Goal: Task Accomplishment & Management: Manage account settings

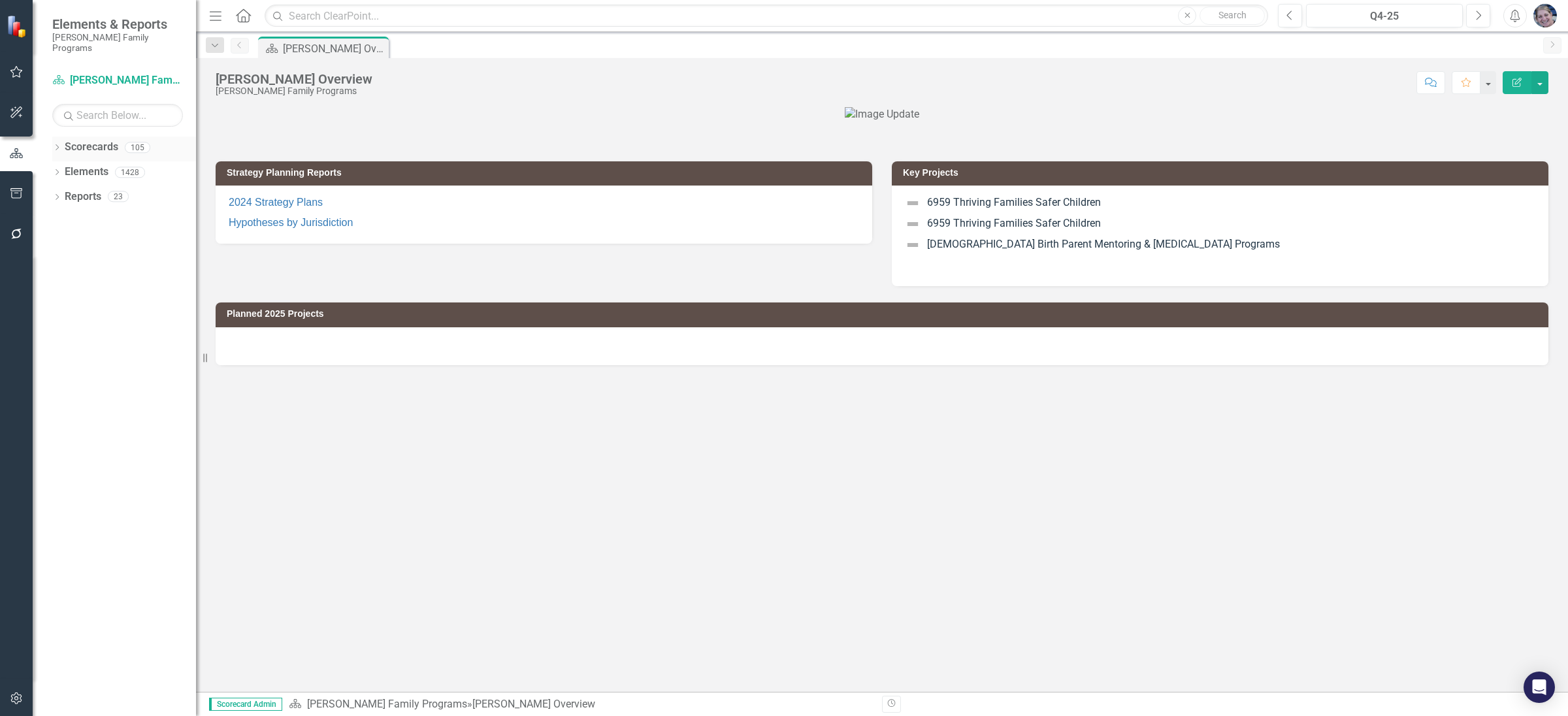
click at [55, 145] on icon "Dropdown" at bounding box center [57, 148] width 9 height 8
click at [1390, 12] on div "Q4-25" at bounding box center [1385, 16] width 148 height 16
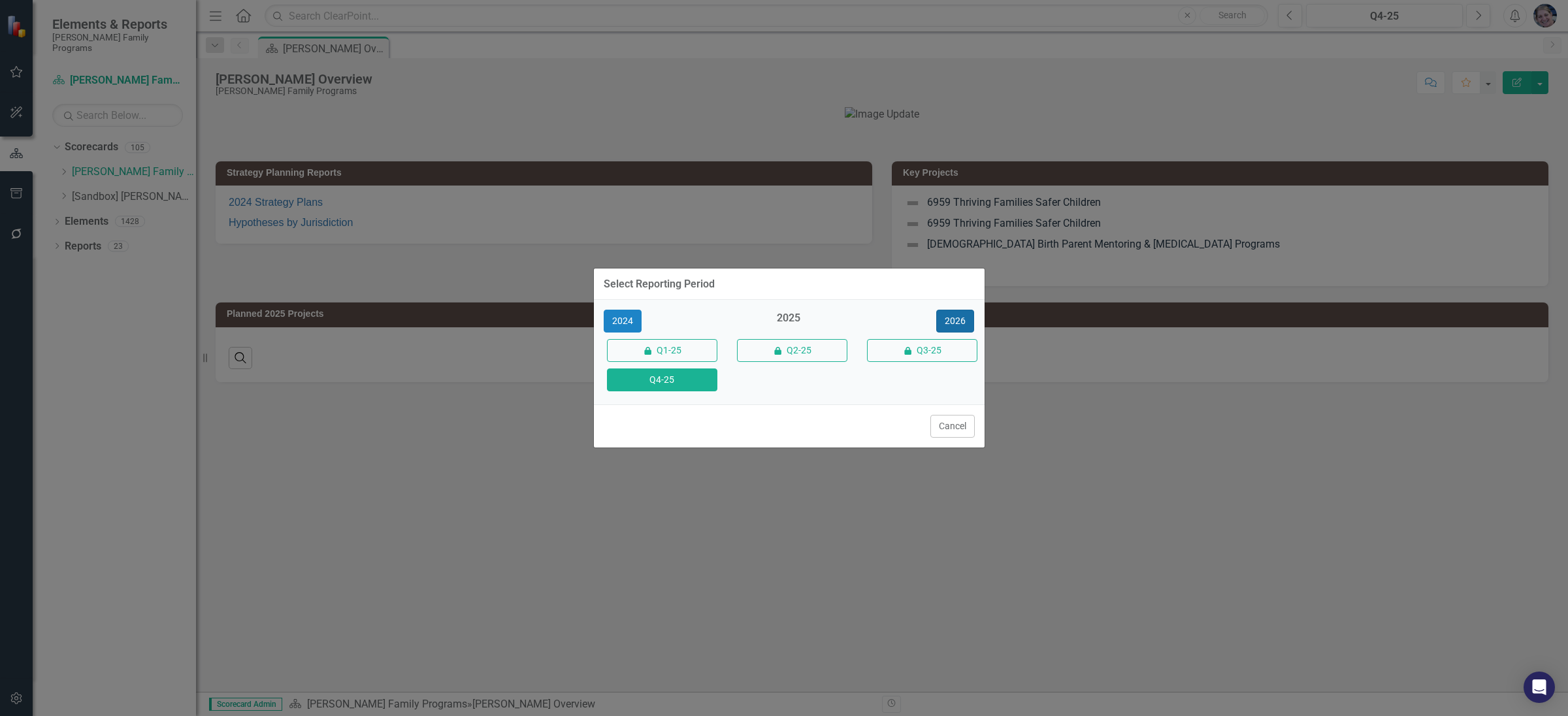
click at [961, 316] on button "2026" at bounding box center [955, 320] width 38 height 23
click at [677, 378] on button "Q4-26" at bounding box center [662, 379] width 110 height 23
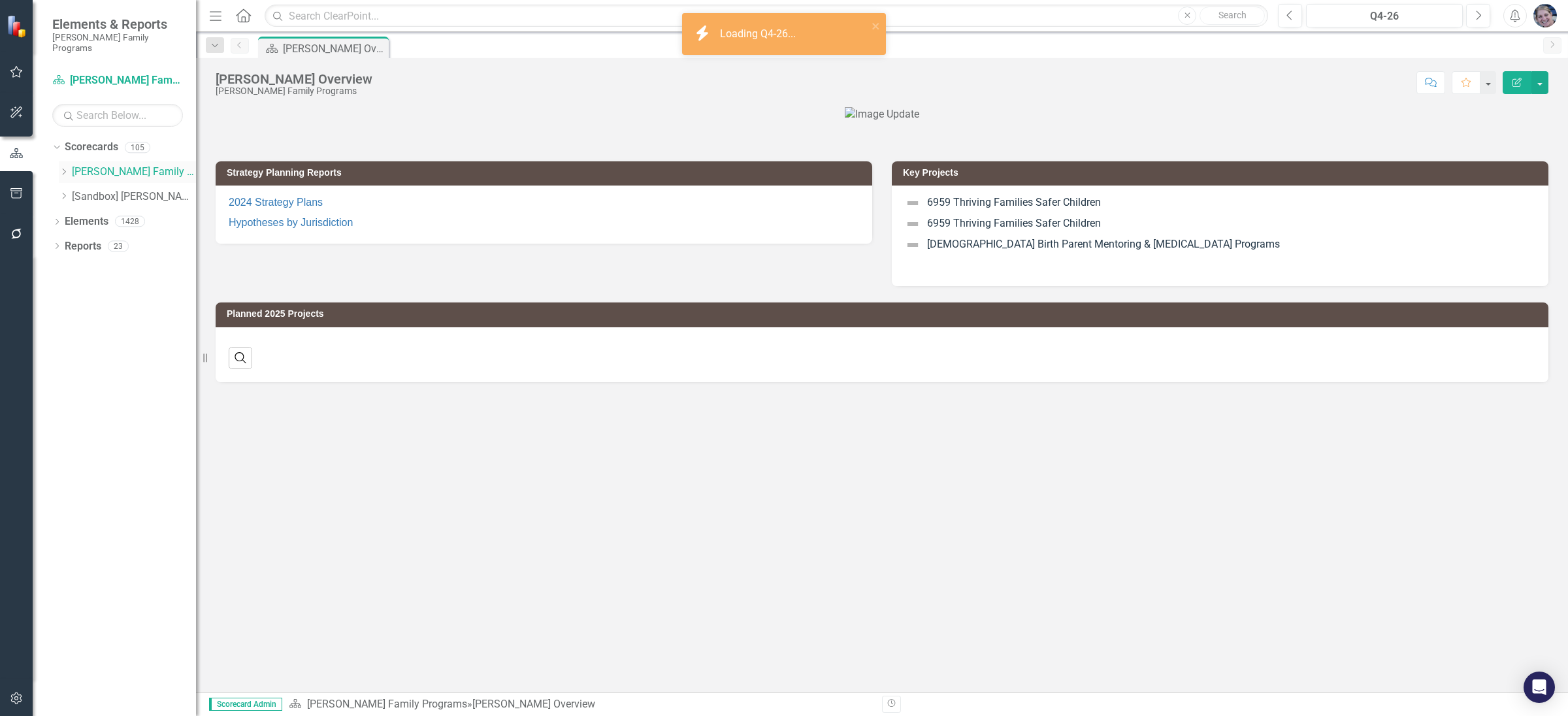
click at [65, 168] on icon "Dropdown" at bounding box center [64, 171] width 10 height 8
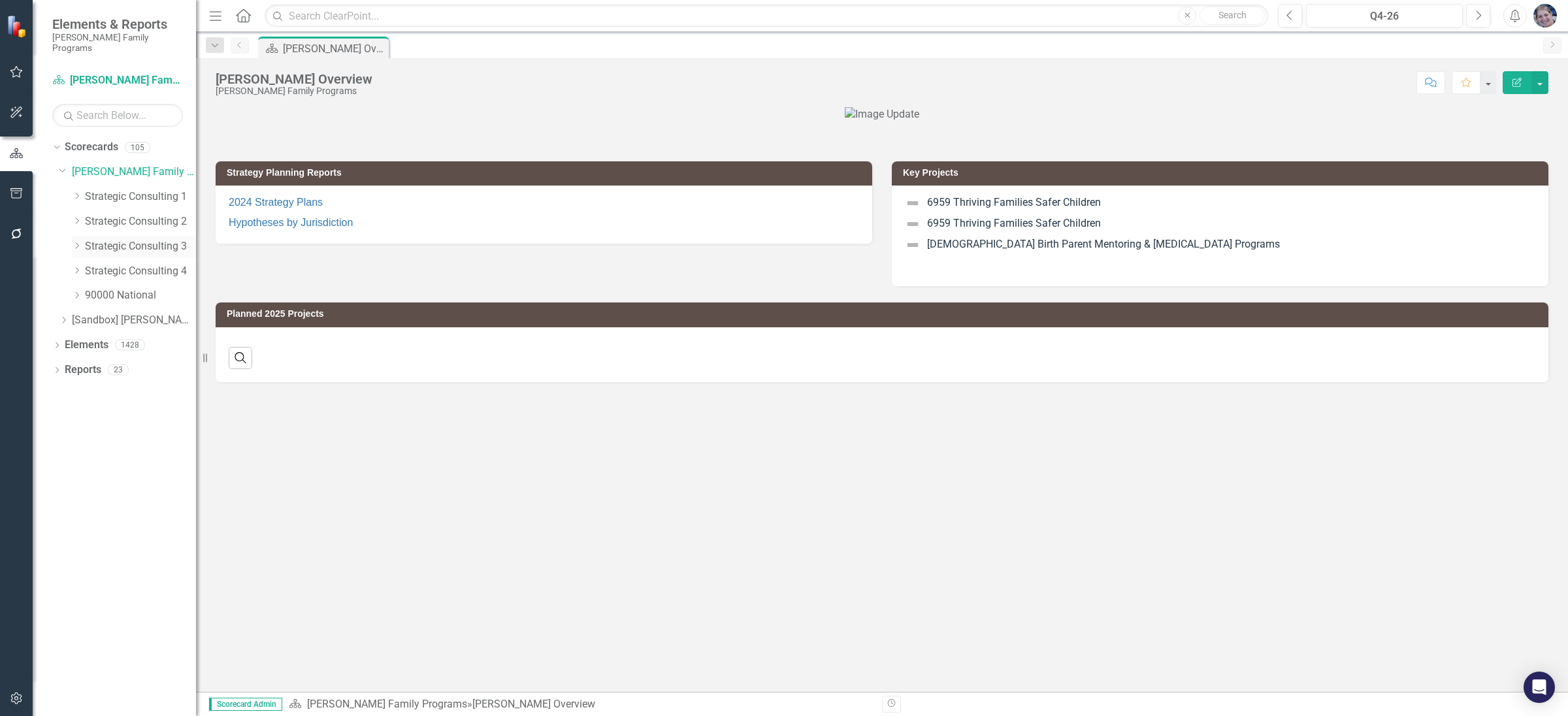
click at [73, 242] on icon "Dropdown" at bounding box center [77, 245] width 10 height 8
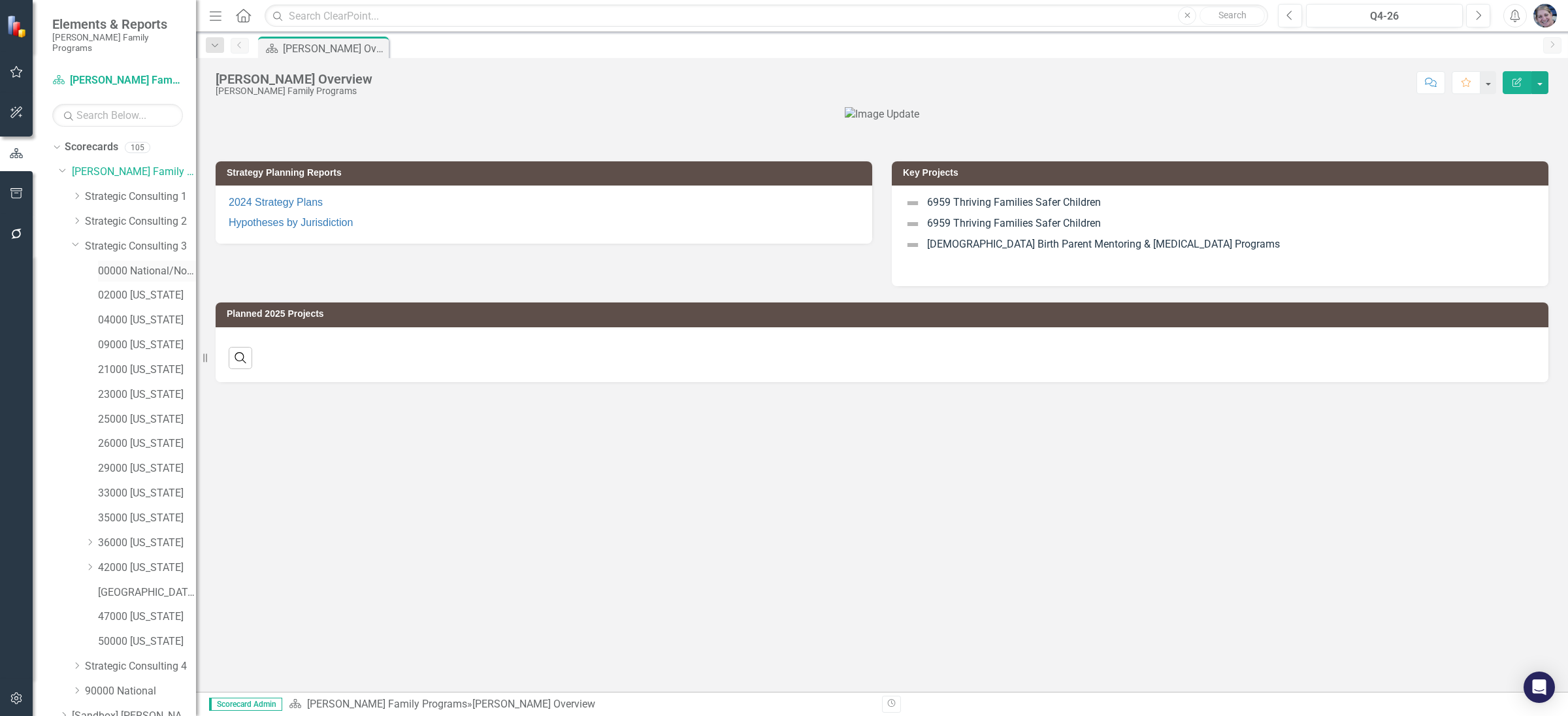
click at [145, 264] on link "00000 National/No Jurisdiction (SC3)" at bounding box center [148, 272] width 98 height 15
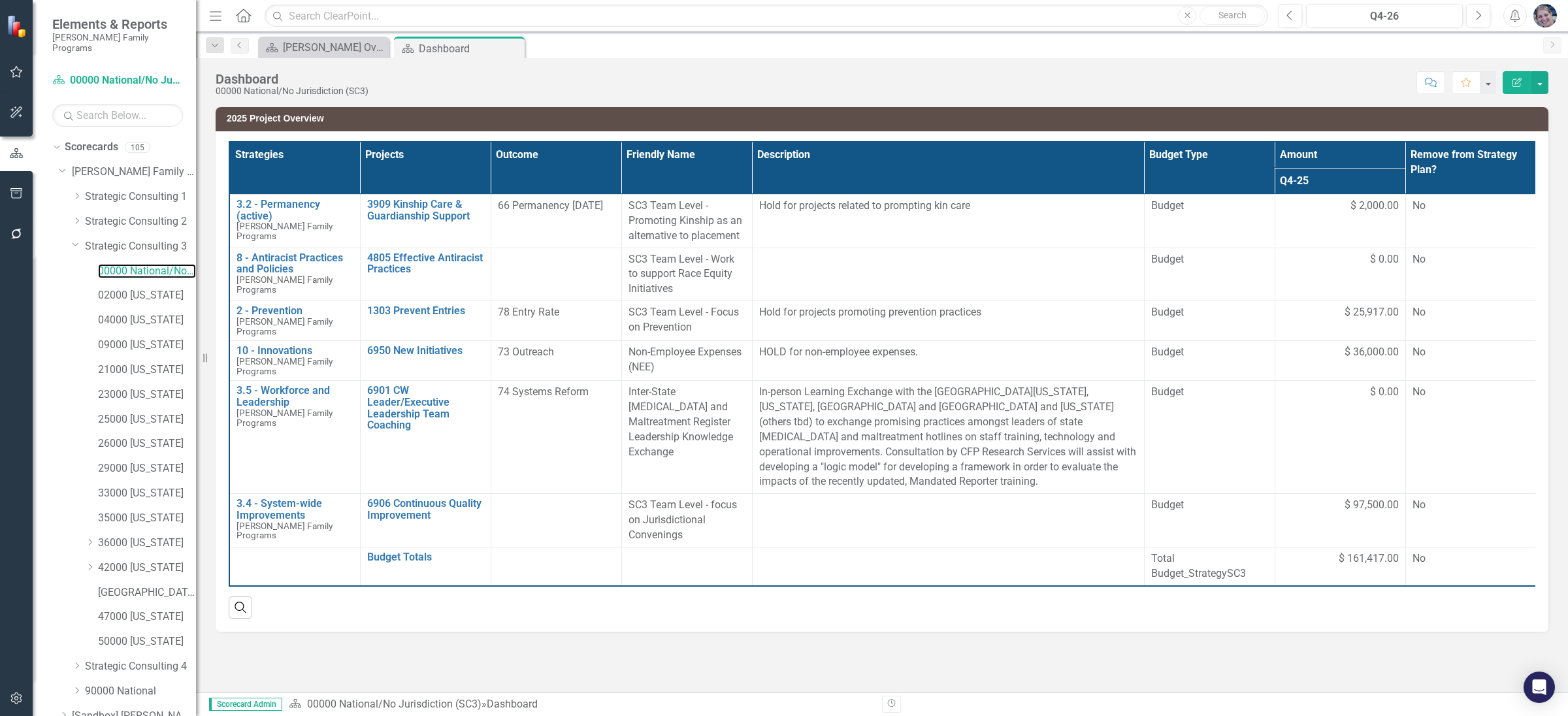
scroll to position [53, 0]
click at [55, 710] on icon "Dropdown" at bounding box center [57, 713] width 9 height 8
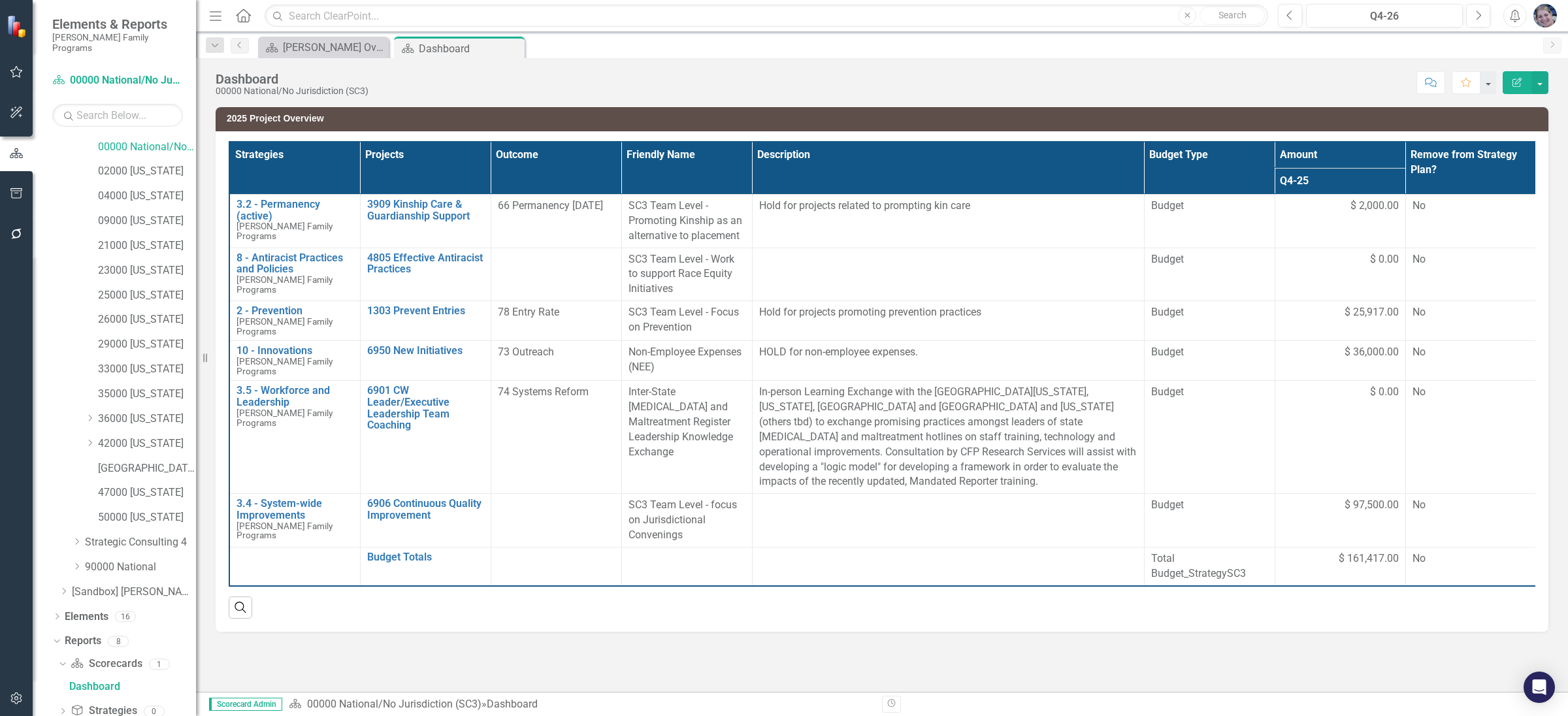
scroll to position [191, 0]
click at [63, 667] on icon "Dropdown" at bounding box center [63, 670] width 9 height 8
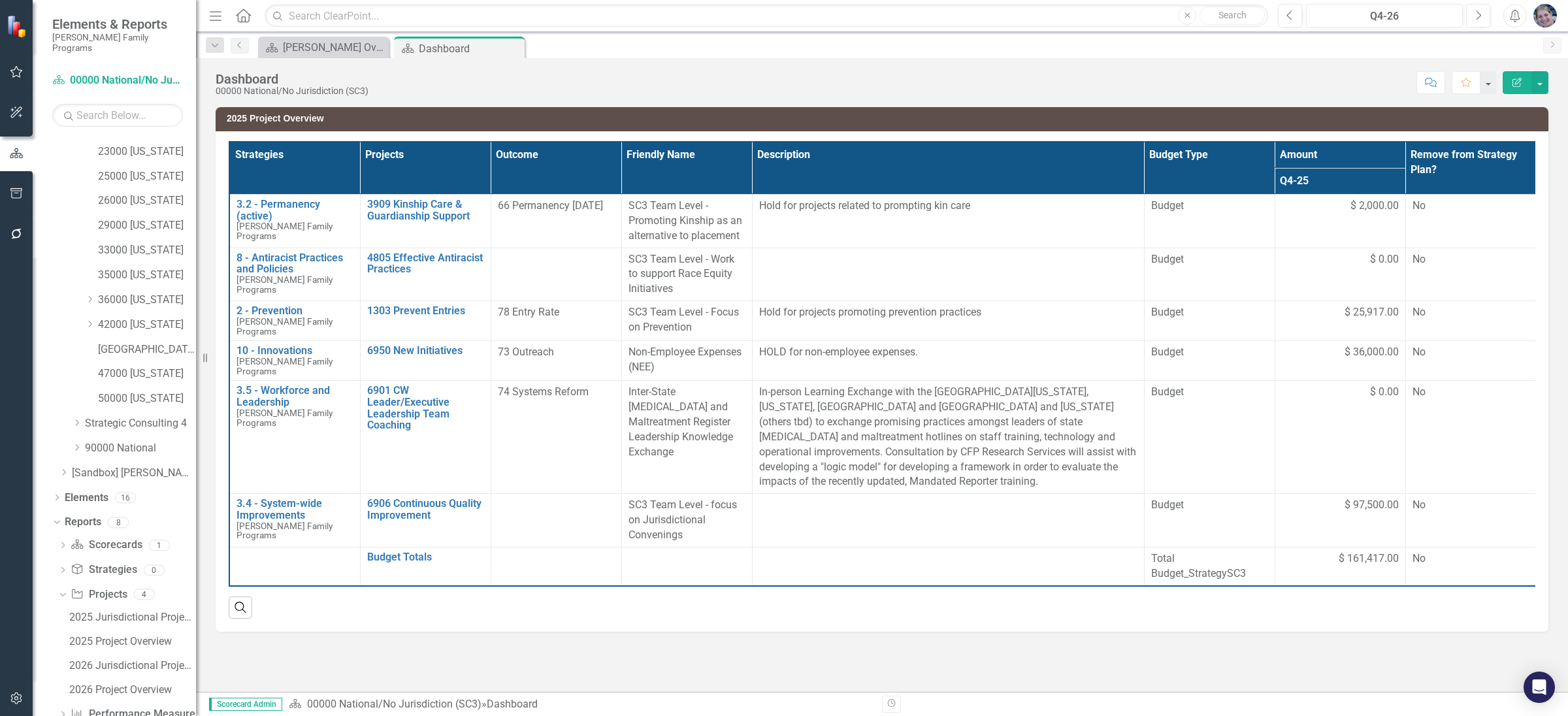
scroll to position [263, 0]
click at [152, 639] on div "2026 Jurisdictional Projects Assessment" at bounding box center [133, 645] width 127 height 12
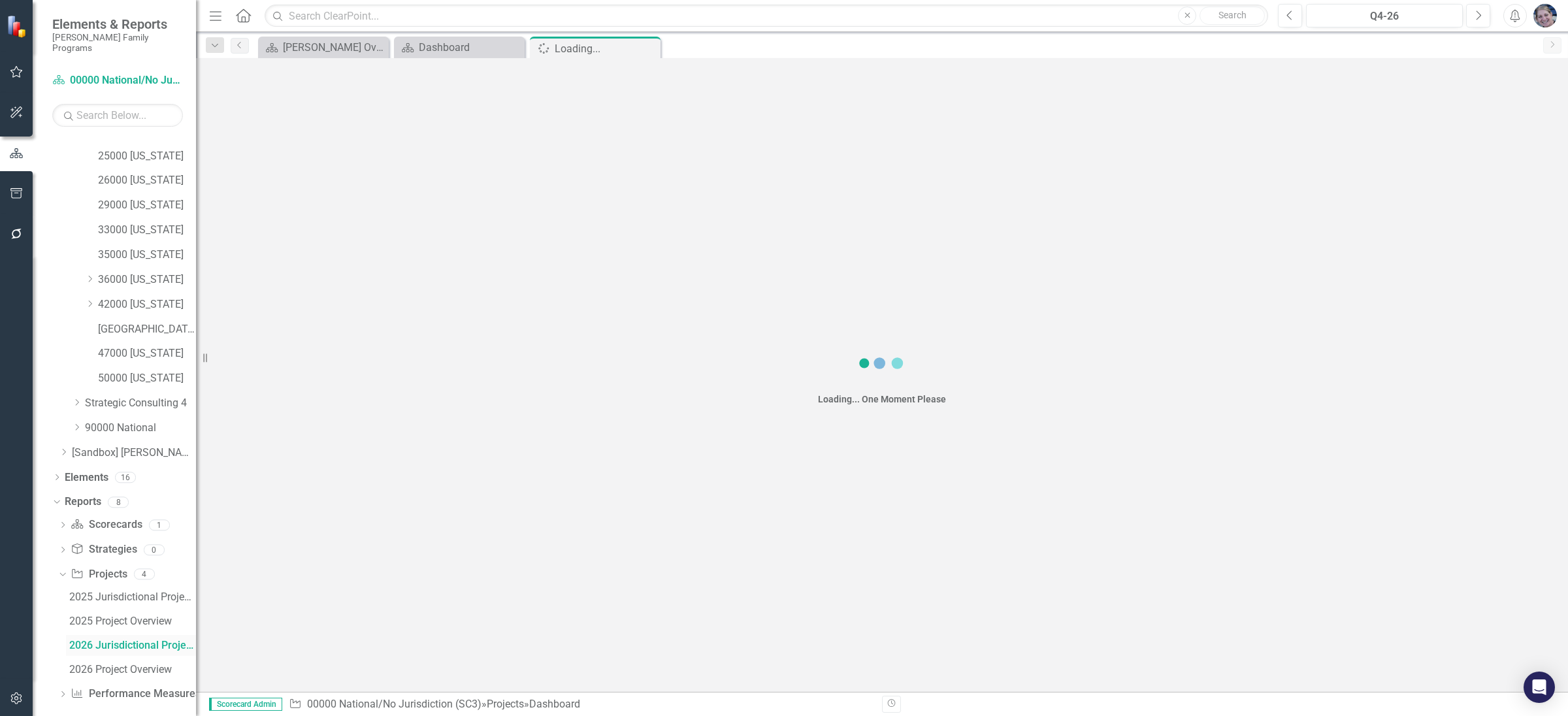
scroll to position [192, 0]
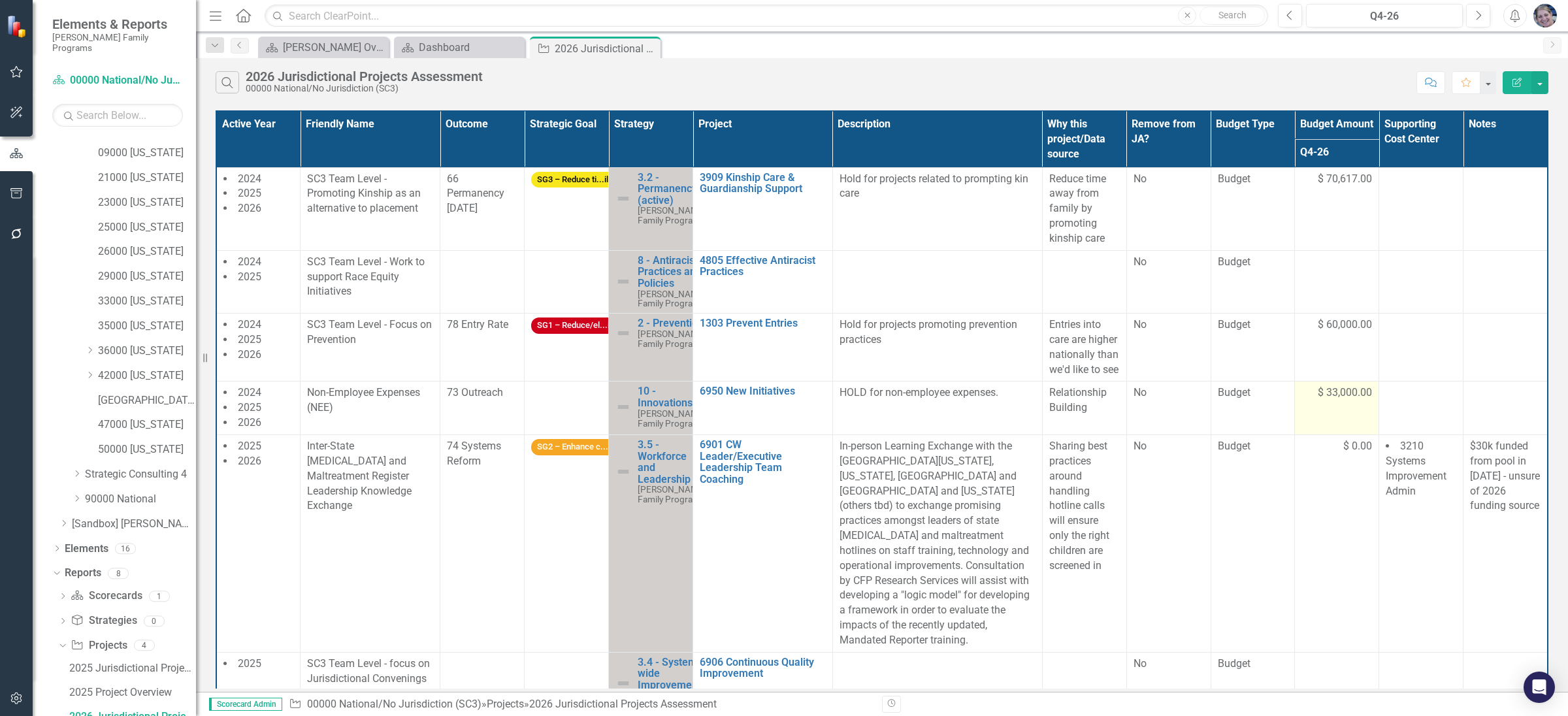
click at [1324, 400] on span "$ 33,000.00" at bounding box center [1344, 393] width 54 height 15
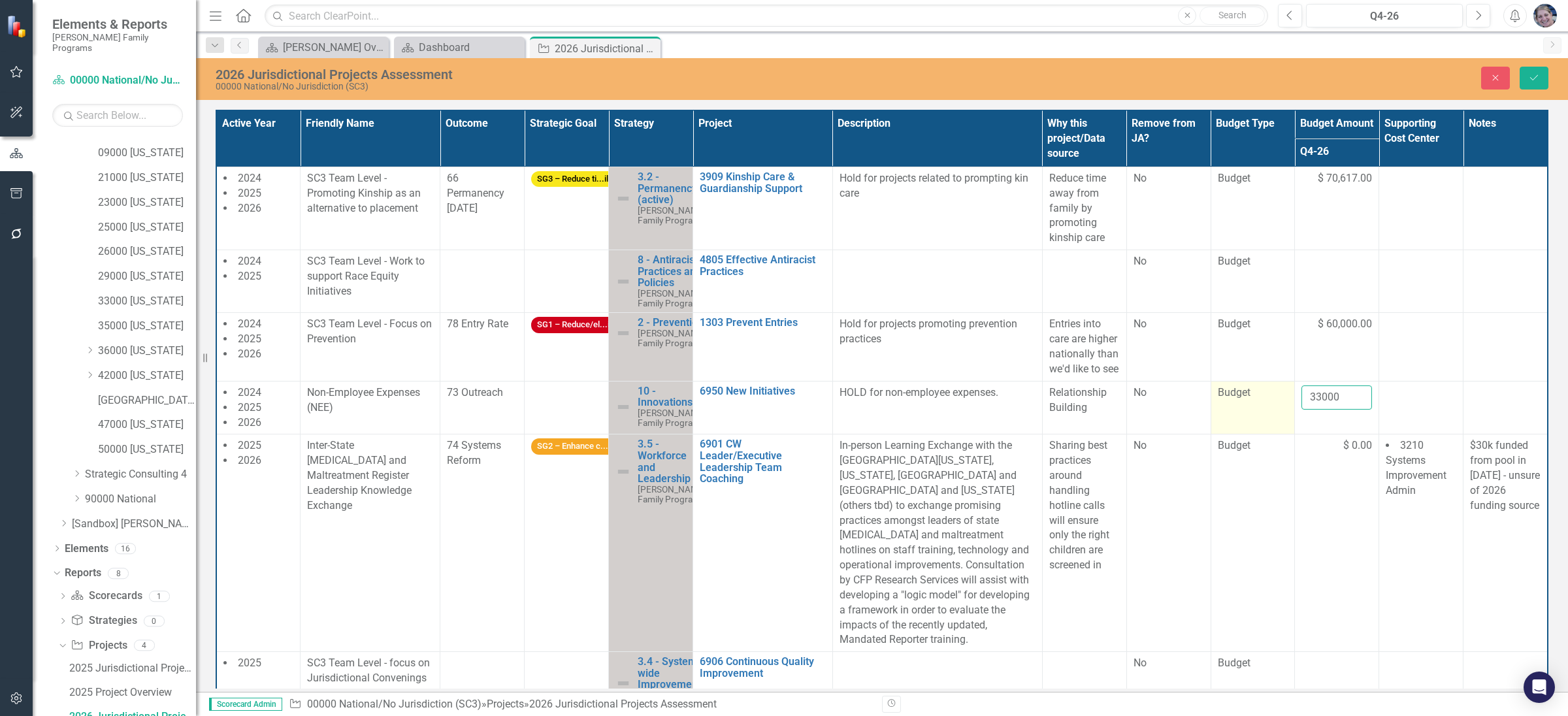
drag, startPoint x: 1335, startPoint y: 441, endPoint x: 1282, endPoint y: 442, distance: 53.0
click at [1282, 434] on tr "2024 2025 2026 Non-Employee Expenses (NEE) 73 Outreach 10 - Innovations [PERSON…" at bounding box center [882, 408] width 1332 height 53
type input "31000"
click button "Save" at bounding box center [1534, 78] width 28 height 23
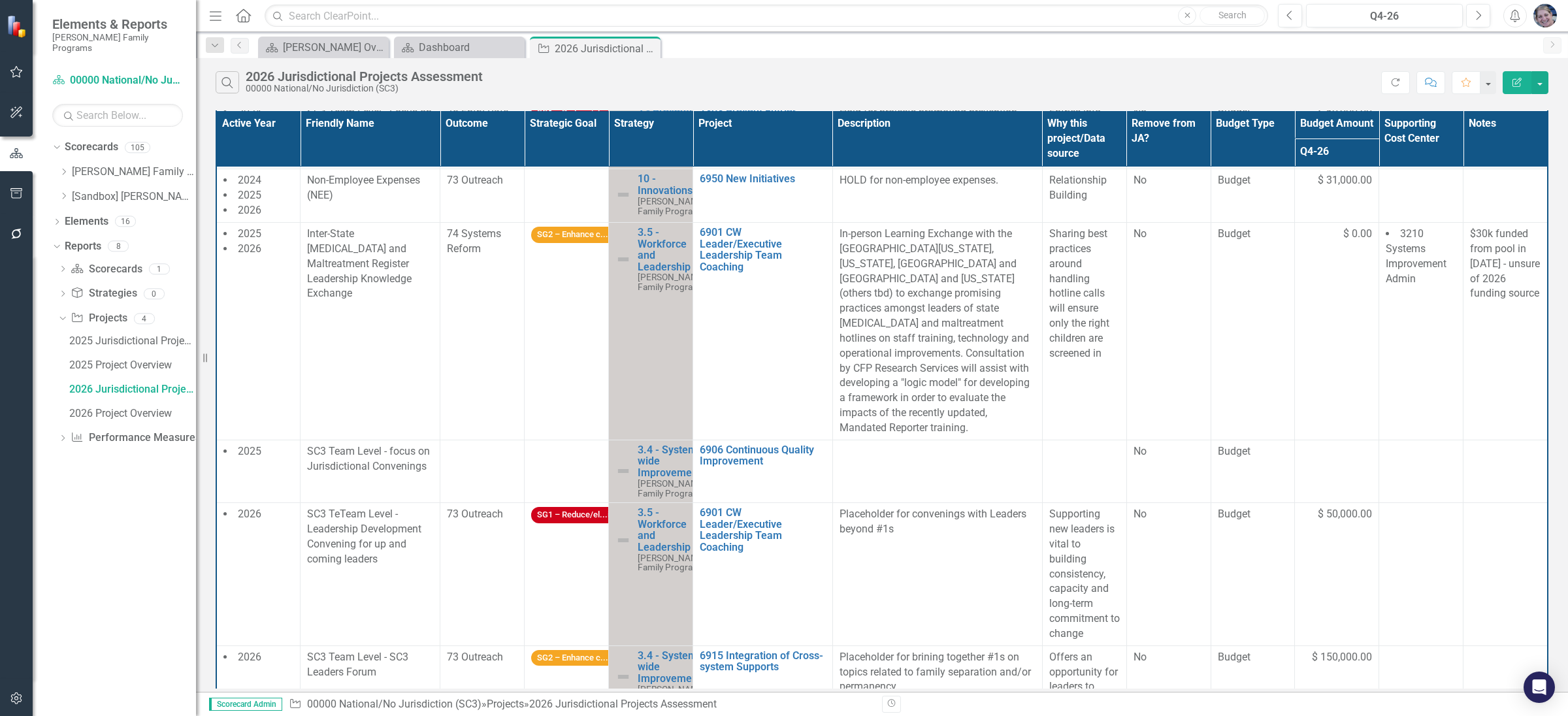
scroll to position [228, 0]
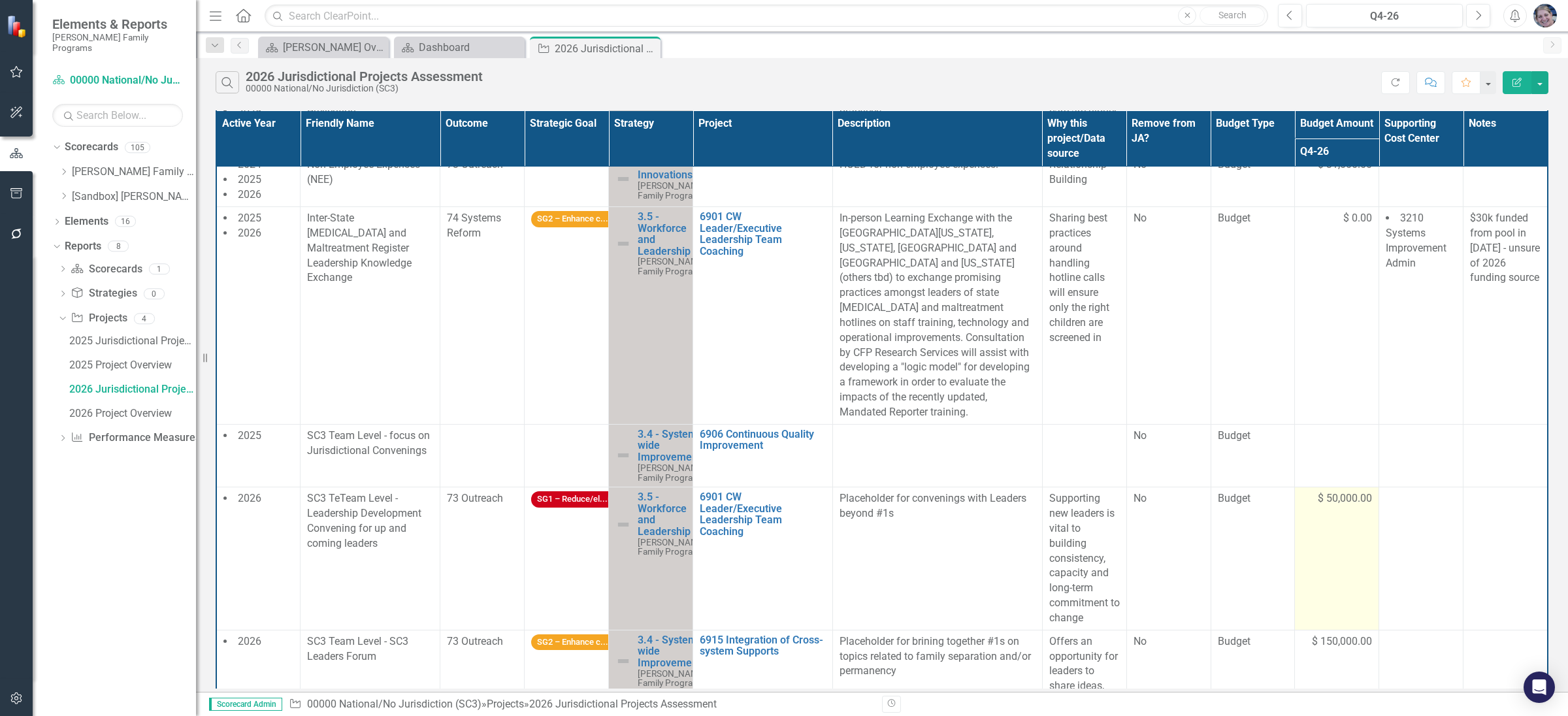
click at [1339, 506] on span "$ 50,000.00" at bounding box center [1344, 498] width 54 height 15
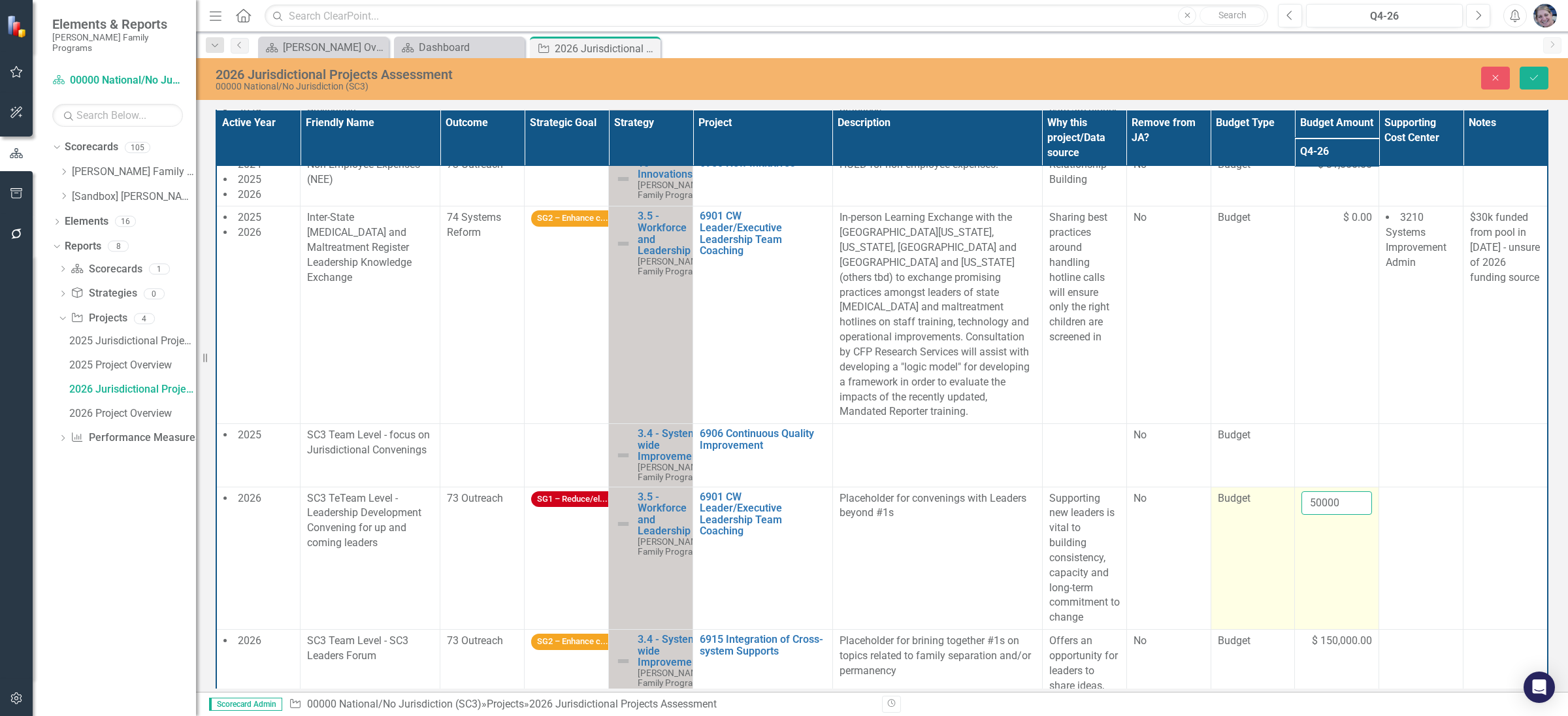
drag, startPoint x: 1339, startPoint y: 520, endPoint x: 1257, endPoint y: 520, distance: 82.0
click at [1257, 520] on tr "2026 SC3 TeTeam Level - Leadership Development Convening for up and coming lead…" at bounding box center [882, 558] width 1332 height 143
type input "52000"
click button "Save" at bounding box center [1534, 78] width 28 height 23
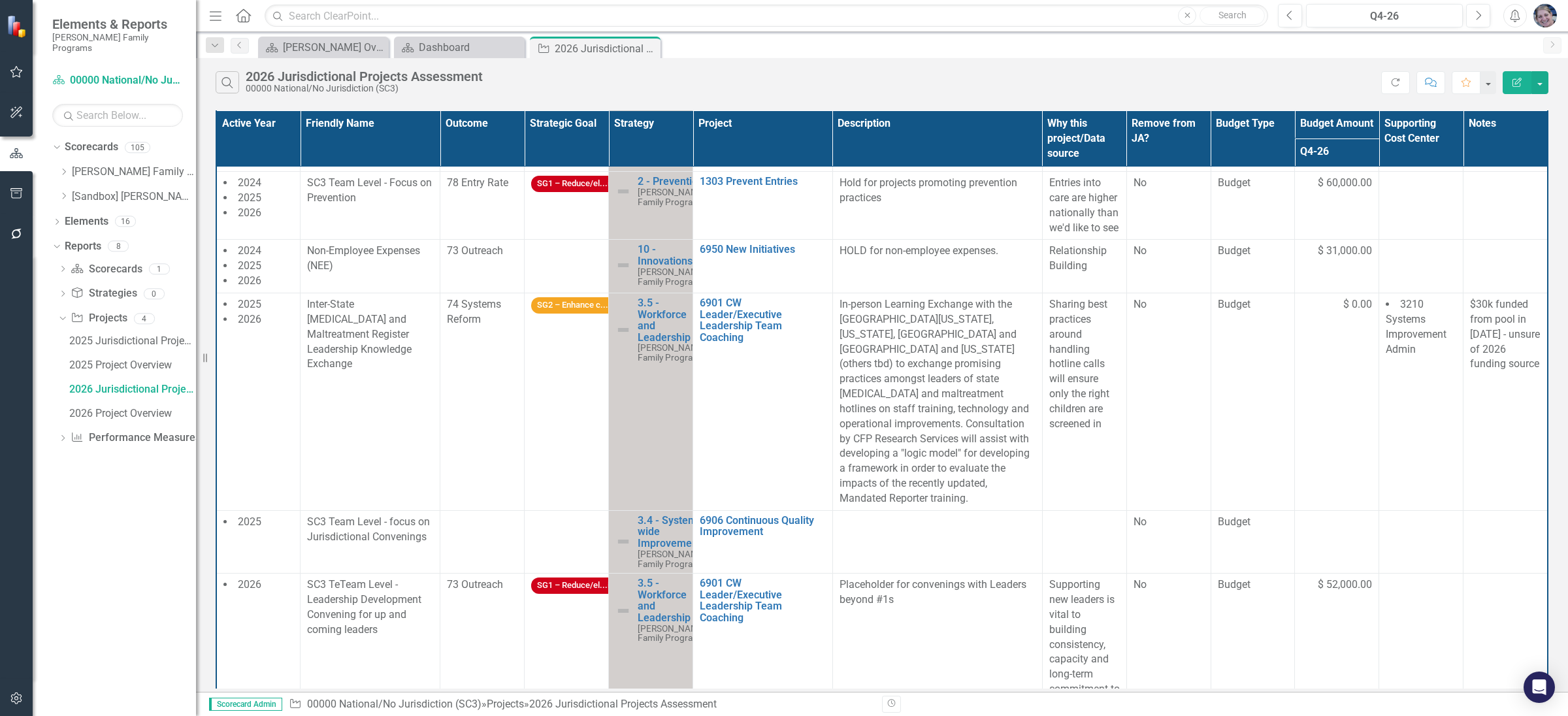
scroll to position [138, 0]
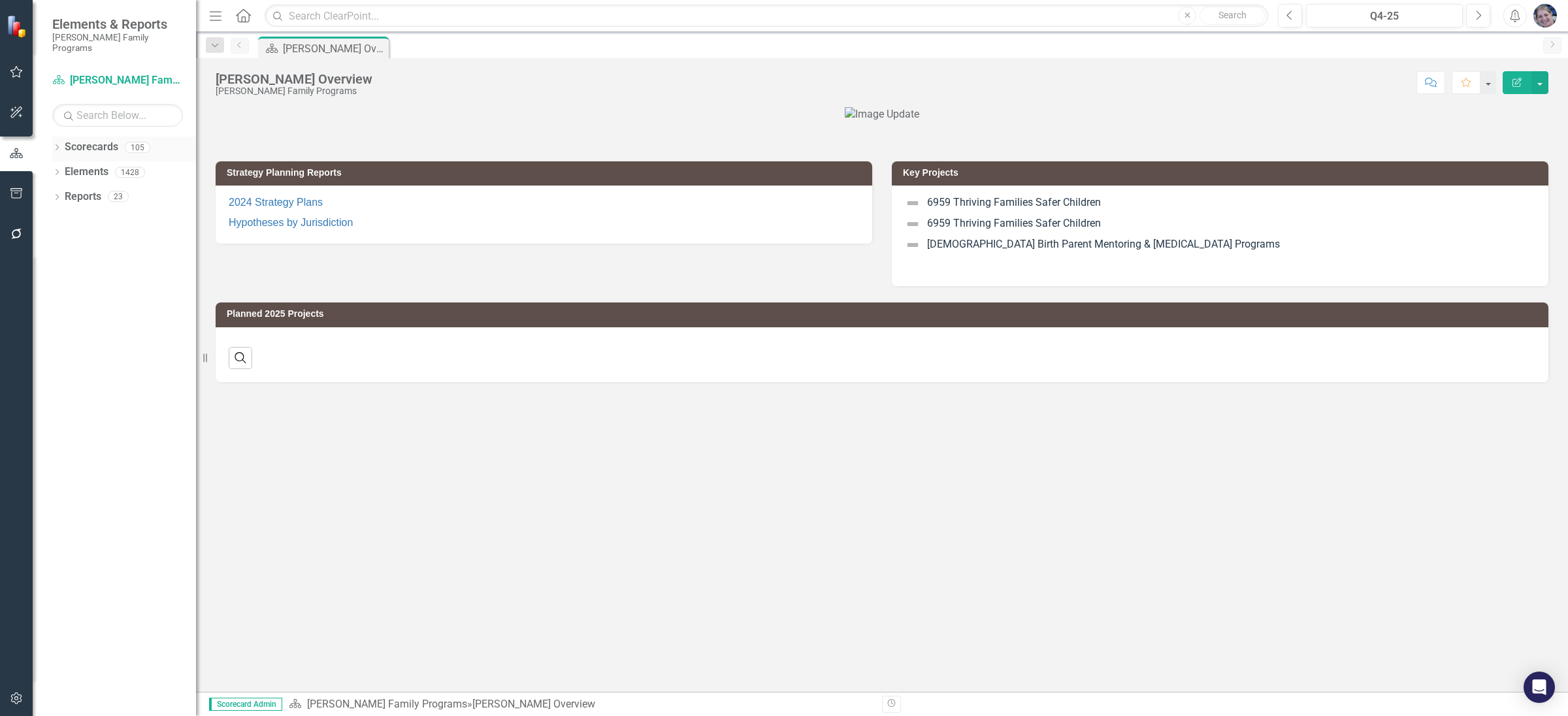
click at [55, 145] on icon "Dropdown" at bounding box center [57, 148] width 9 height 8
click at [61, 168] on icon "Dropdown" at bounding box center [64, 171] width 10 height 8
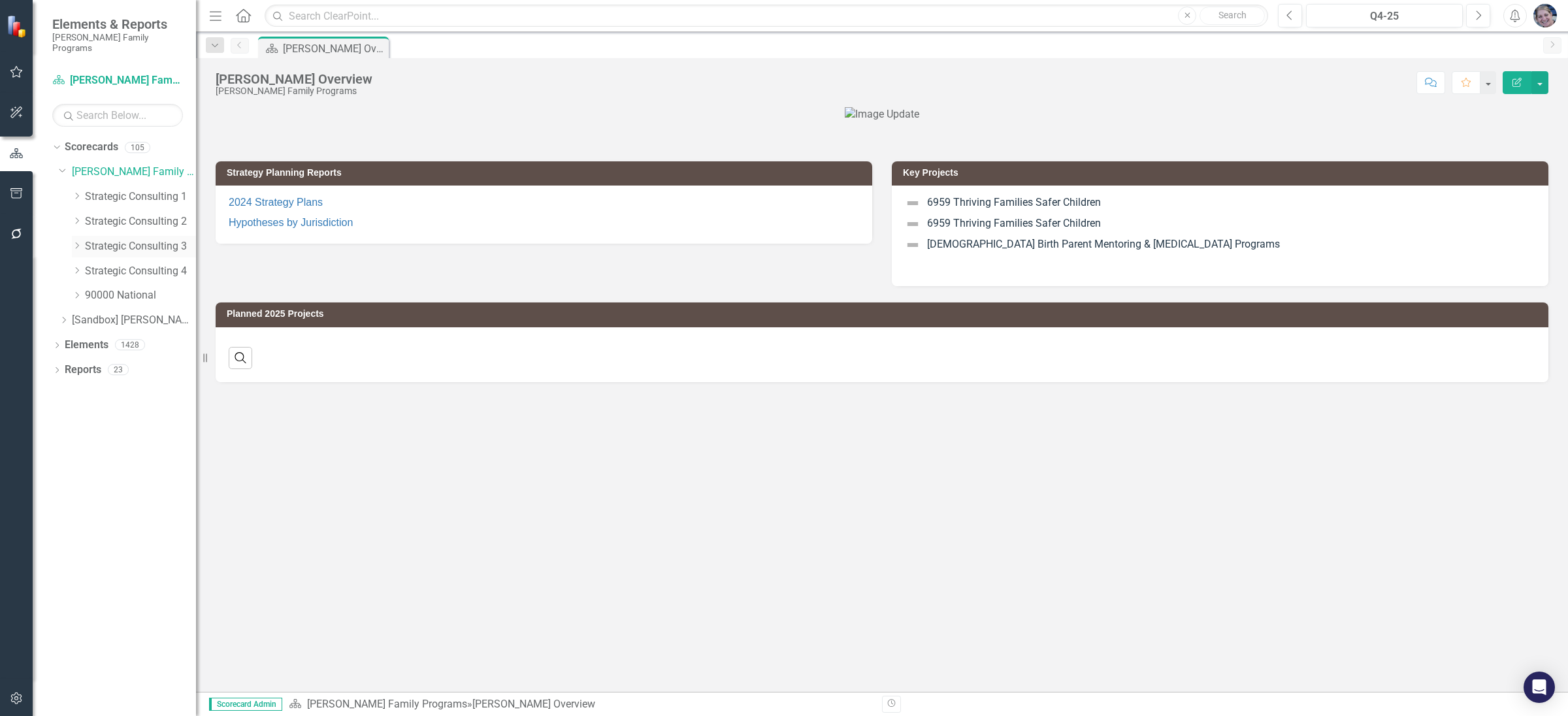
click at [74, 242] on icon "Dropdown" at bounding box center [77, 245] width 10 height 8
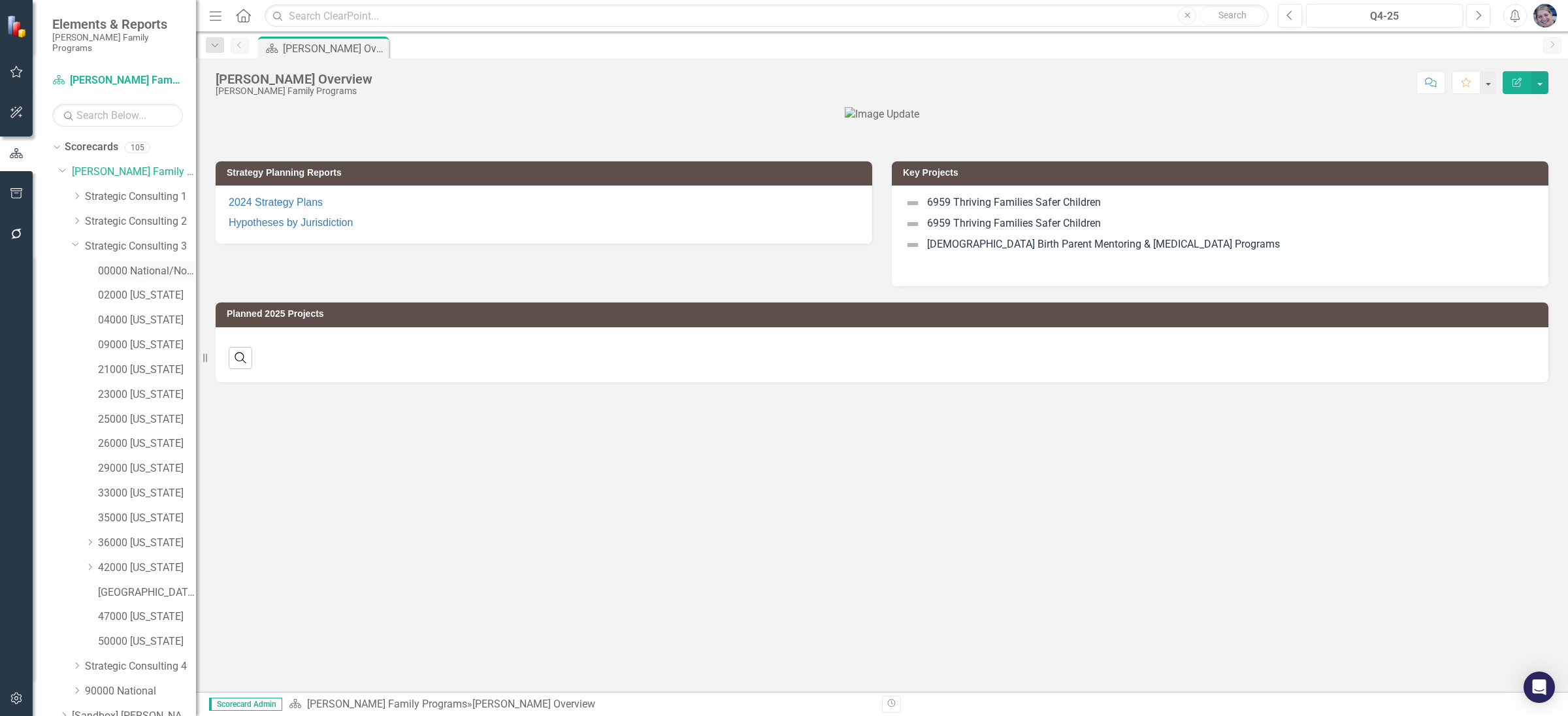
click at [143, 264] on link "00000 National/No Jurisdiction (SC3)" at bounding box center [148, 272] width 98 height 15
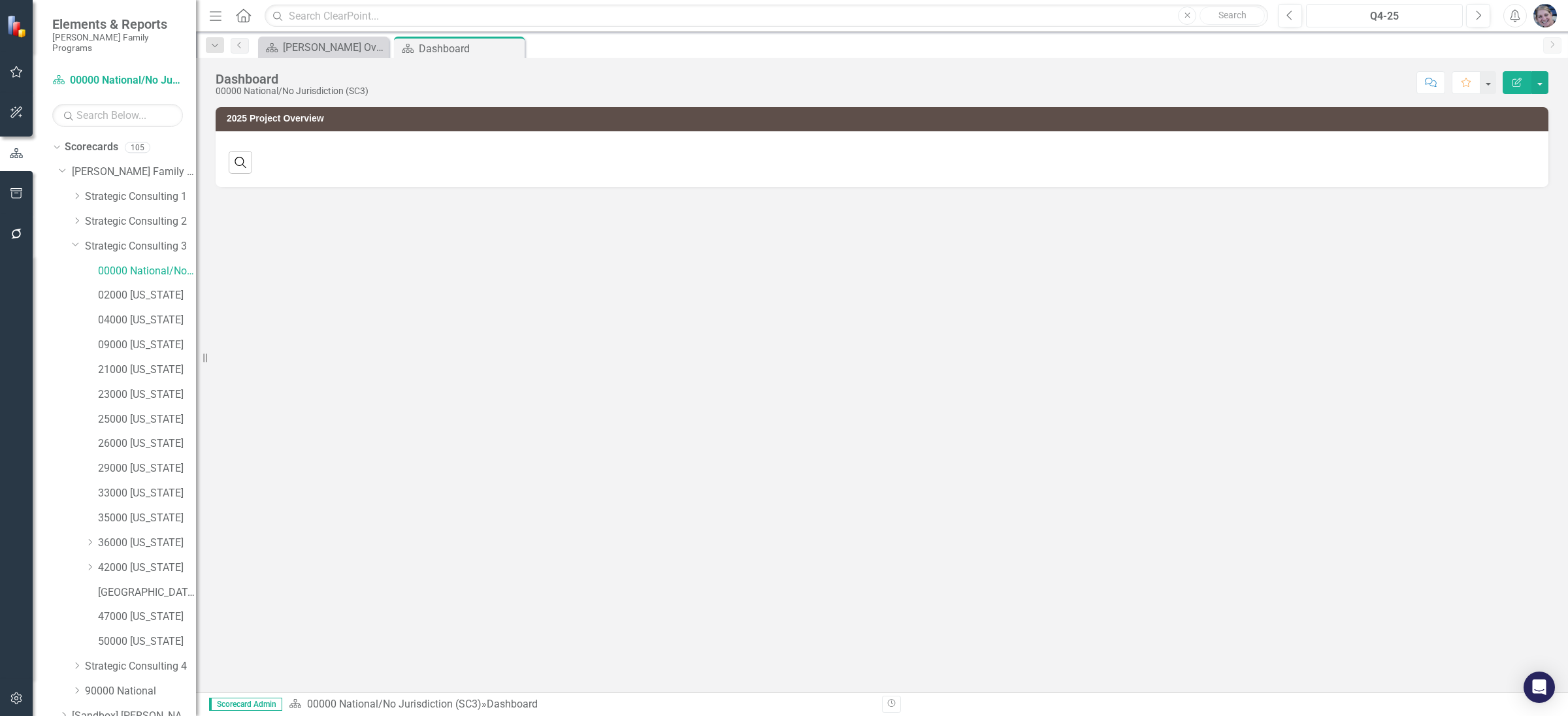
click at [1384, 13] on div "Q4-25" at bounding box center [1385, 16] width 148 height 16
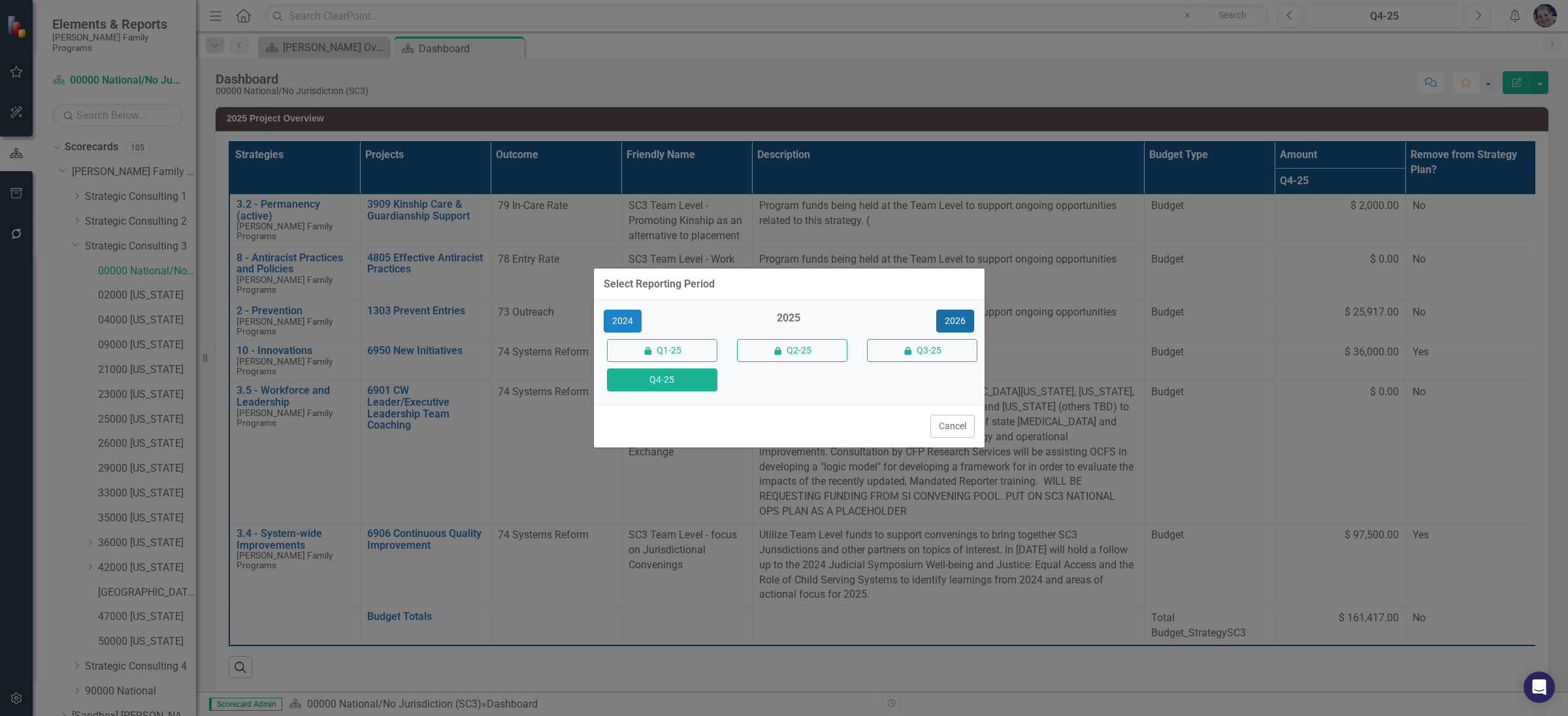
click at [957, 316] on button "2026" at bounding box center [955, 320] width 38 height 23
click at [676, 381] on button "Q4-26" at bounding box center [662, 379] width 110 height 23
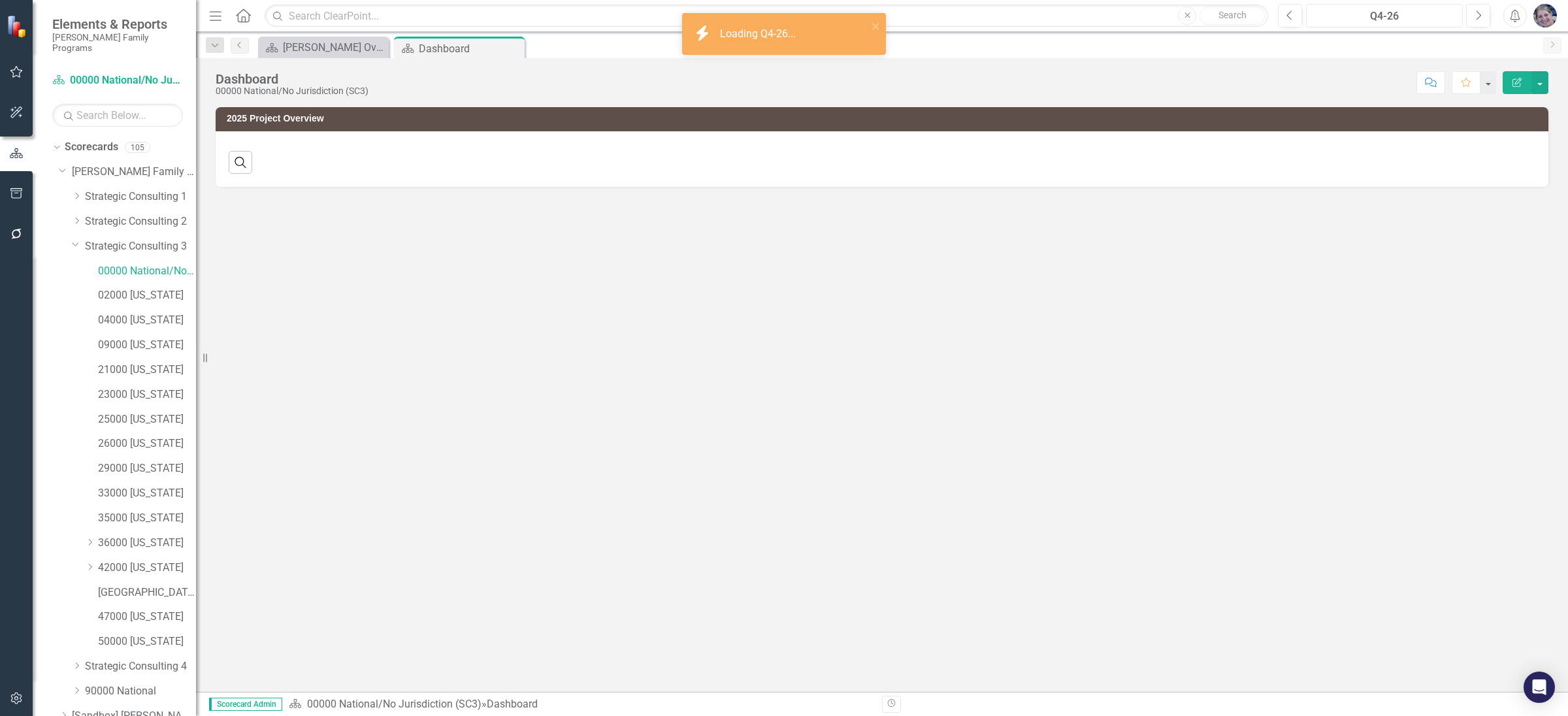
scroll to position [53, 0]
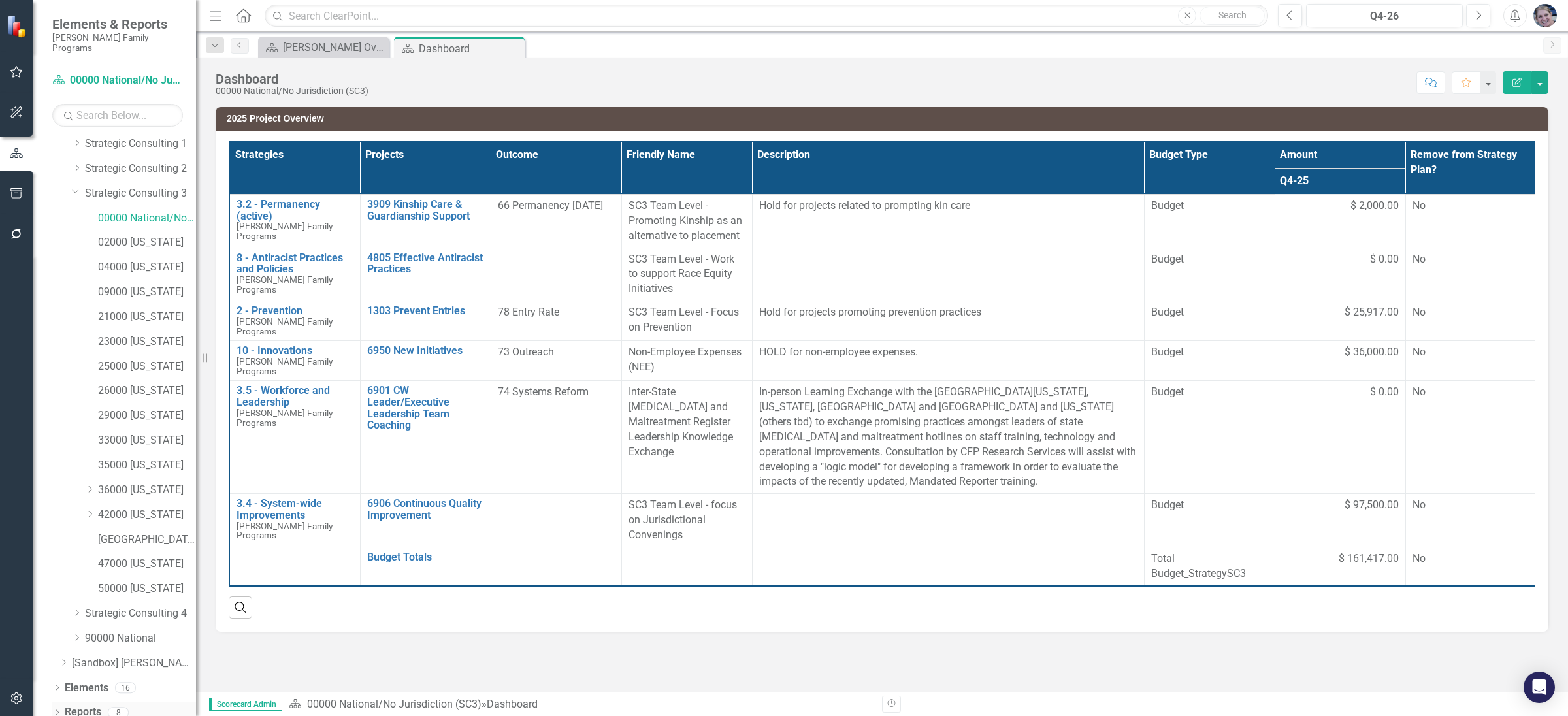
click at [55, 701] on div "Dropdown Reports 8" at bounding box center [124, 713] width 143 height 25
click at [59, 710] on icon "Dropdown" at bounding box center [57, 713] width 9 height 8
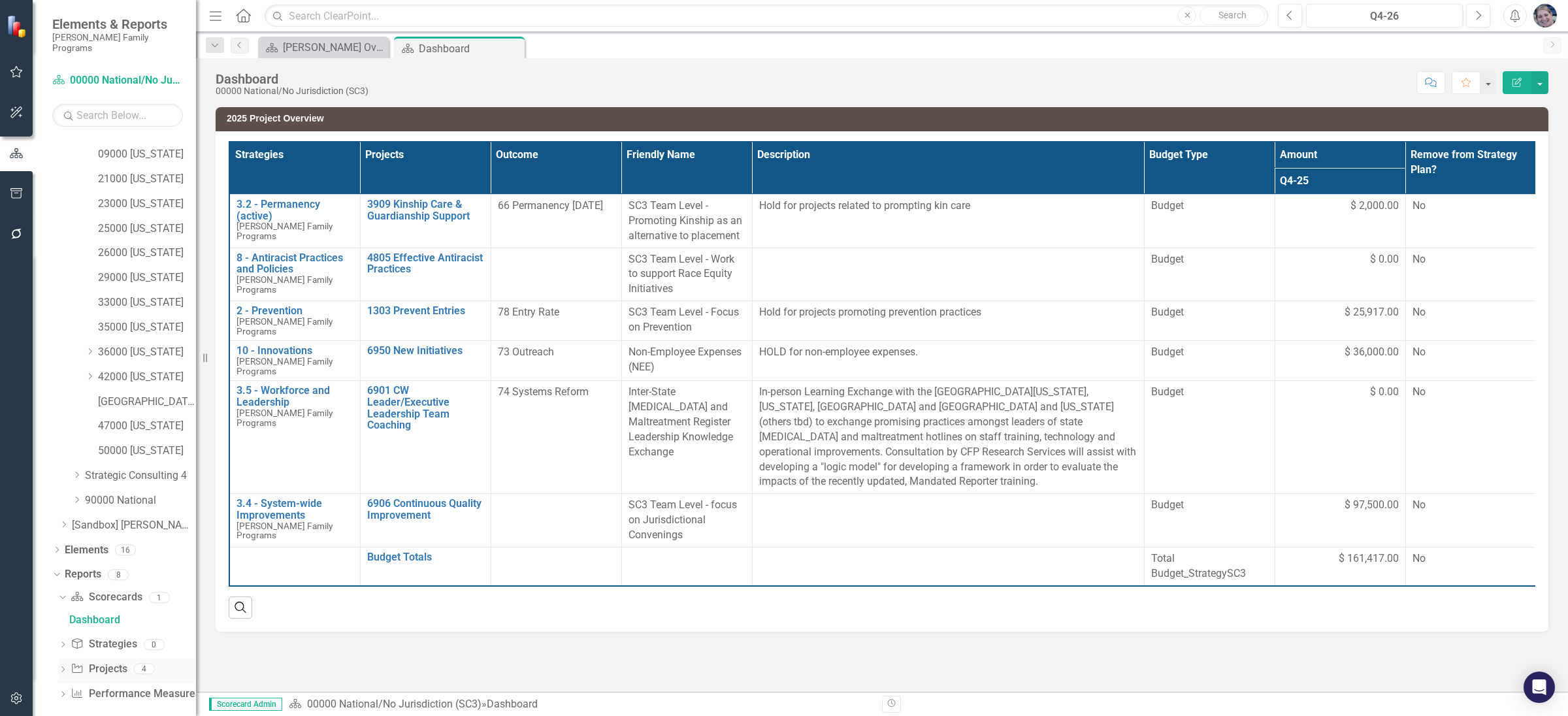
click at [63, 667] on icon "Dropdown" at bounding box center [63, 670] width 9 height 8
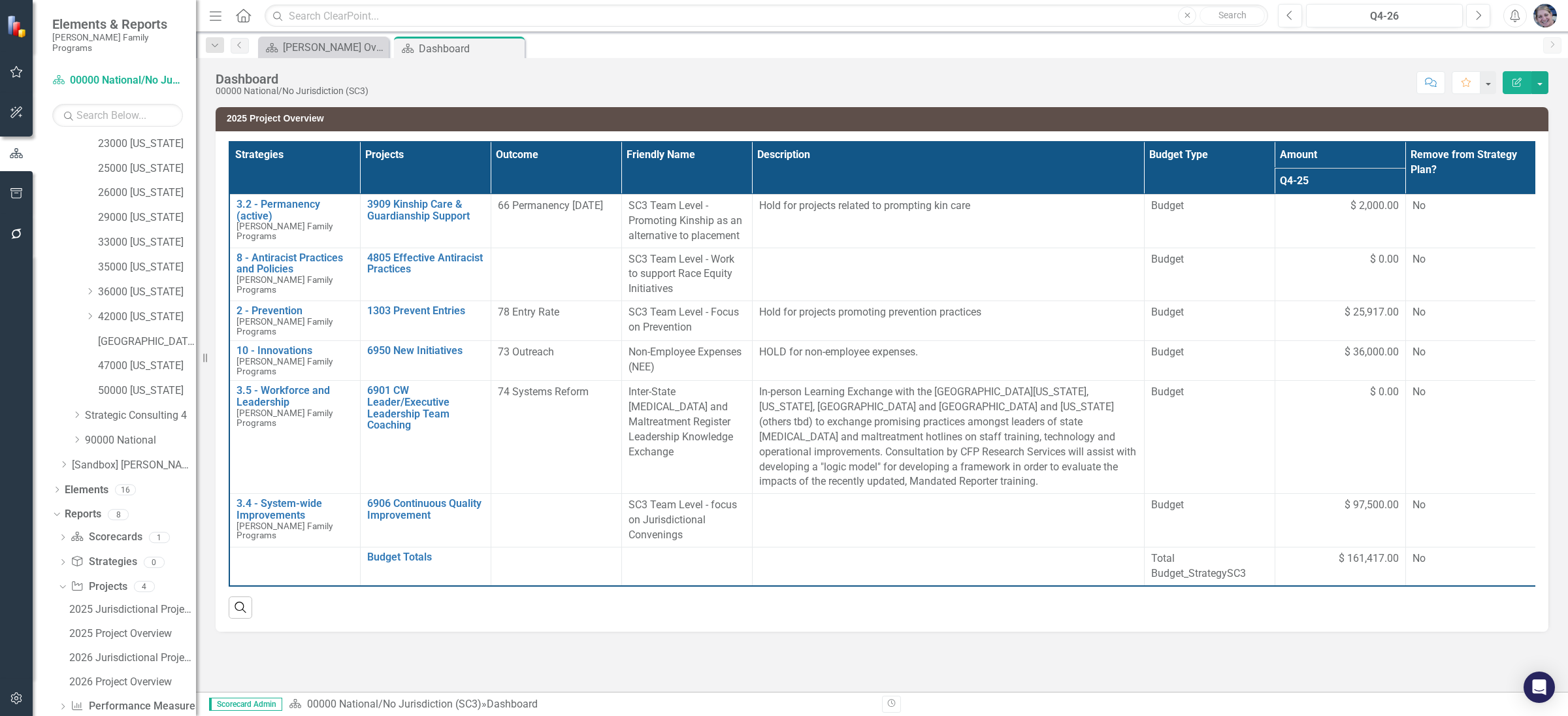
scroll to position [263, 0]
click at [153, 639] on div "2026 Jurisdictional Projects Assessment" at bounding box center [133, 645] width 127 height 12
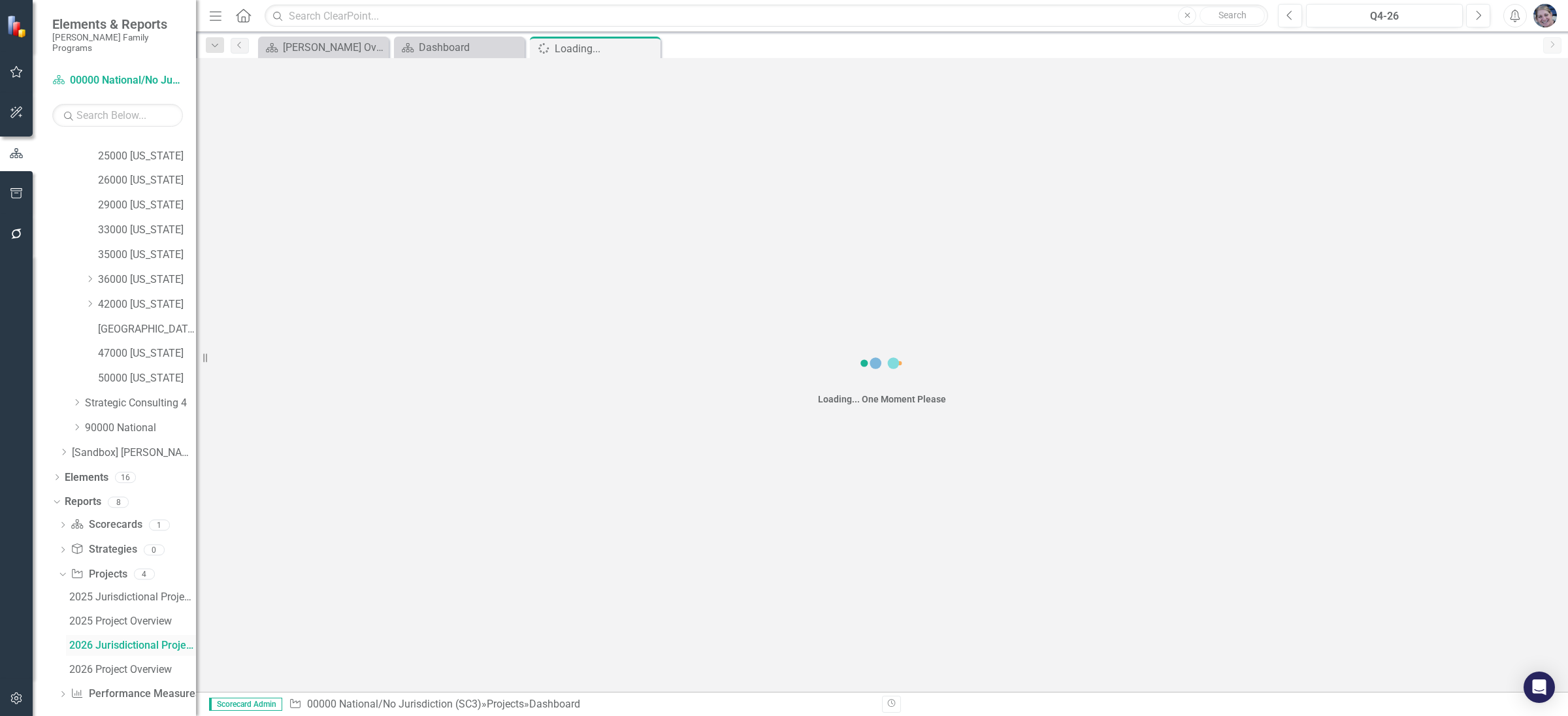
scroll to position [192, 0]
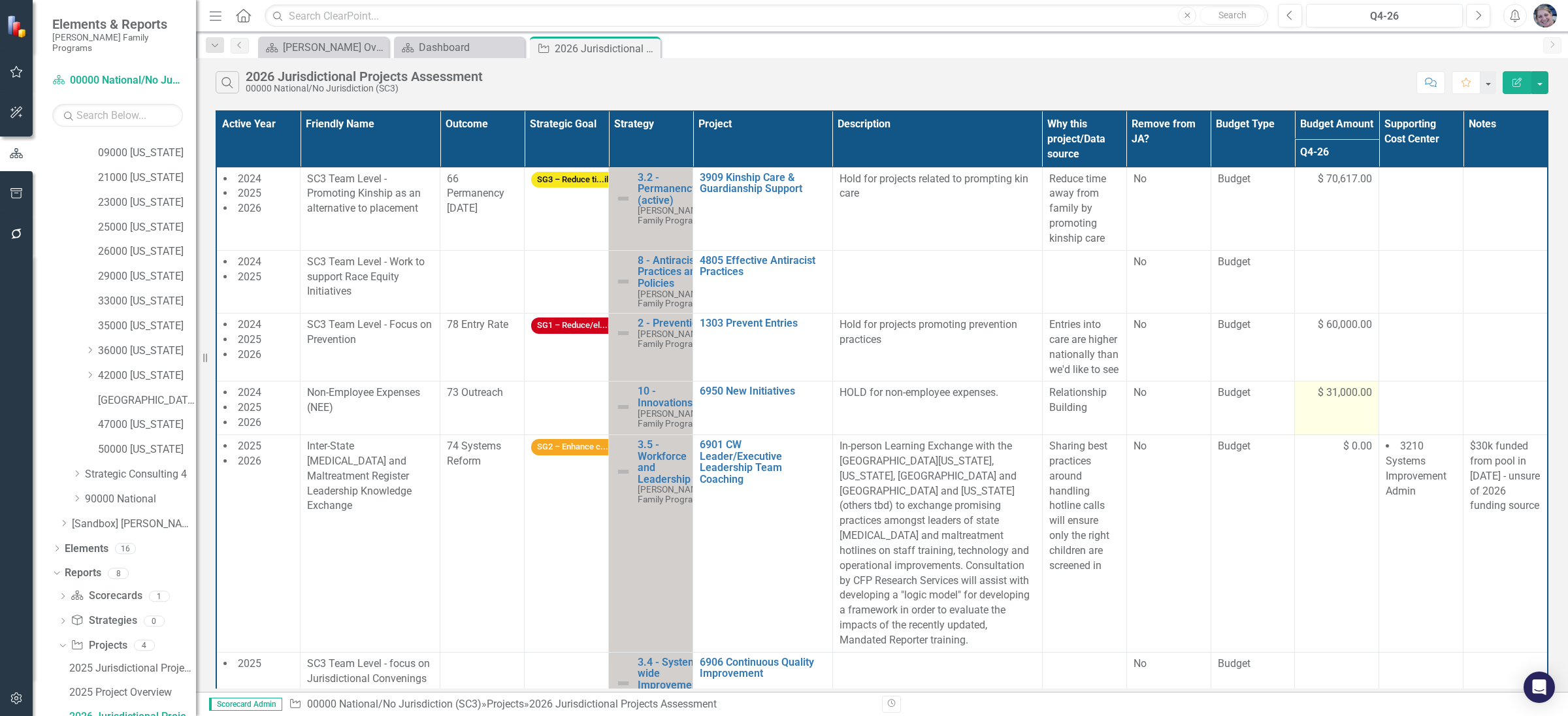
click at [1335, 435] on td "$ 31,000.00" at bounding box center [1337, 408] width 84 height 53
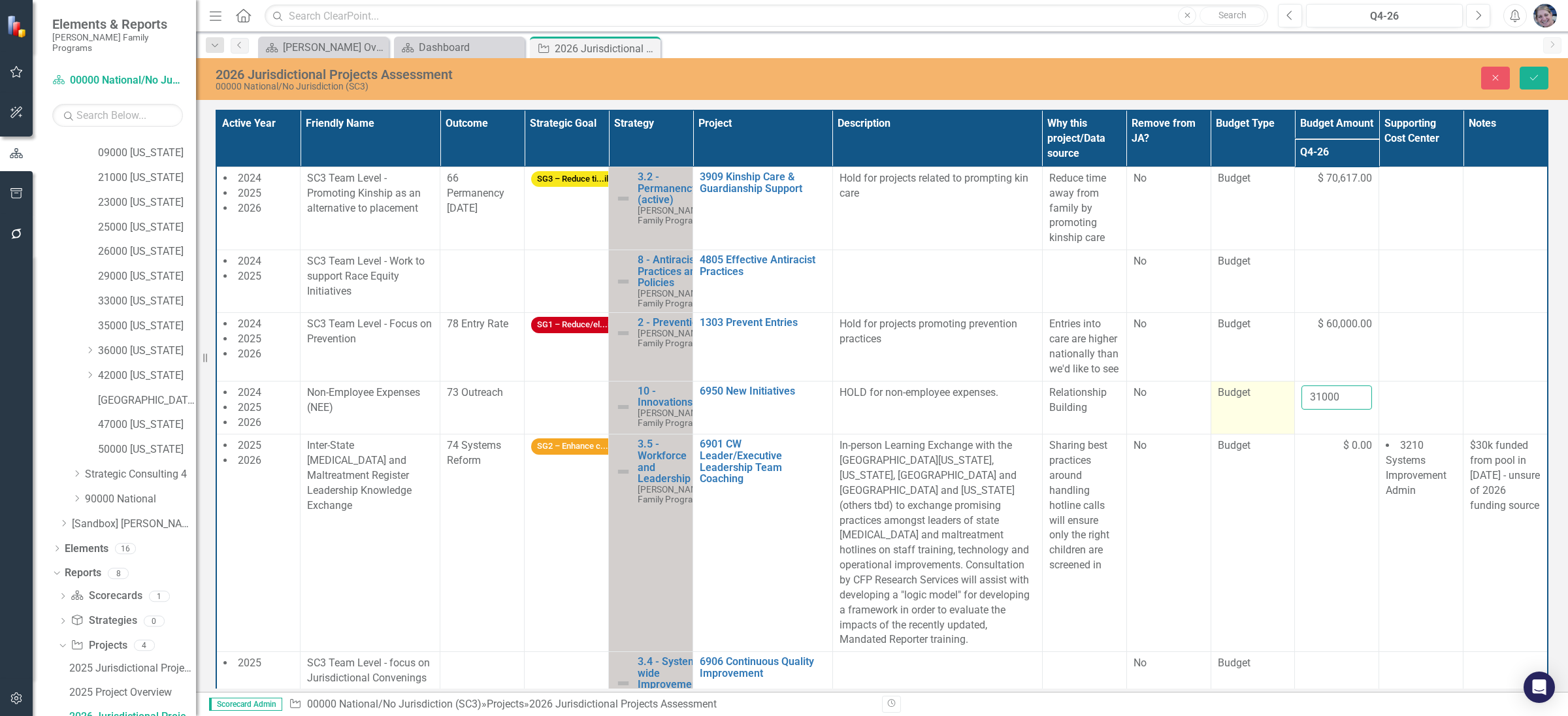
drag, startPoint x: 1339, startPoint y: 449, endPoint x: 1265, endPoint y: 449, distance: 74.0
click at [1265, 434] on tr "2024 2025 2026 Non-Employee Expenses (NEE) 73 Outreach 10 - Innovations Casey F…" at bounding box center [882, 408] width 1332 height 53
type input "33000"
click button "Save" at bounding box center [1534, 78] width 28 height 23
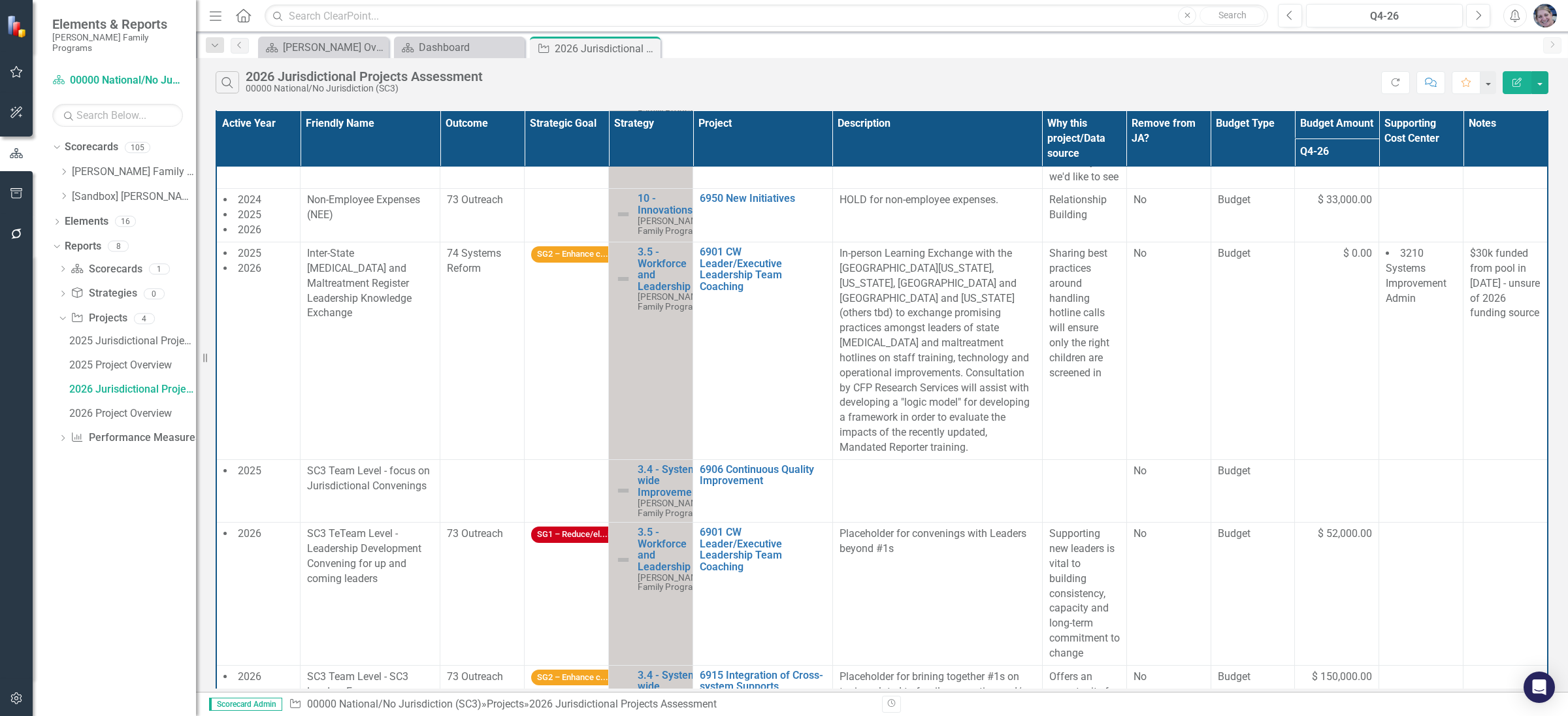
scroll to position [196, 0]
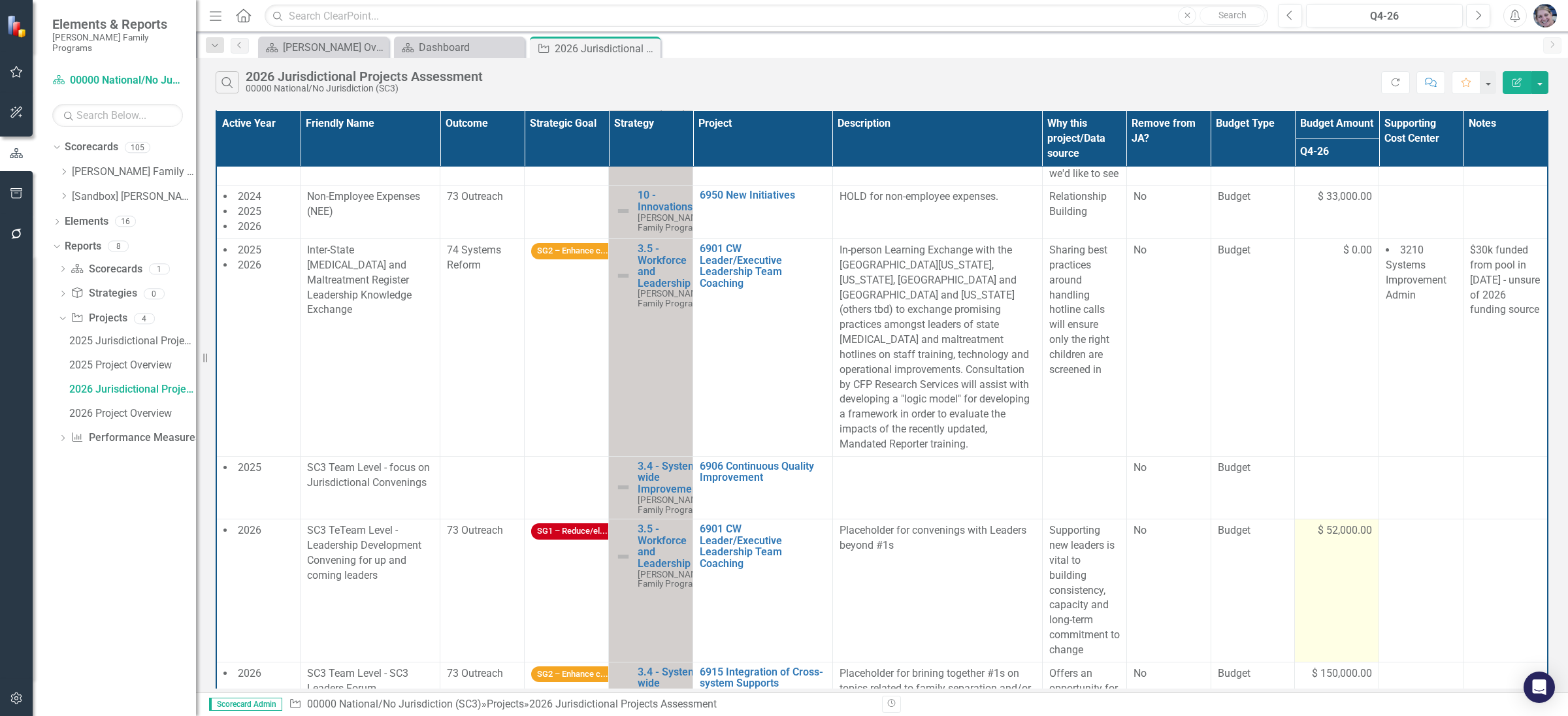
click at [1347, 538] on span "$ 52,000.00" at bounding box center [1344, 531] width 54 height 15
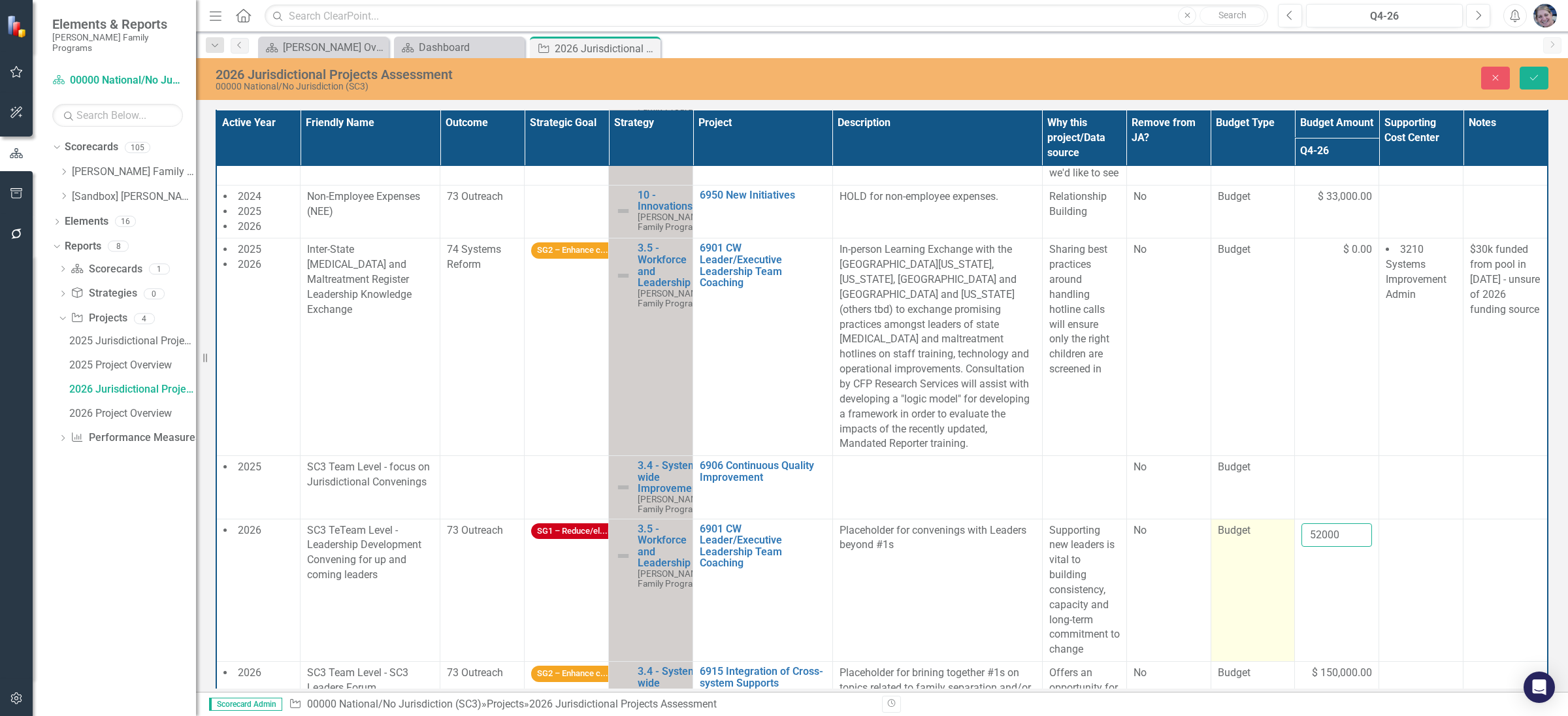
drag, startPoint x: 1339, startPoint y: 553, endPoint x: 1263, endPoint y: 550, distance: 76.1
click at [1263, 550] on tr "2026 SC3 TeTeam Level - Leadership Development Convening for up and coming lead…" at bounding box center [882, 590] width 1332 height 143
type input "50000"
click button "Save" at bounding box center [1534, 78] width 28 height 23
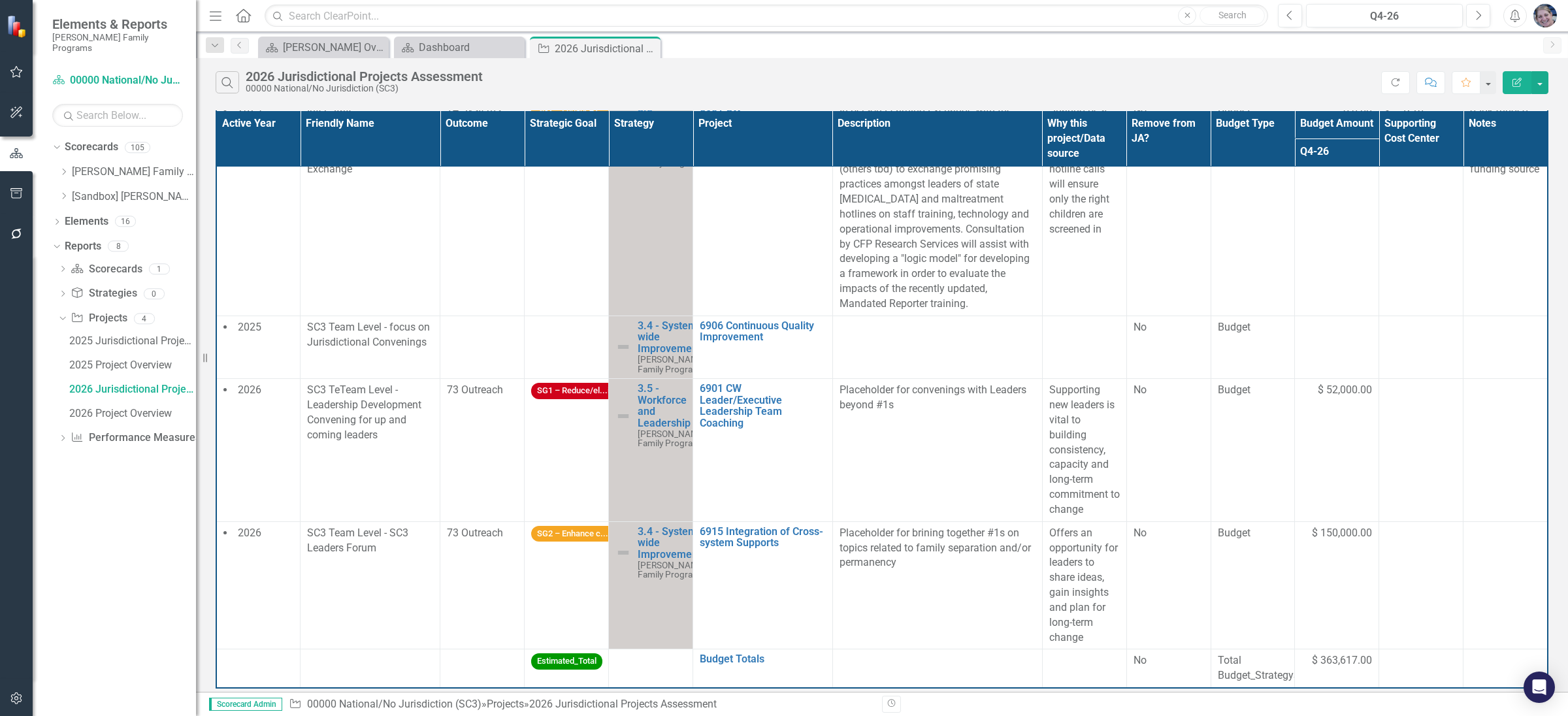
scroll to position [359, 0]
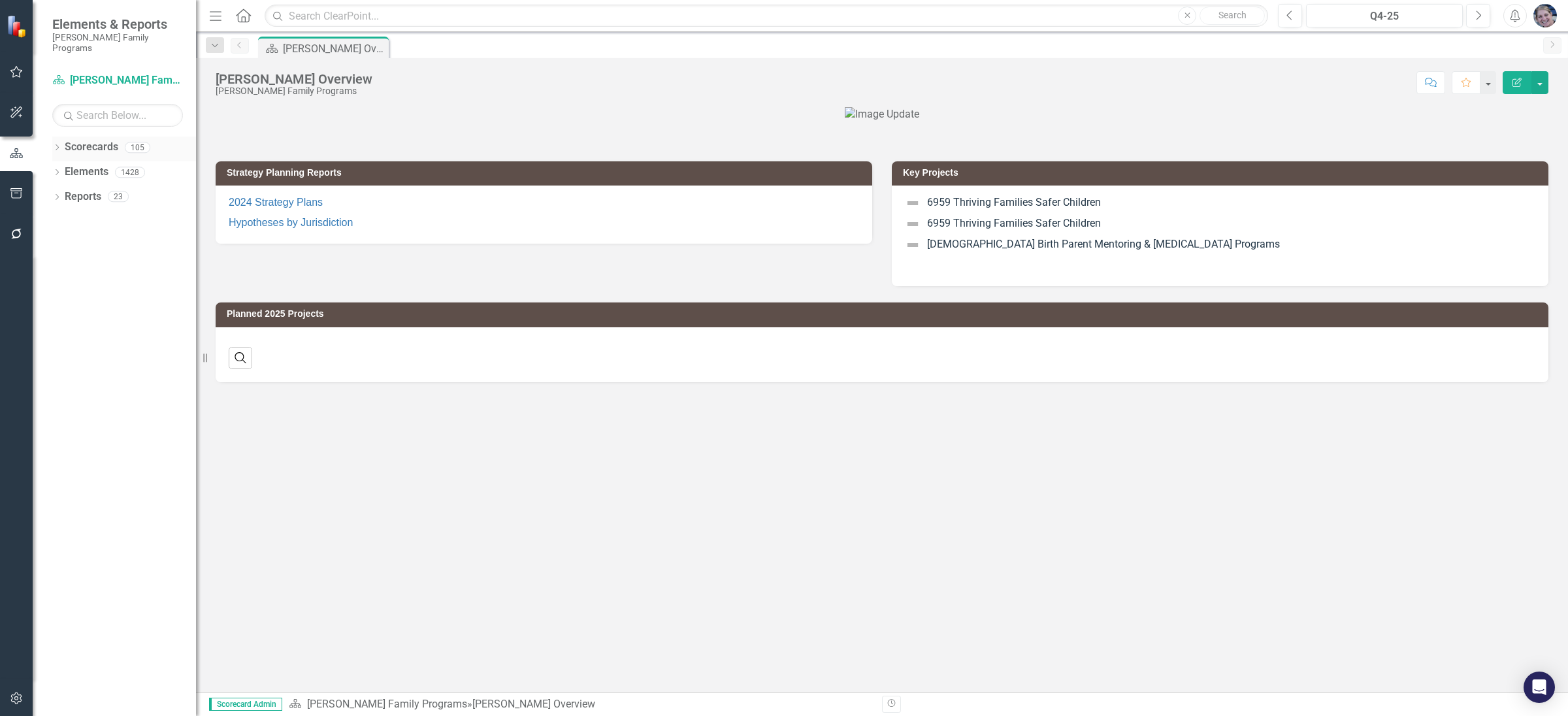
click at [53, 145] on icon "Dropdown" at bounding box center [57, 148] width 9 height 8
click at [65, 168] on icon "Dropdown" at bounding box center [64, 171] width 10 height 8
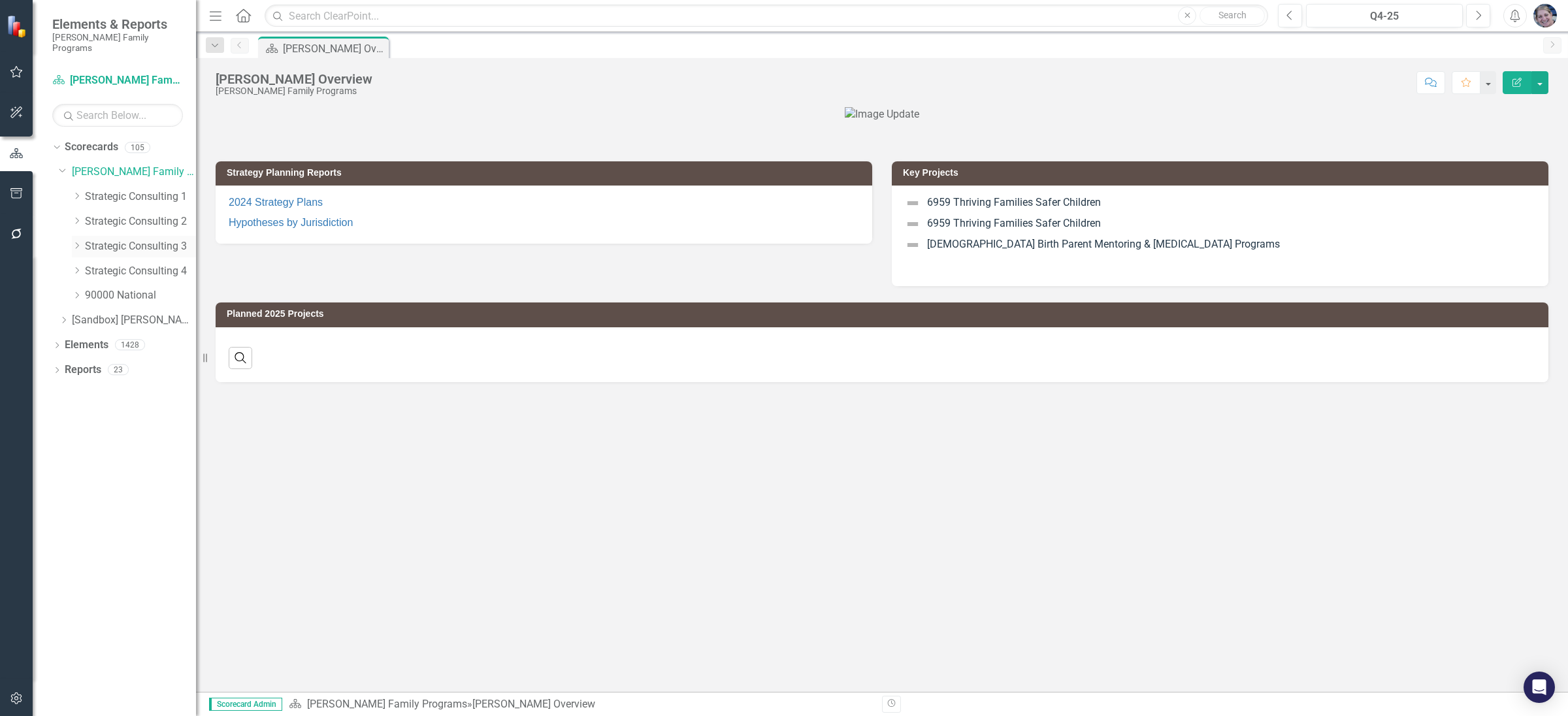
click at [74, 242] on icon "Dropdown" at bounding box center [77, 245] width 10 height 8
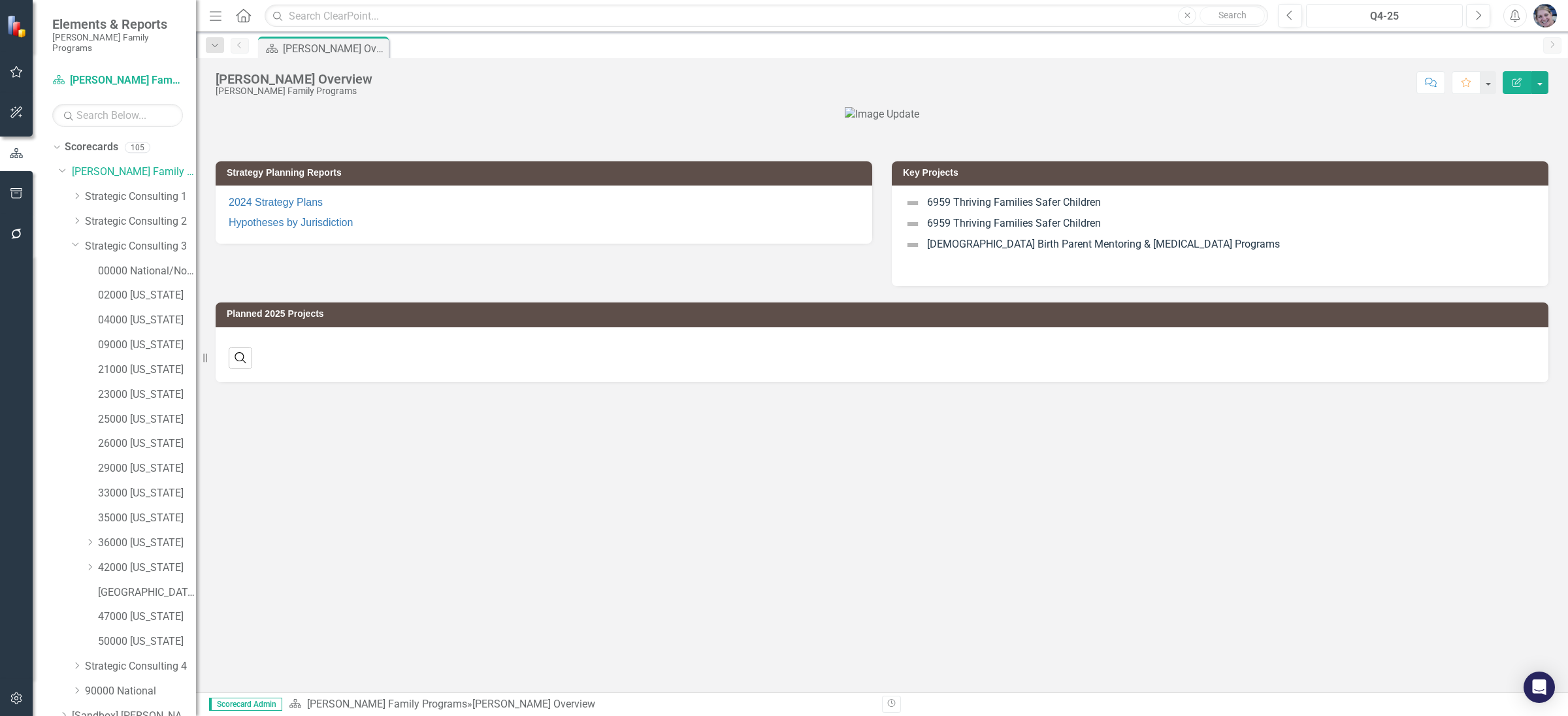
click at [1383, 10] on div "Q4-25" at bounding box center [1385, 16] width 148 height 16
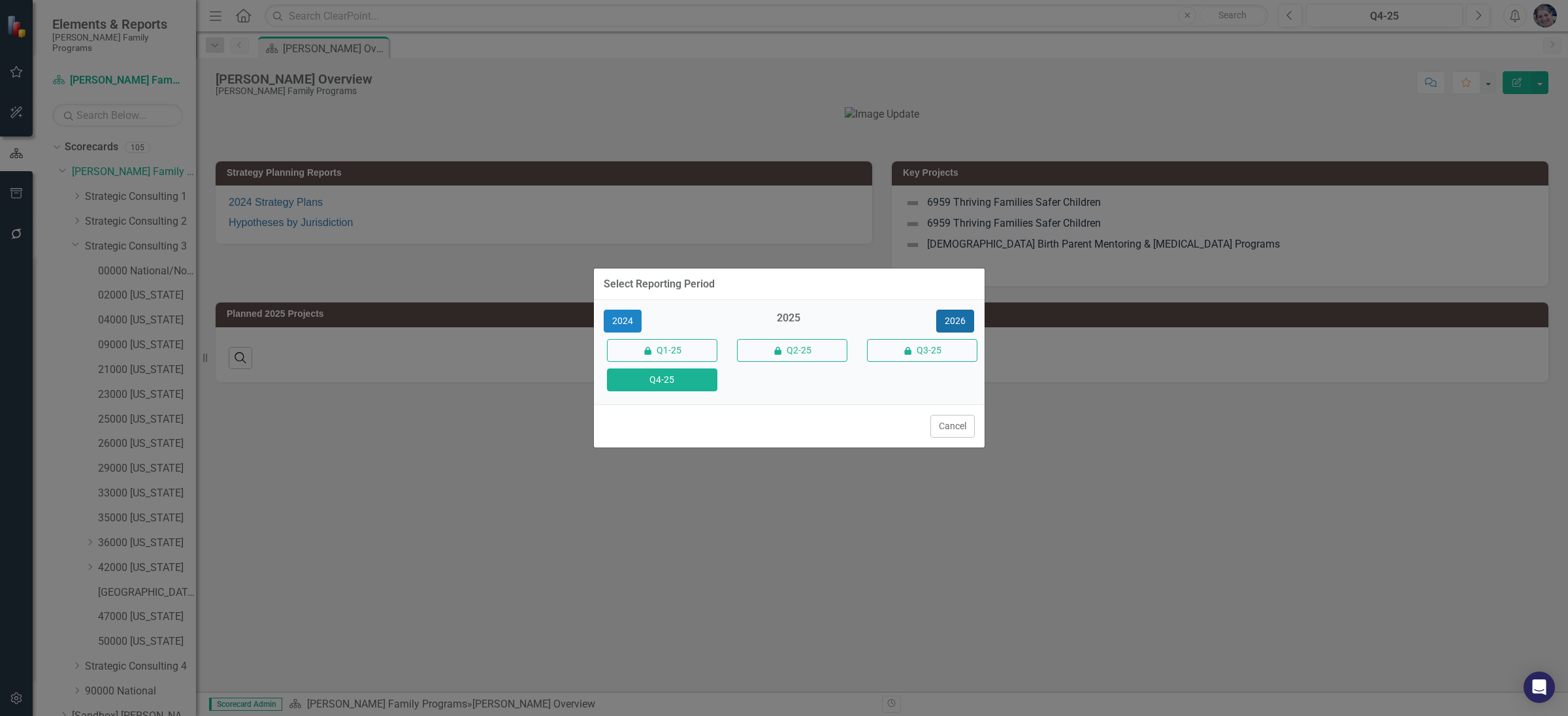
click at [965, 320] on button "2026" at bounding box center [955, 320] width 38 height 23
click at [678, 386] on button "Q4-26" at bounding box center [662, 379] width 110 height 23
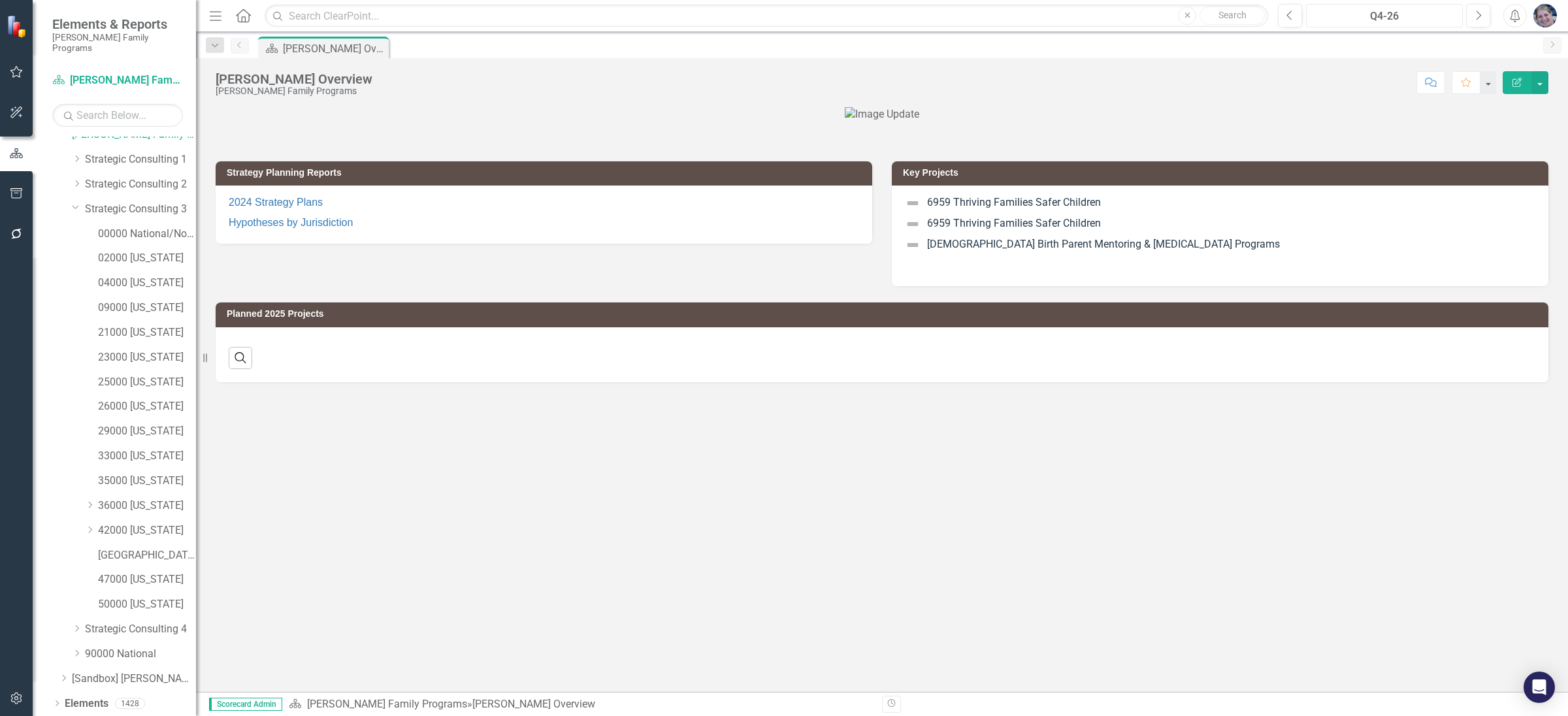
scroll to position [53, 0]
click at [143, 581] on link "50000 [US_STATE]" at bounding box center [148, 588] width 98 height 15
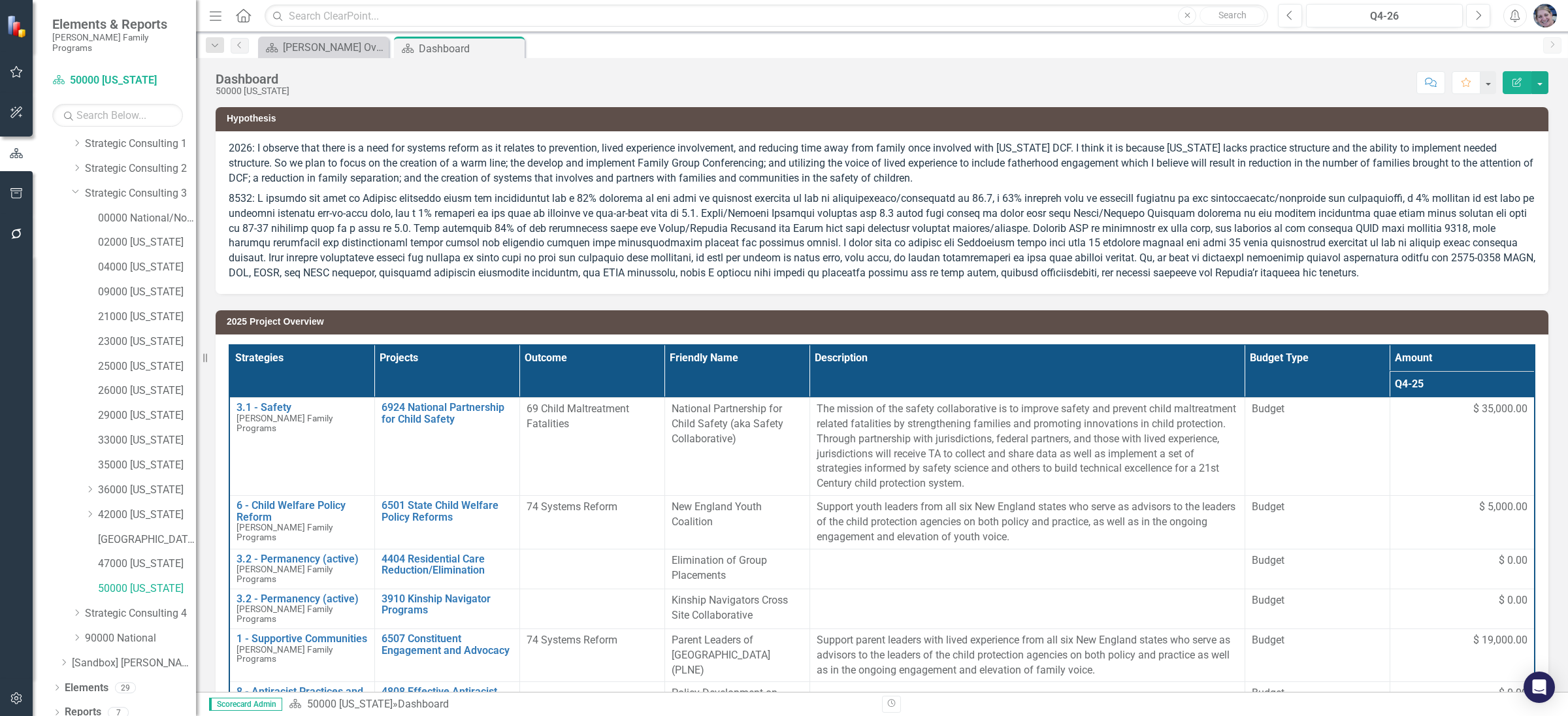
click at [1516, 84] on icon "button" at bounding box center [1517, 82] width 9 height 9
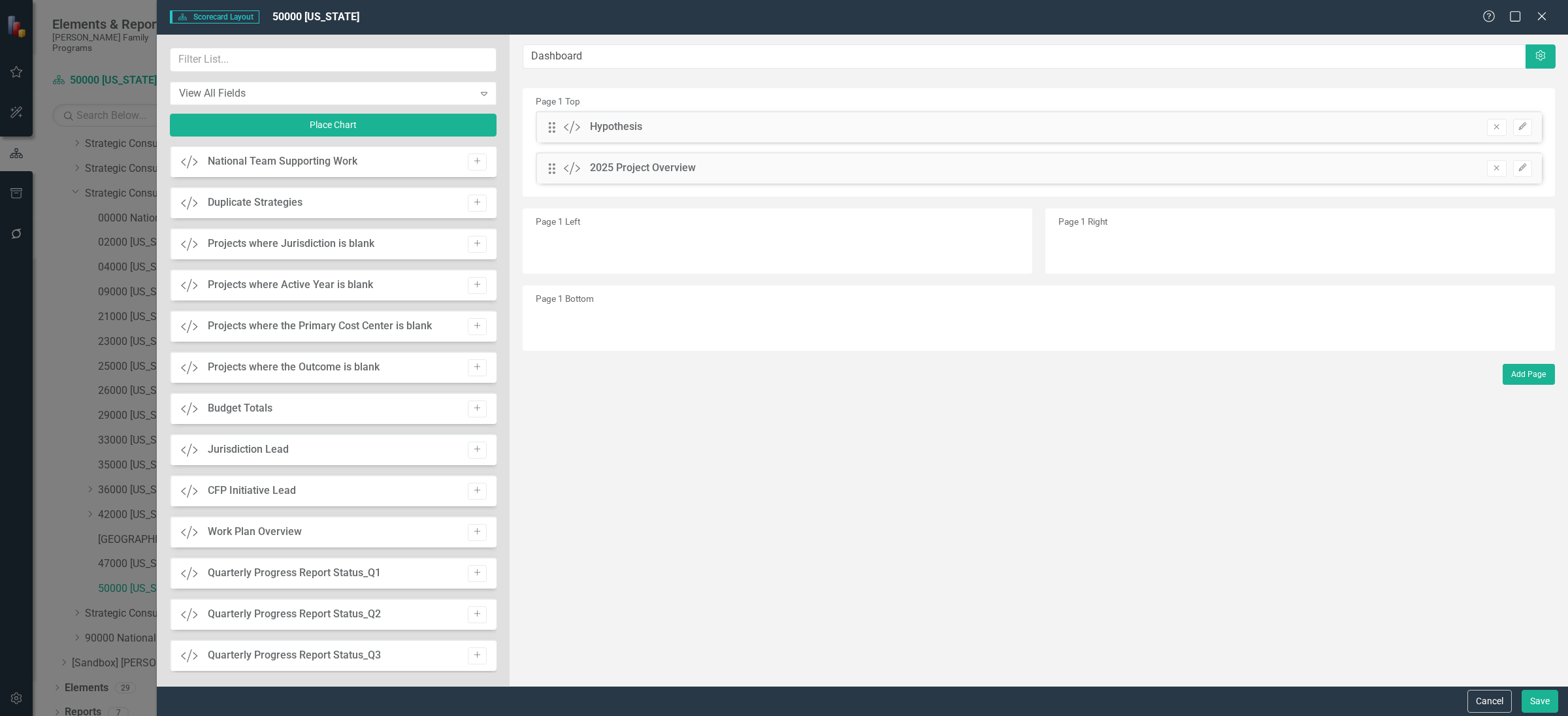
scroll to position [583, 0]
click at [479, 404] on button "Add" at bounding box center [477, 403] width 19 height 17
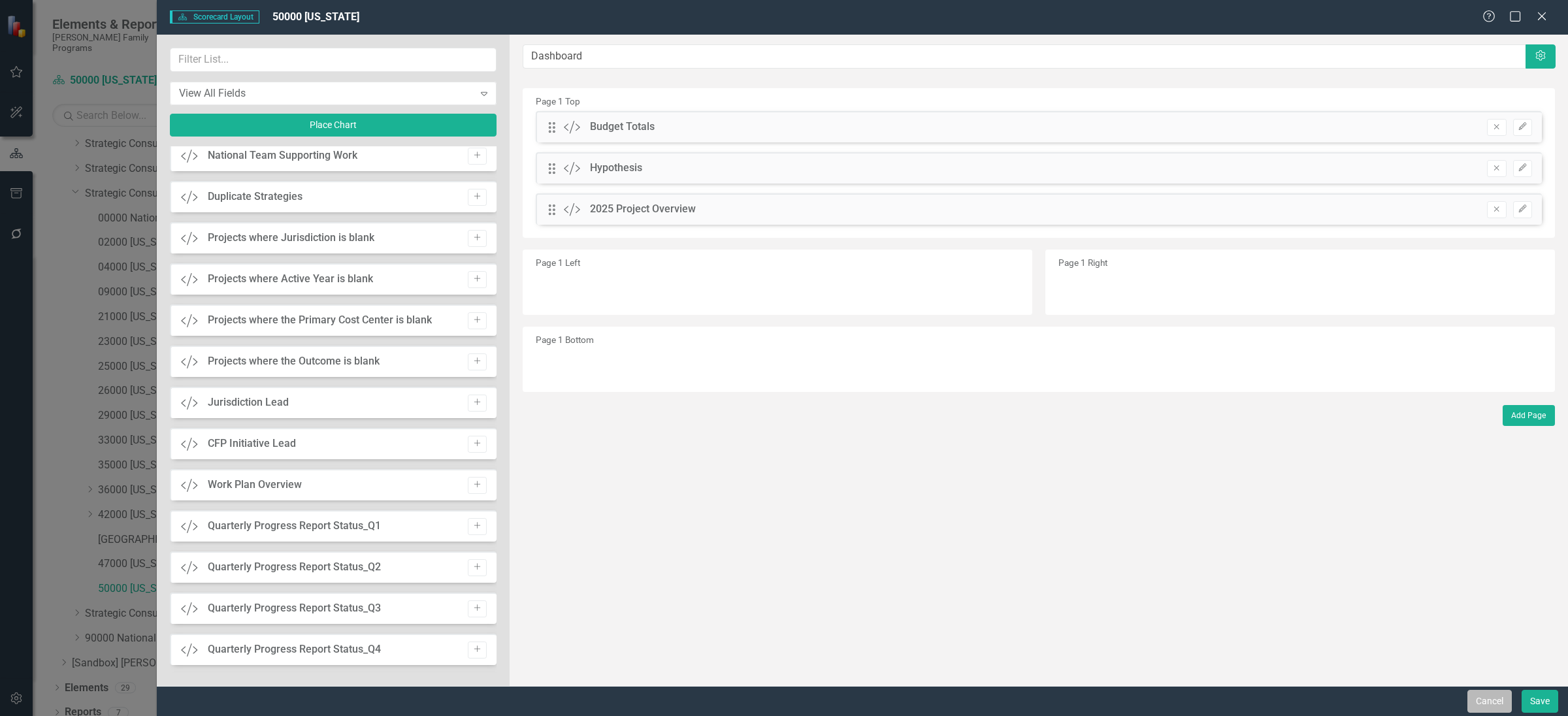
click at [1477, 699] on button "Cancel" at bounding box center [1490, 700] width 44 height 23
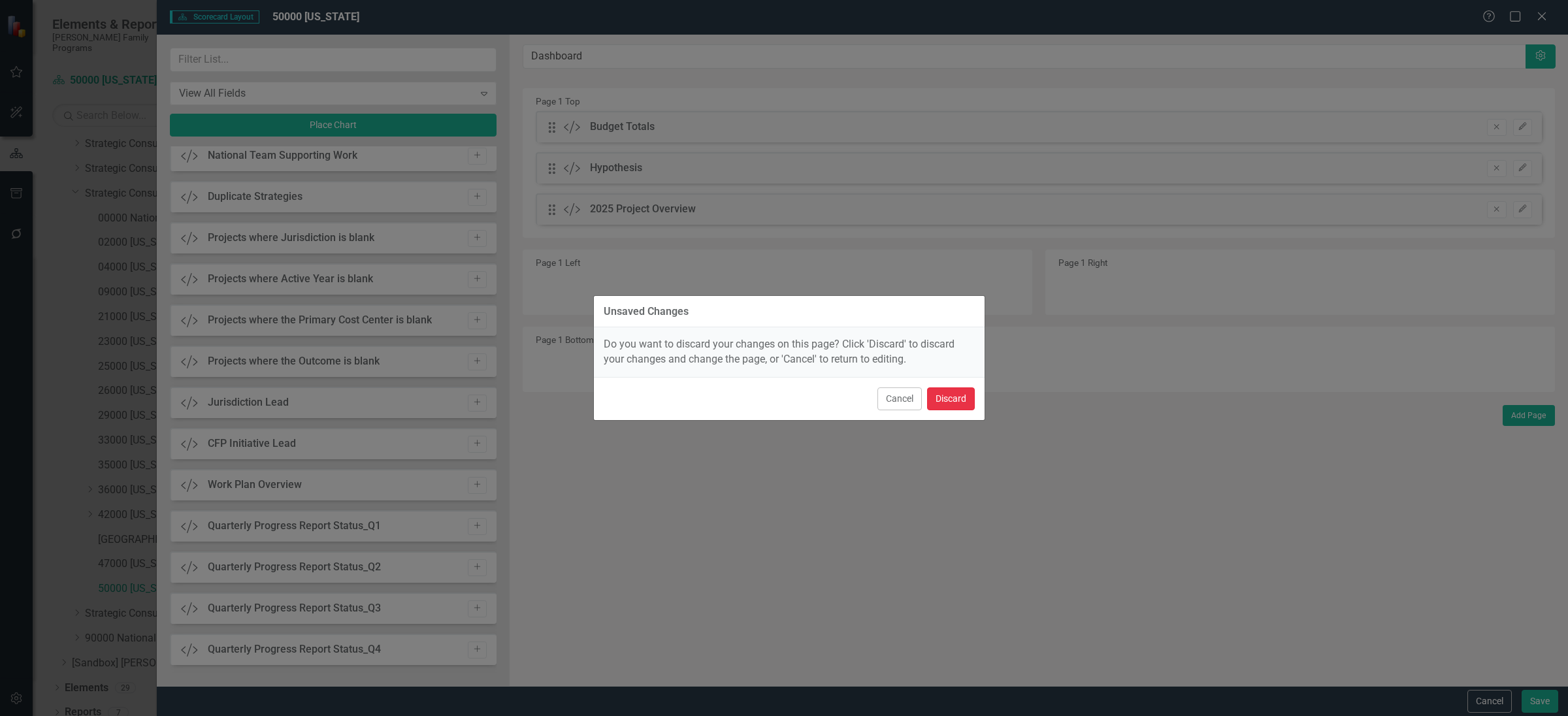
click at [959, 406] on button "Discard" at bounding box center [951, 398] width 48 height 23
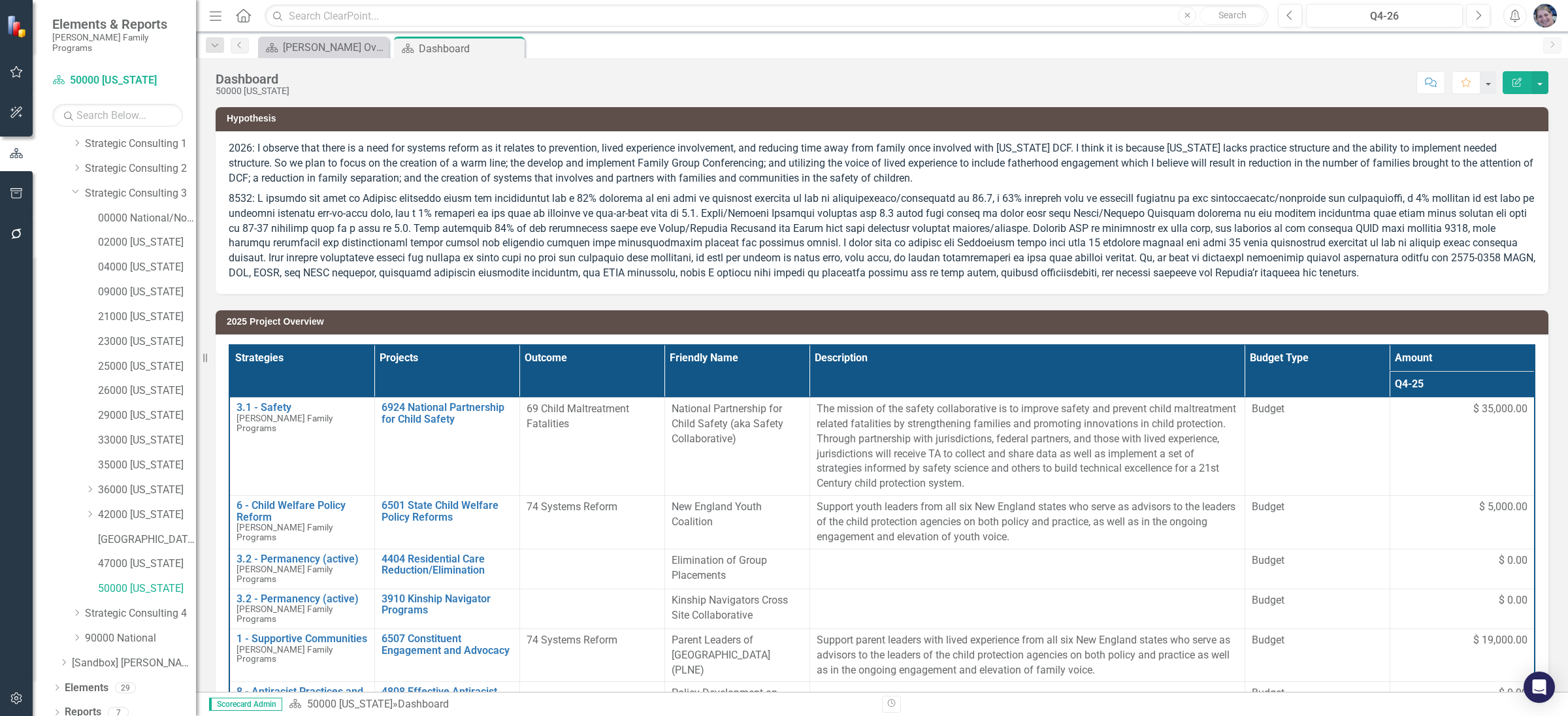
click at [1512, 84] on icon "Edit Report" at bounding box center [1517, 82] width 12 height 9
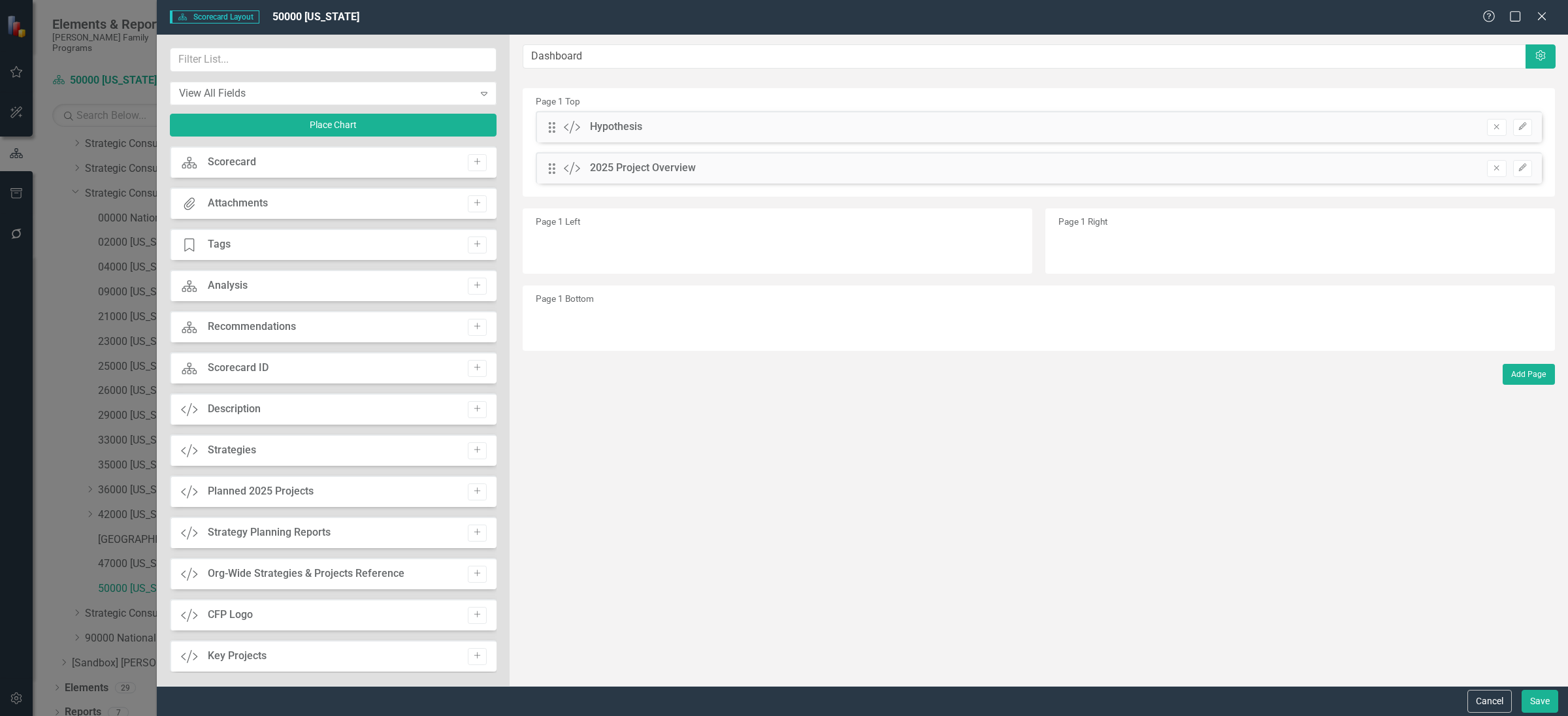
drag, startPoint x: 492, startPoint y: 296, endPoint x: 488, endPoint y: 351, distance: 55.1
click at [488, 351] on div "Scorecard Scorecard Add Attachments Attachments Add Tage Tags Add Scorecard Ana…" at bounding box center [334, 408] width 327 height 526
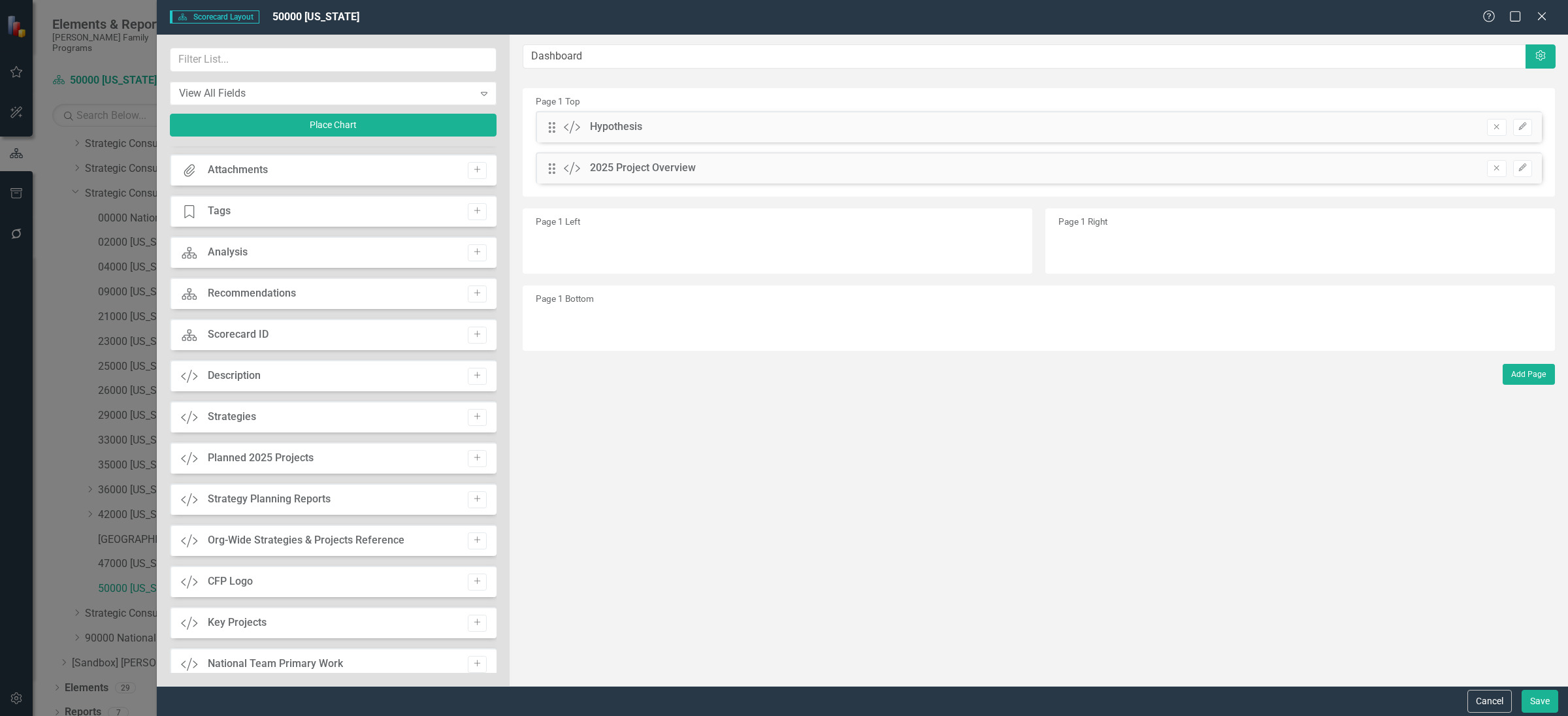
drag, startPoint x: 490, startPoint y: 253, endPoint x: 493, endPoint y: 320, distance: 67.1
click at [493, 320] on div "Scorecard Scorecard Add Attachments Attachments Add Tage Tags Add Scorecard Ana…" at bounding box center [334, 408] width 327 height 526
click at [500, 397] on div "View All Fields Expand Place Chart Scorecard Scorecard Add Attachments Attachme…" at bounding box center [333, 360] width 353 height 651
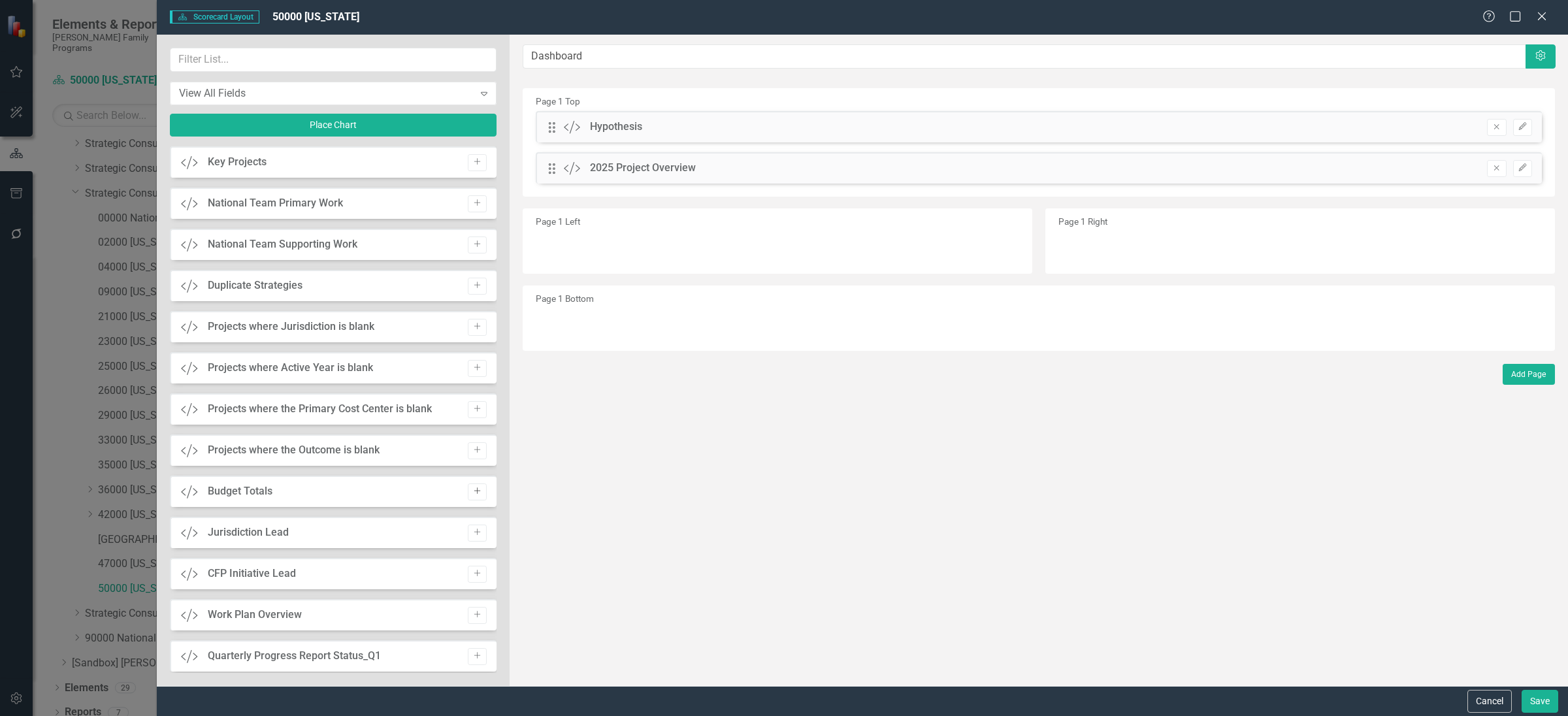
click at [471, 487] on button "Add" at bounding box center [477, 492] width 19 height 17
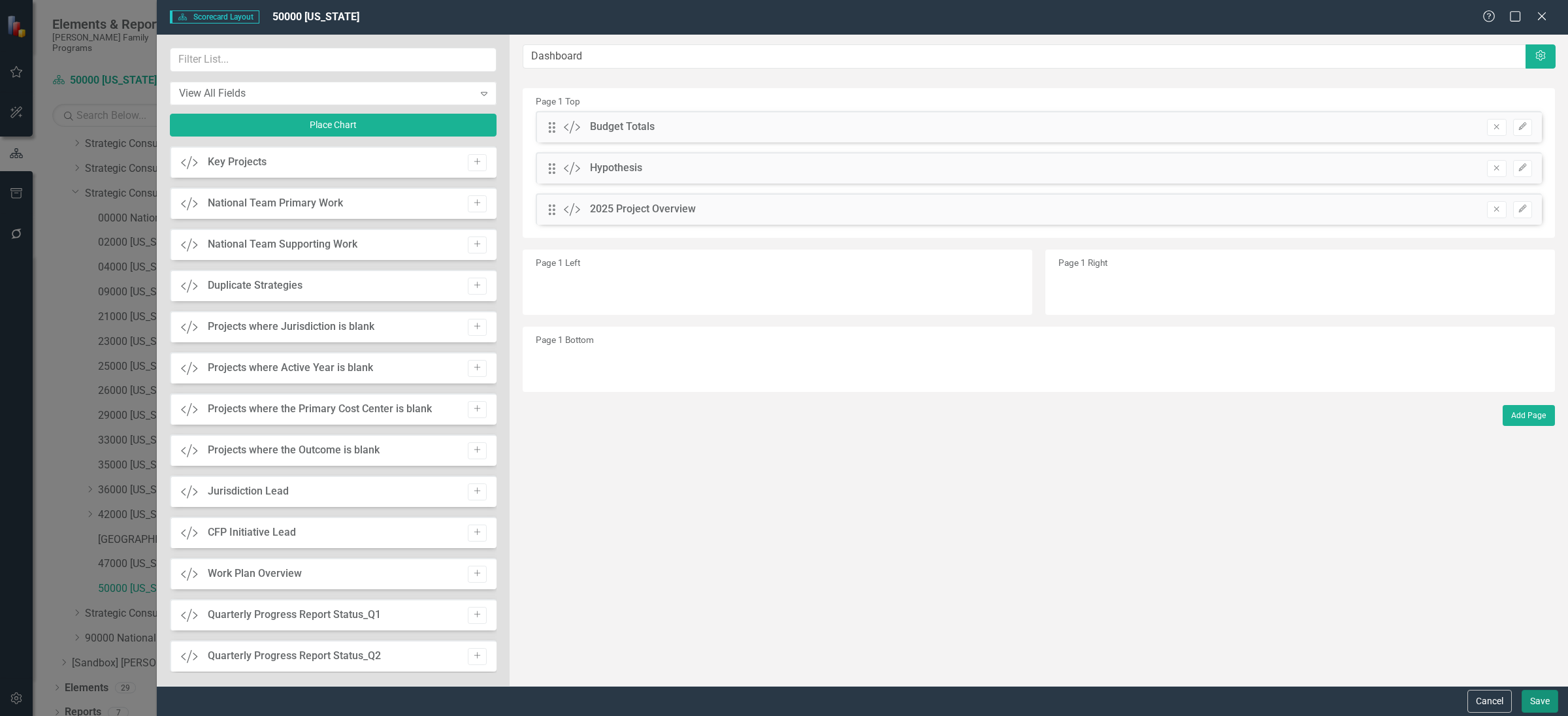
click at [1549, 701] on button "Save" at bounding box center [1540, 700] width 37 height 23
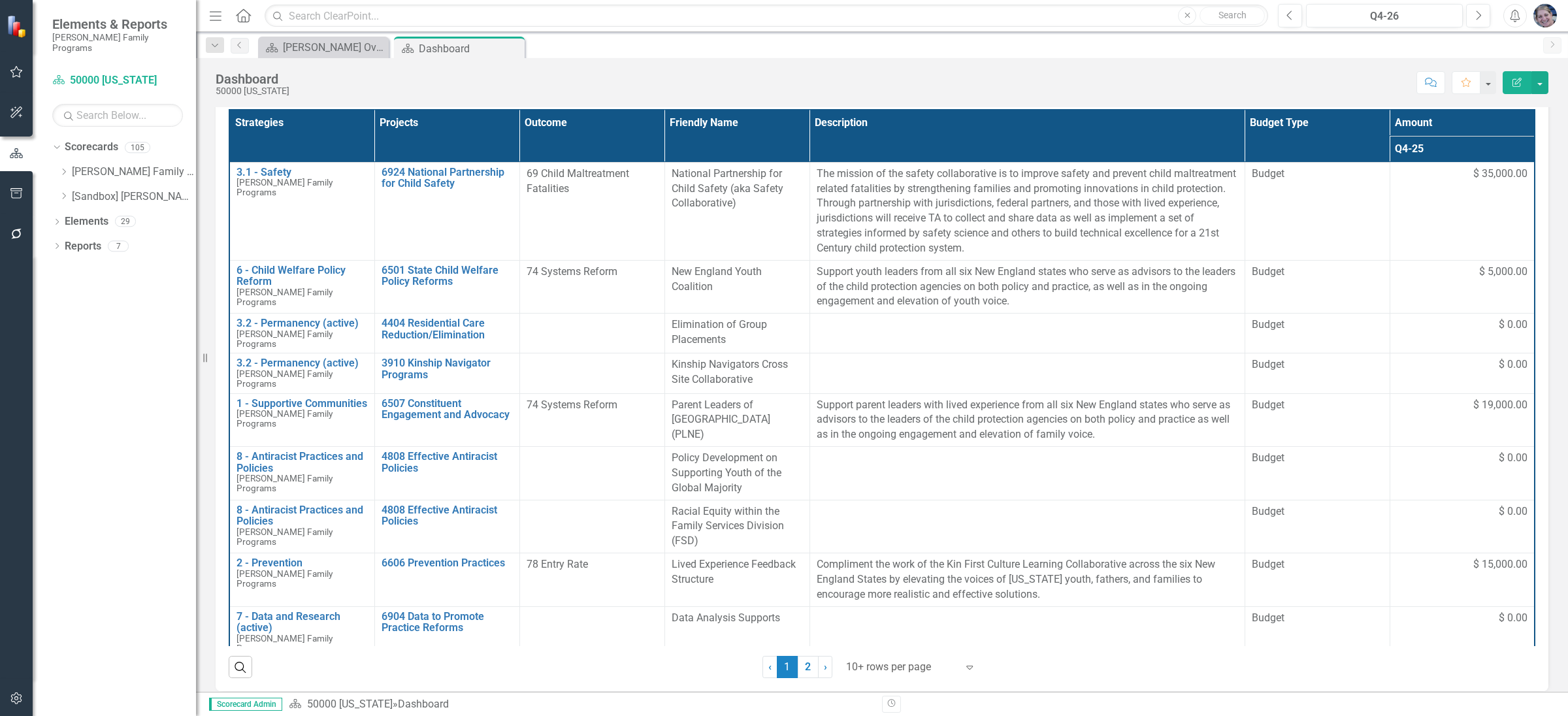
scroll to position [345, 0]
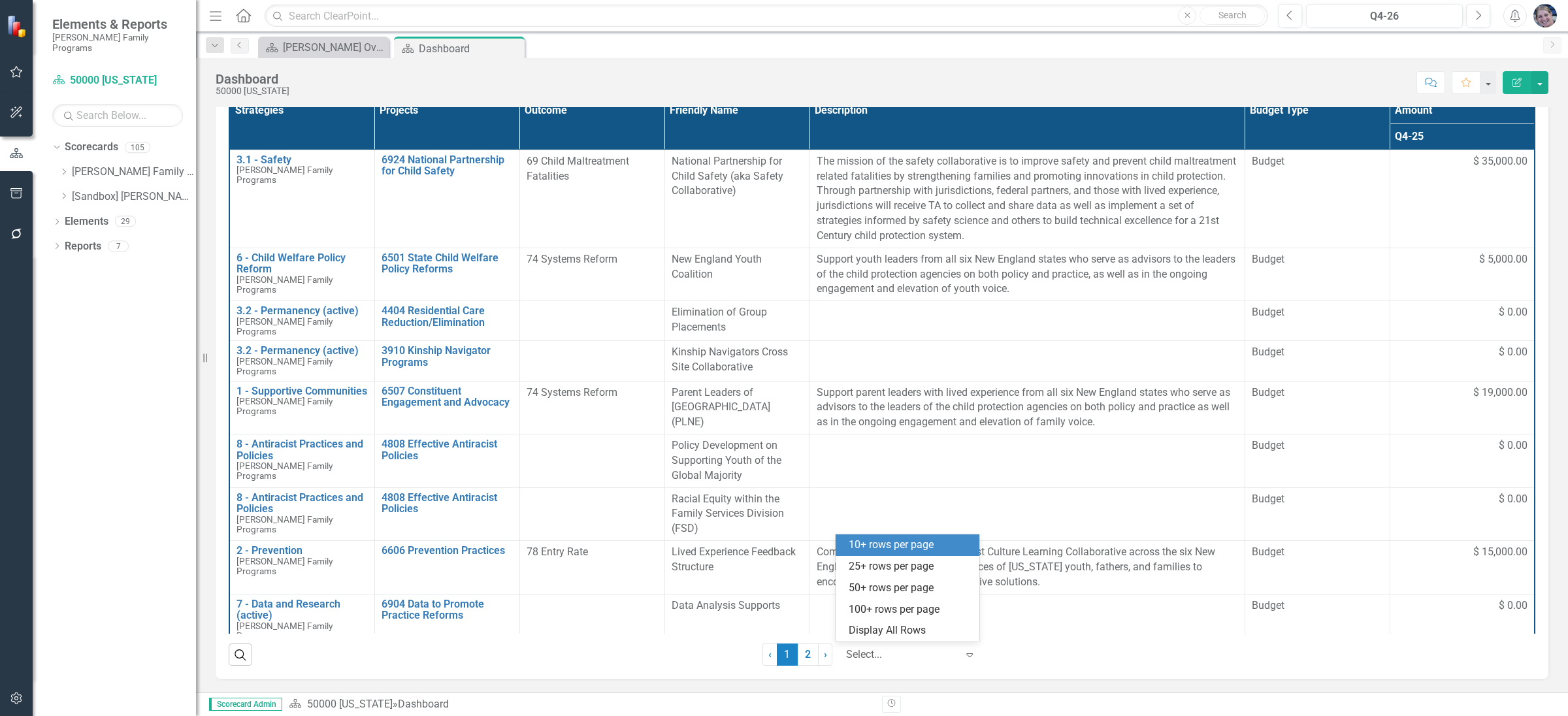
click at [895, 649] on div at bounding box center [902, 654] width 111 height 18
click at [904, 629] on div "Display All Rows" at bounding box center [910, 630] width 123 height 15
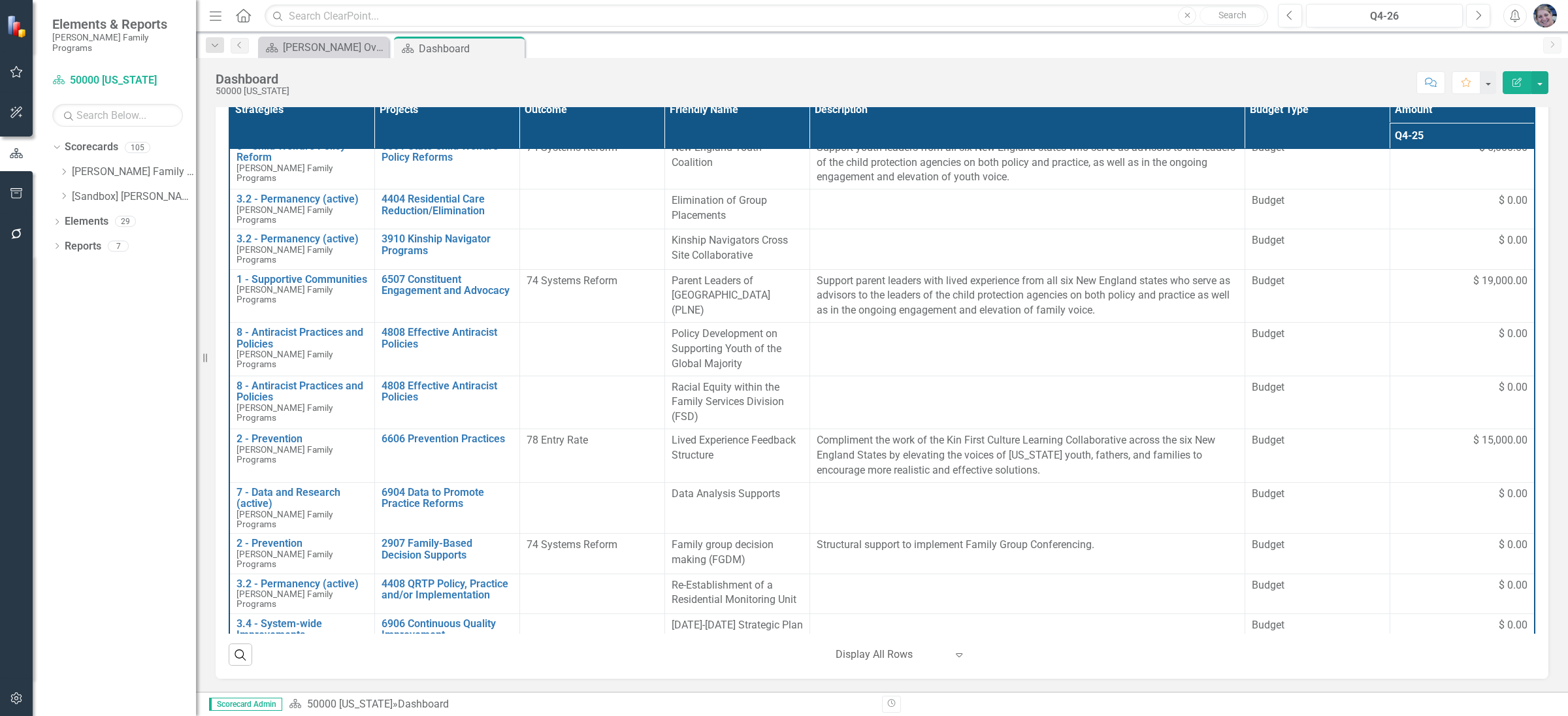
scroll to position [0, 0]
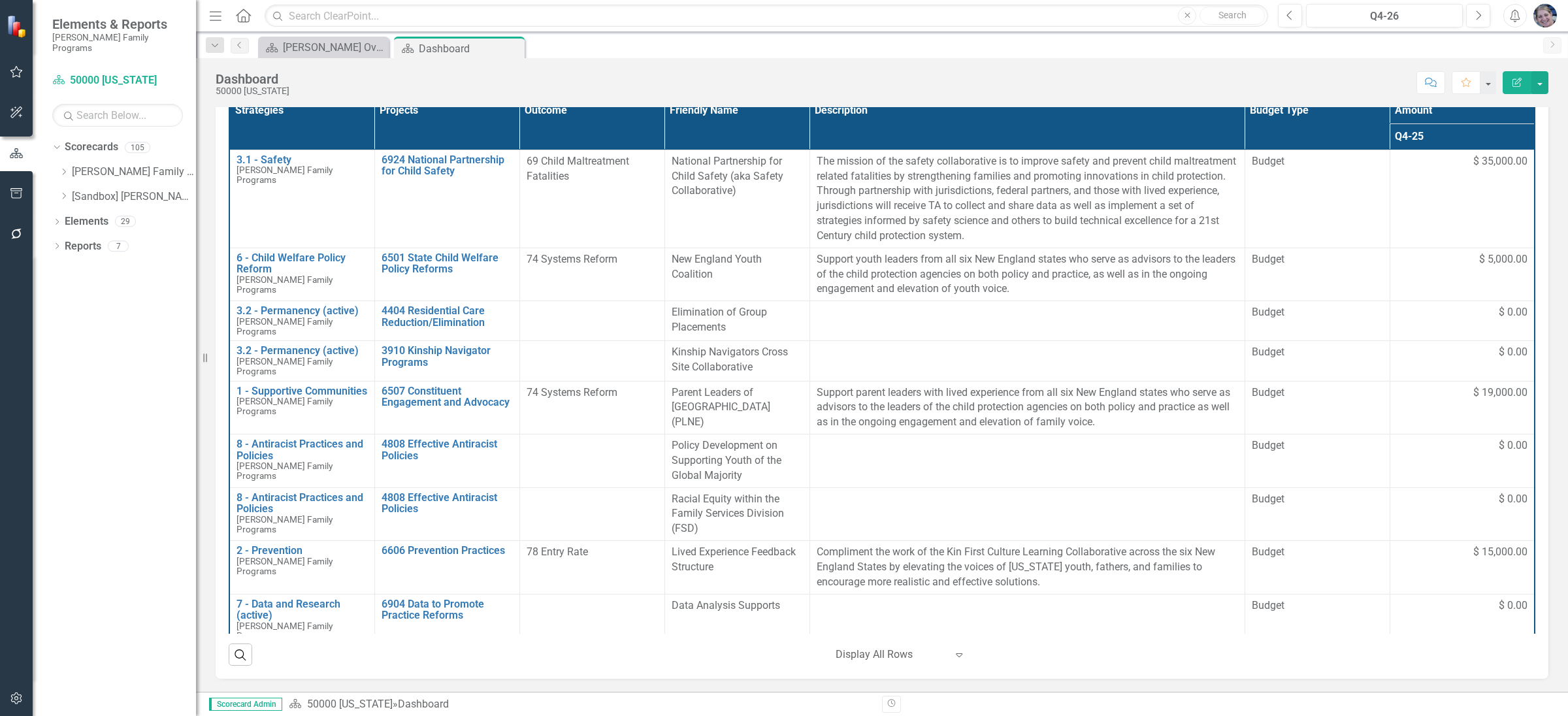
click at [1516, 81] on icon "button" at bounding box center [1517, 82] width 9 height 9
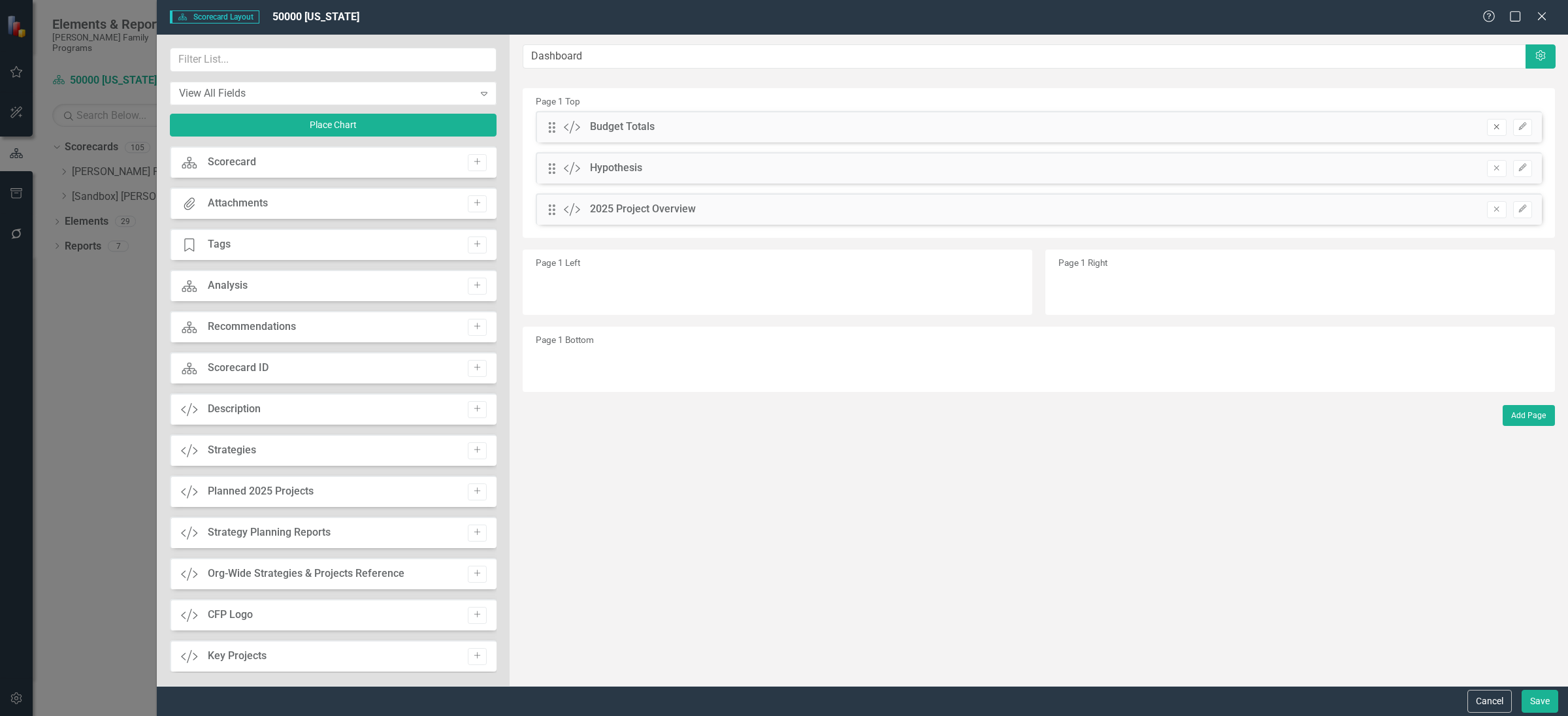
click at [1500, 124] on icon "Remove" at bounding box center [1497, 126] width 10 height 8
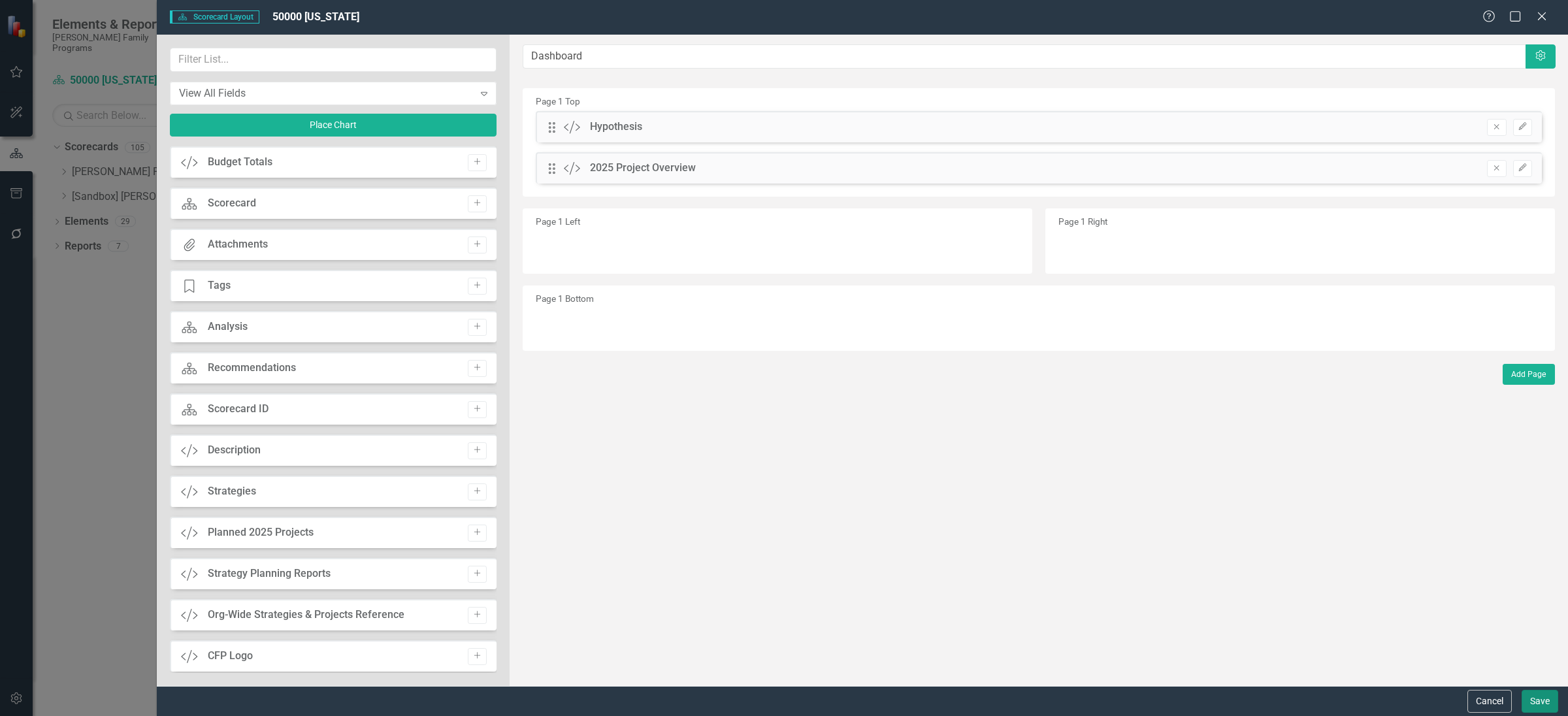
click at [1531, 708] on button "Save" at bounding box center [1540, 700] width 37 height 23
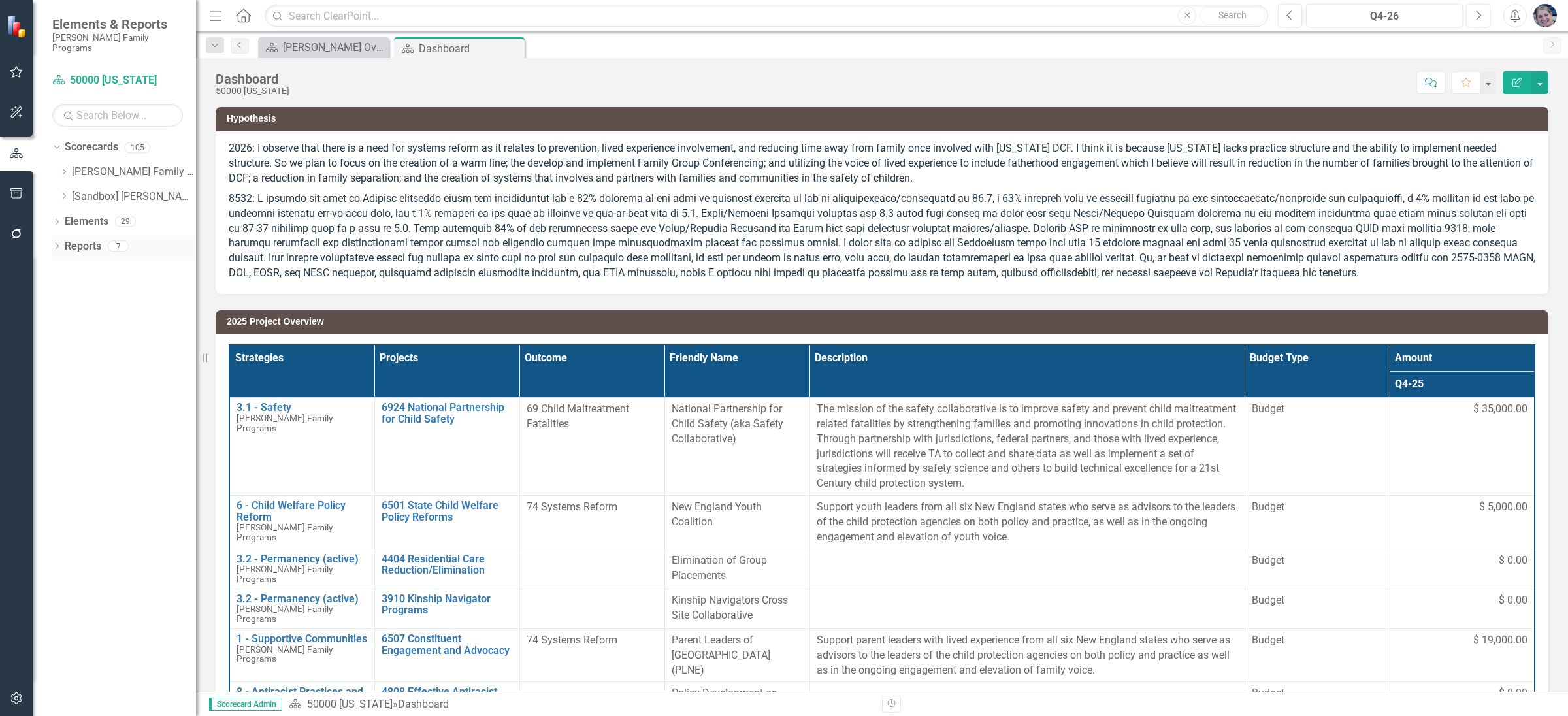
click at [56, 236] on div "Dropdown Reports 7" at bounding box center [124, 248] width 143 height 25
click at [59, 243] on div "Dropdown" at bounding box center [57, 248] width 9 height 11
click at [63, 363] on icon "Dropdown" at bounding box center [63, 366] width 9 height 8
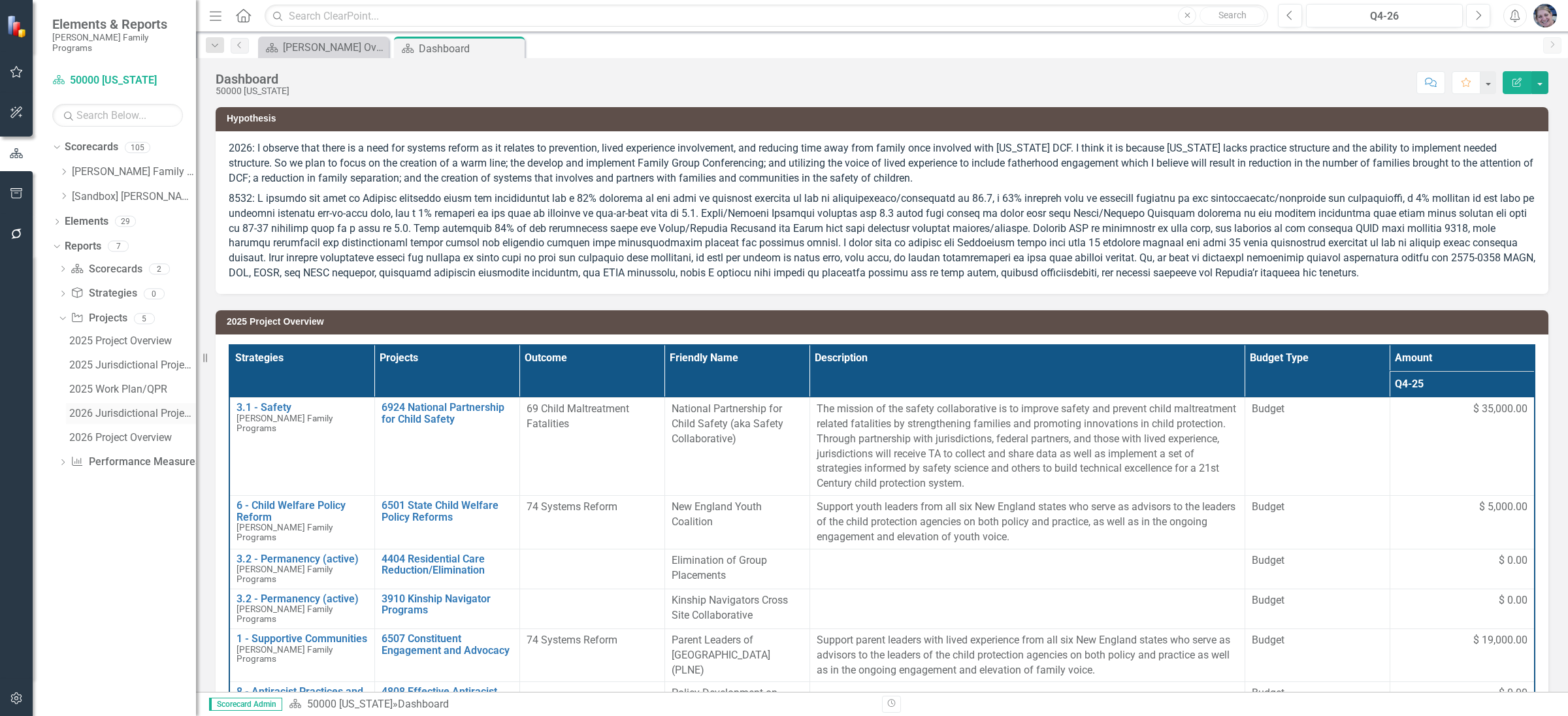
click at [110, 408] on div "2026 Jurisdictional Projects Assessment" at bounding box center [133, 413] width 127 height 12
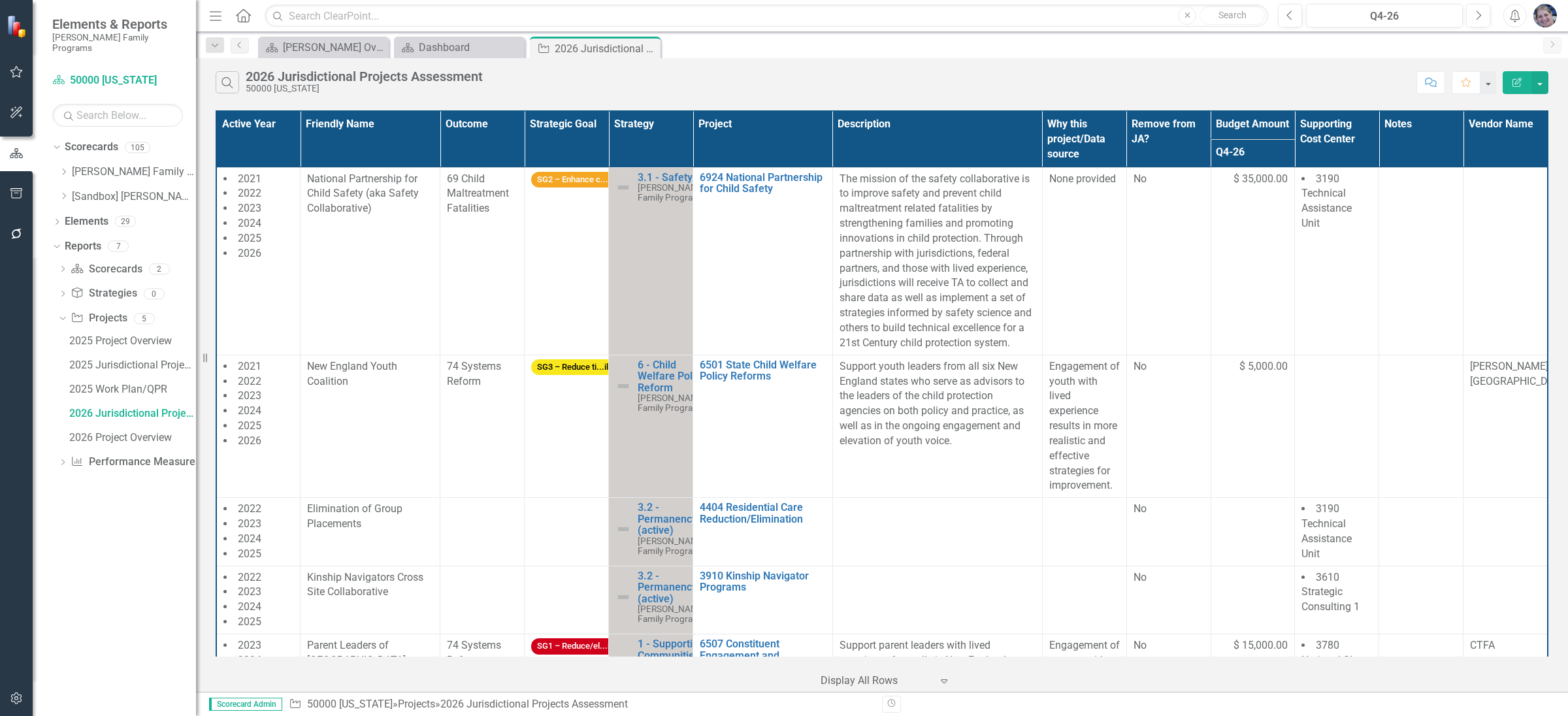
click at [1517, 83] on icon "Edit Report" at bounding box center [1517, 82] width 12 height 9
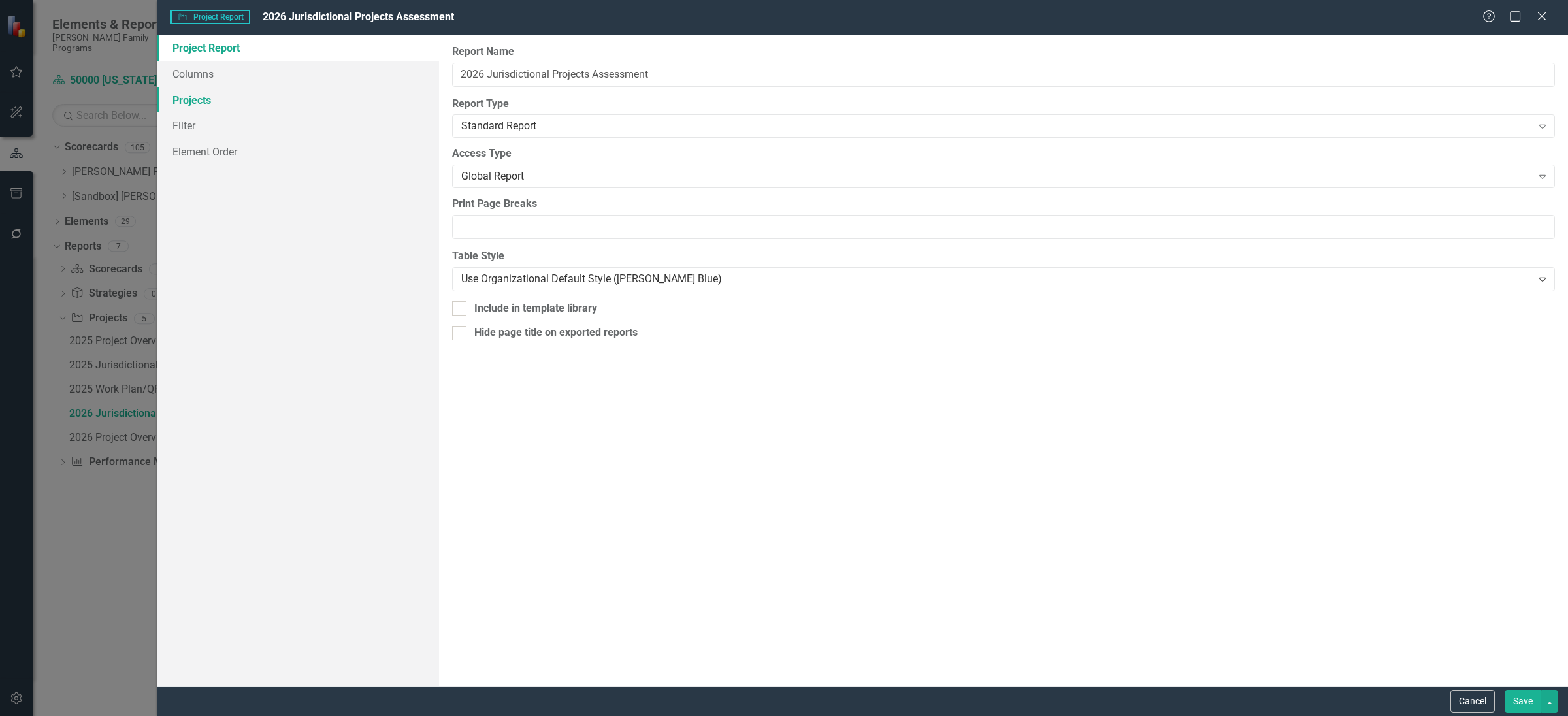
click at [204, 98] on link "Projects" at bounding box center [298, 99] width 282 height 26
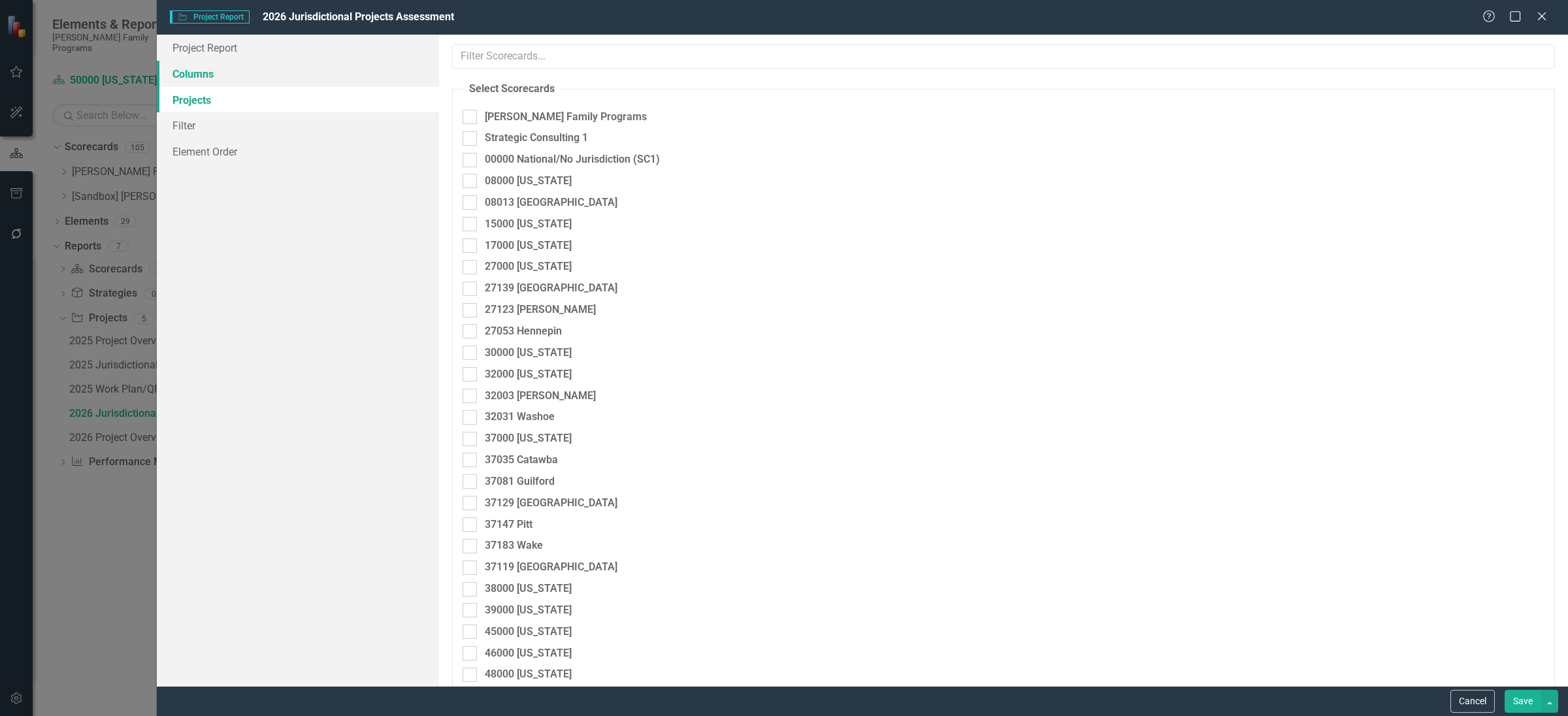
click at [197, 74] on link "Columns" at bounding box center [298, 73] width 282 height 26
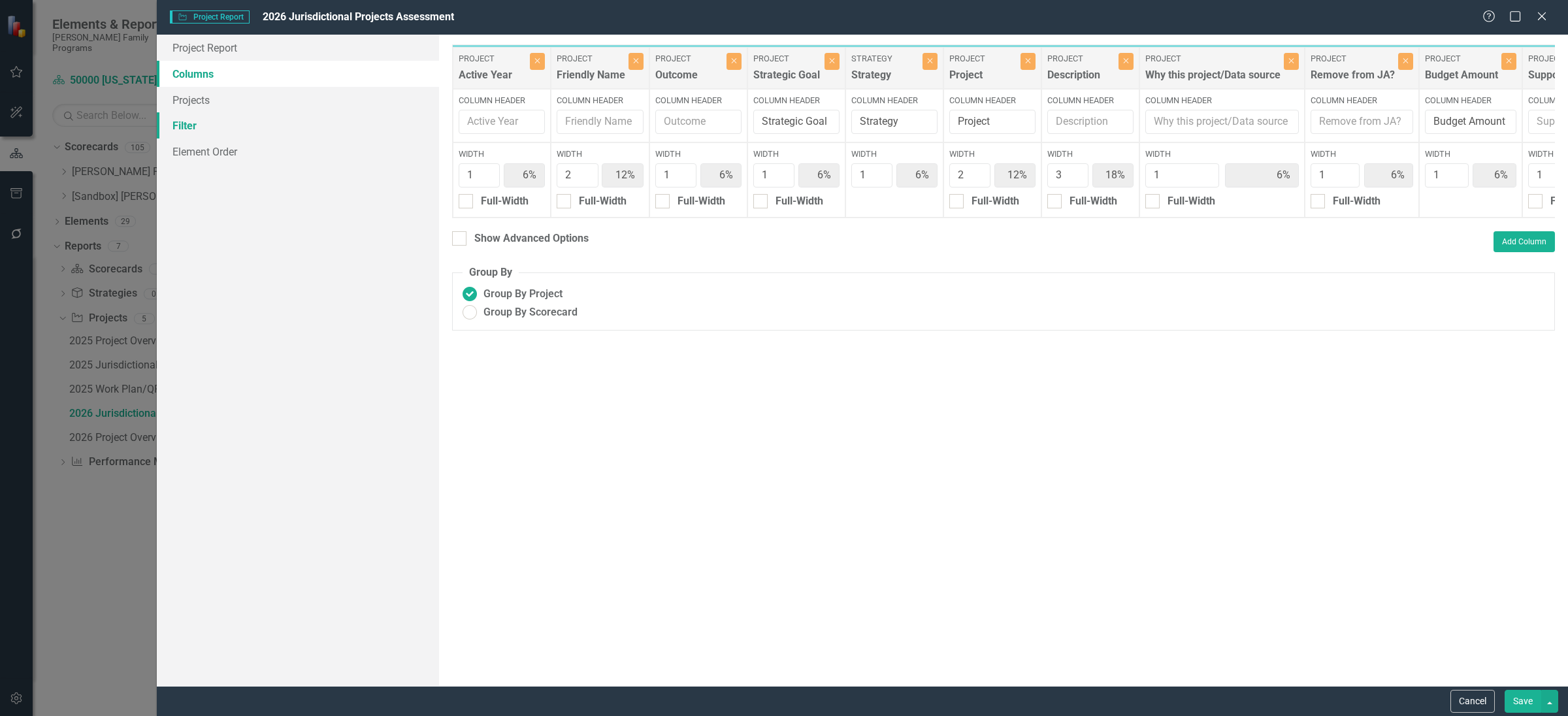
click at [194, 128] on link "Filter" at bounding box center [298, 125] width 282 height 26
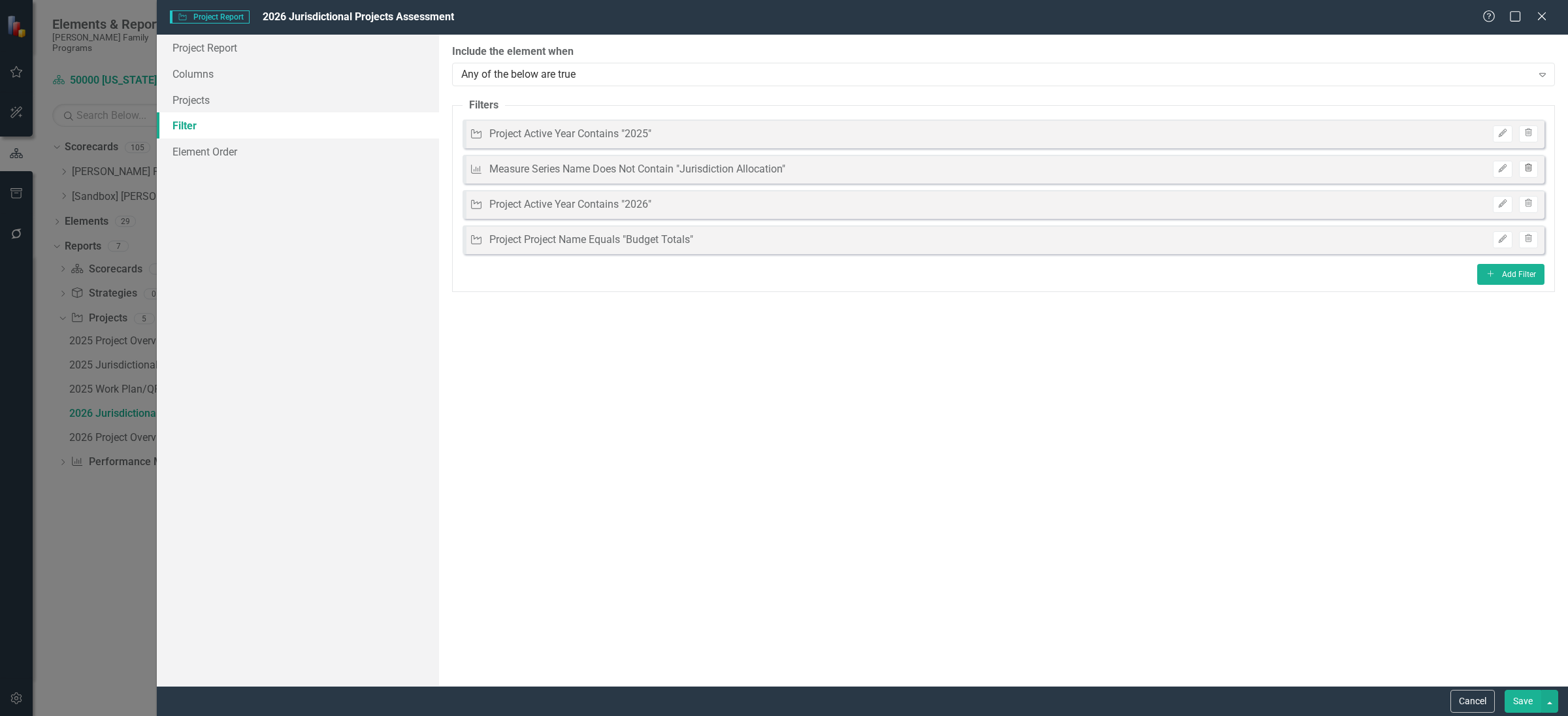
click at [1529, 165] on icon "Trash" at bounding box center [1529, 168] width 10 height 8
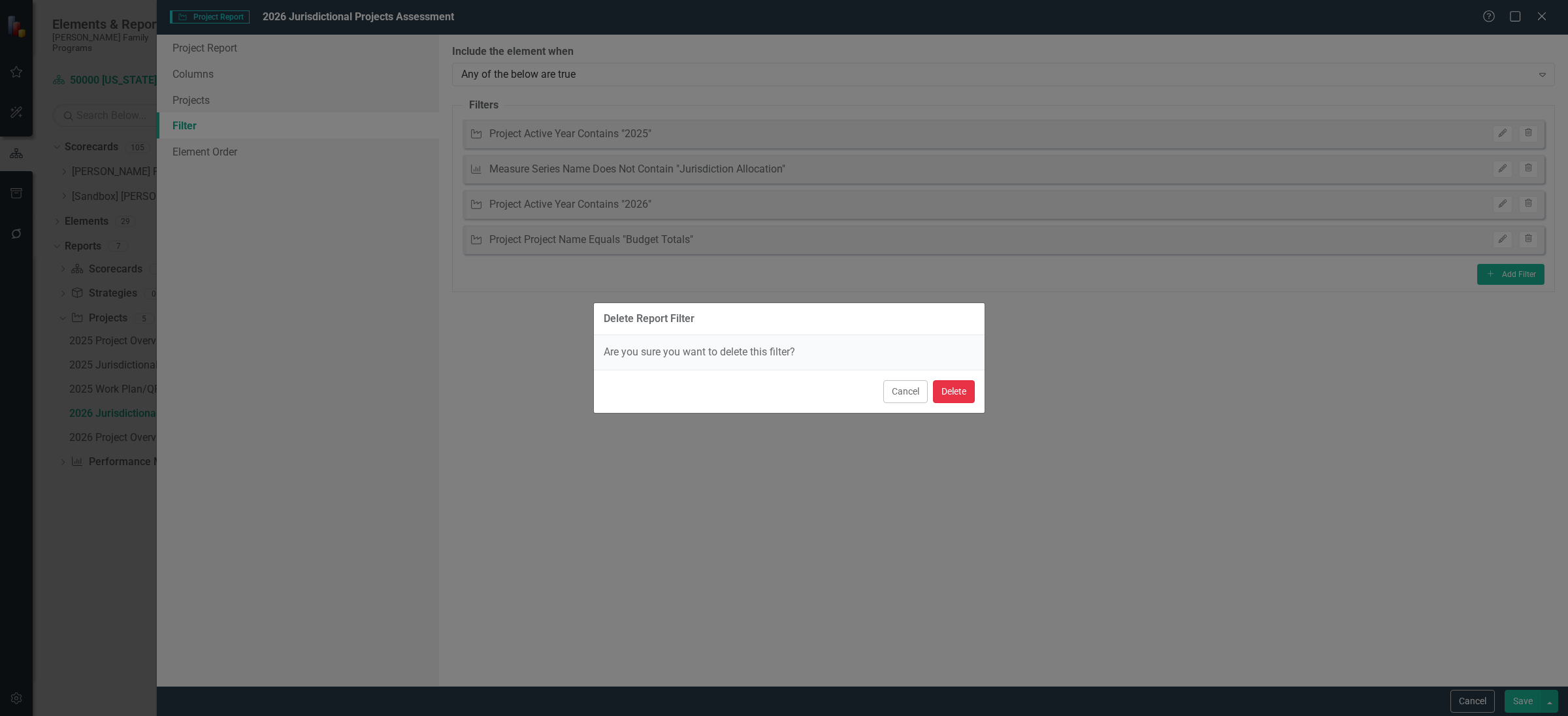
click at [949, 390] on button "Delete" at bounding box center [954, 391] width 42 height 23
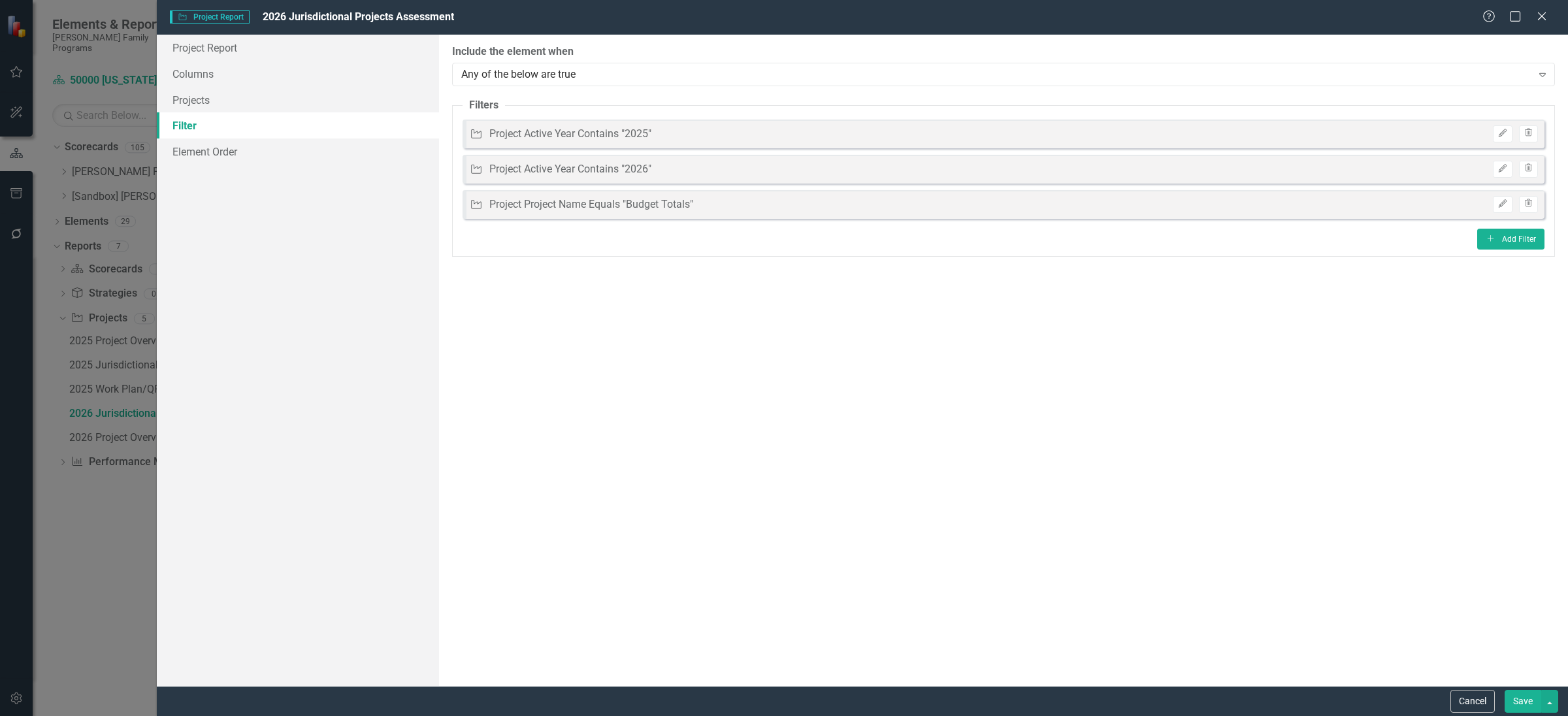
click at [1525, 702] on button "Save" at bounding box center [1523, 700] width 37 height 23
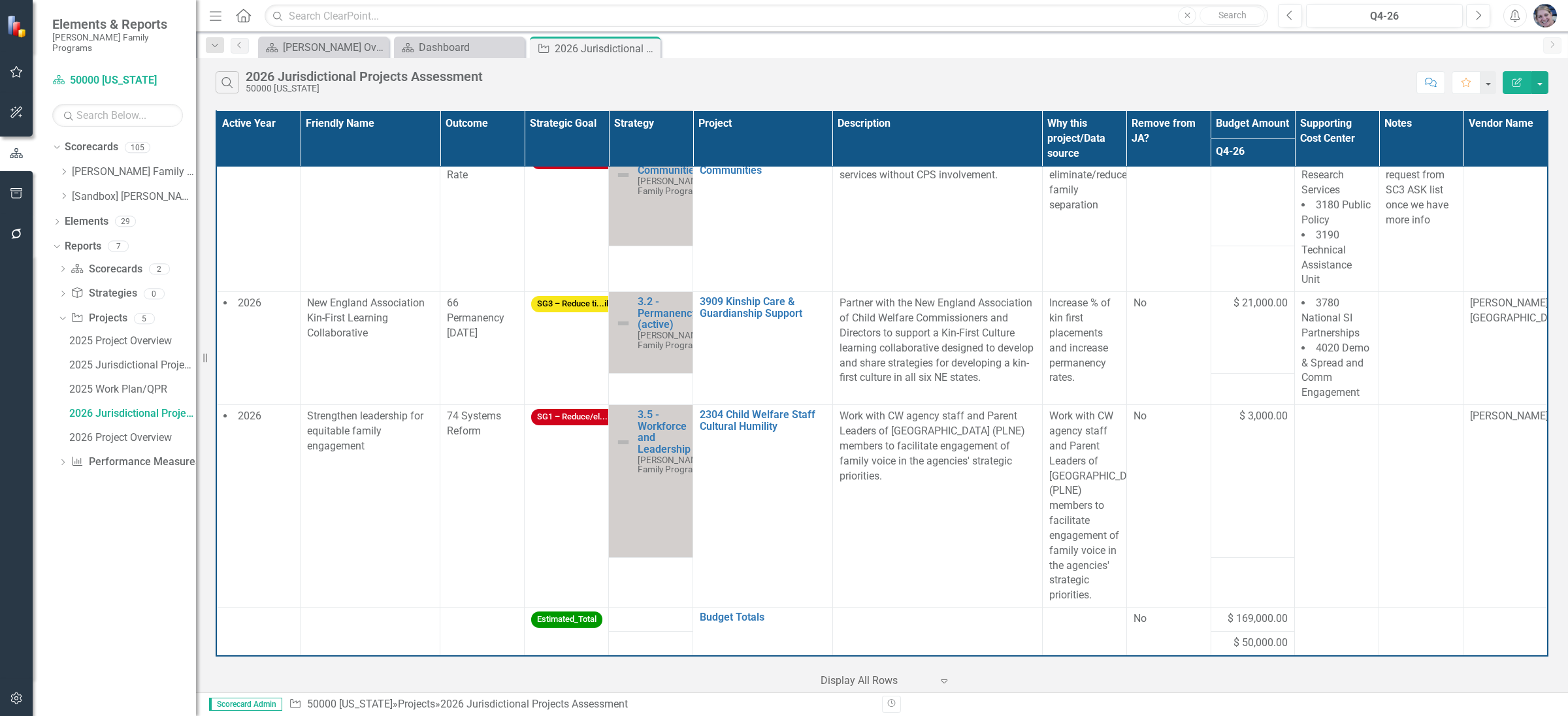
scroll to position [1507, 0]
click at [143, 432] on div "2026 Project Overview" at bounding box center [133, 438] width 127 height 12
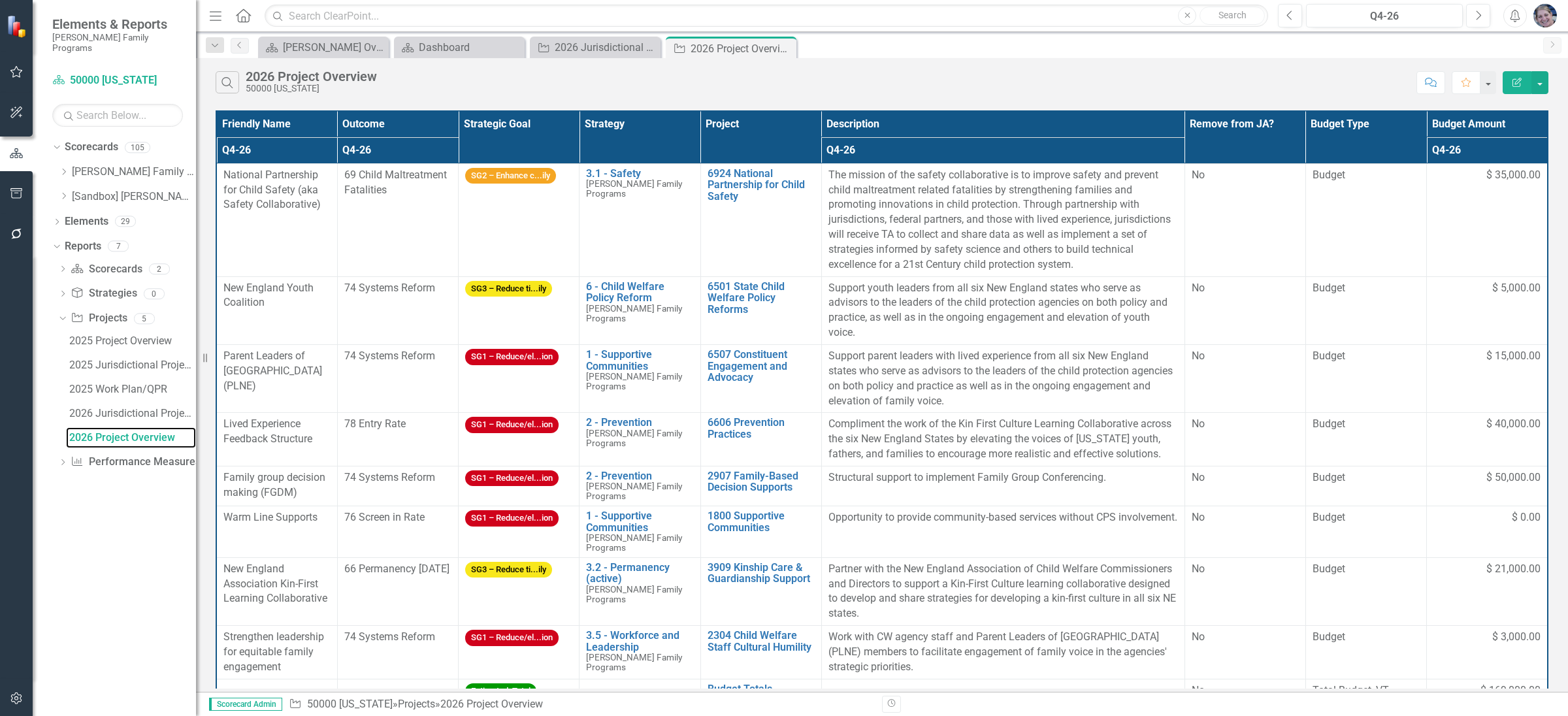
scroll to position [24, 0]
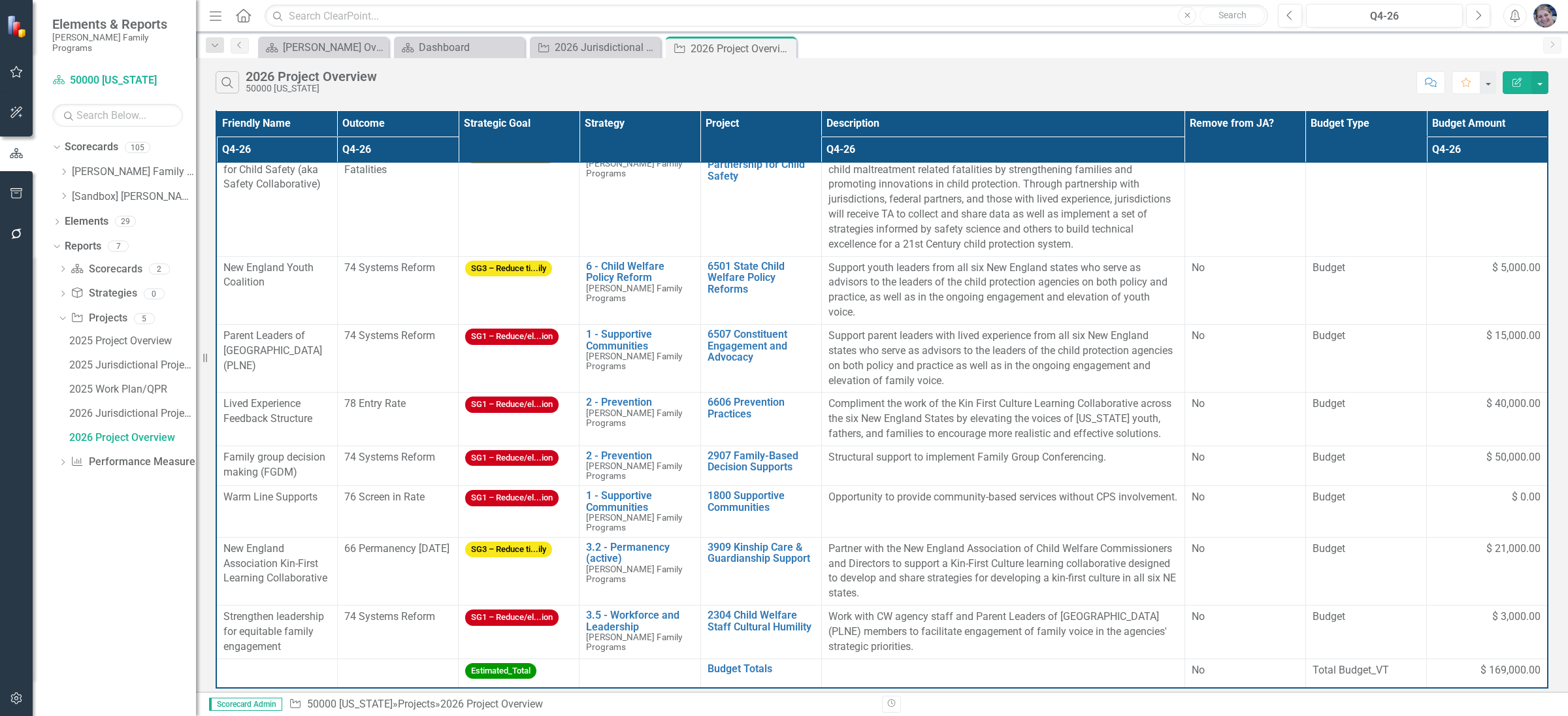
click at [1513, 83] on icon "Edit Report" at bounding box center [1517, 82] width 12 height 9
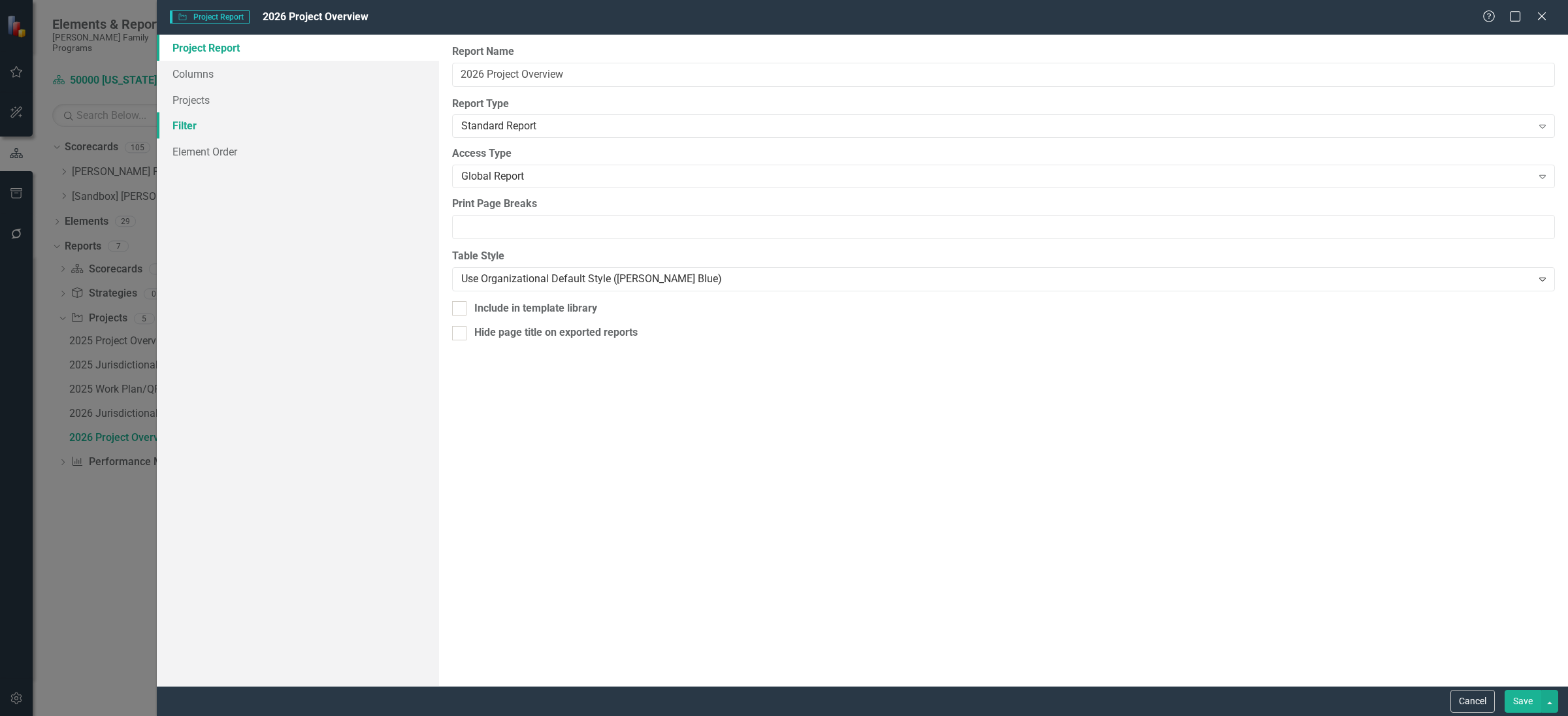
click at [194, 126] on link "Filter" at bounding box center [298, 125] width 282 height 26
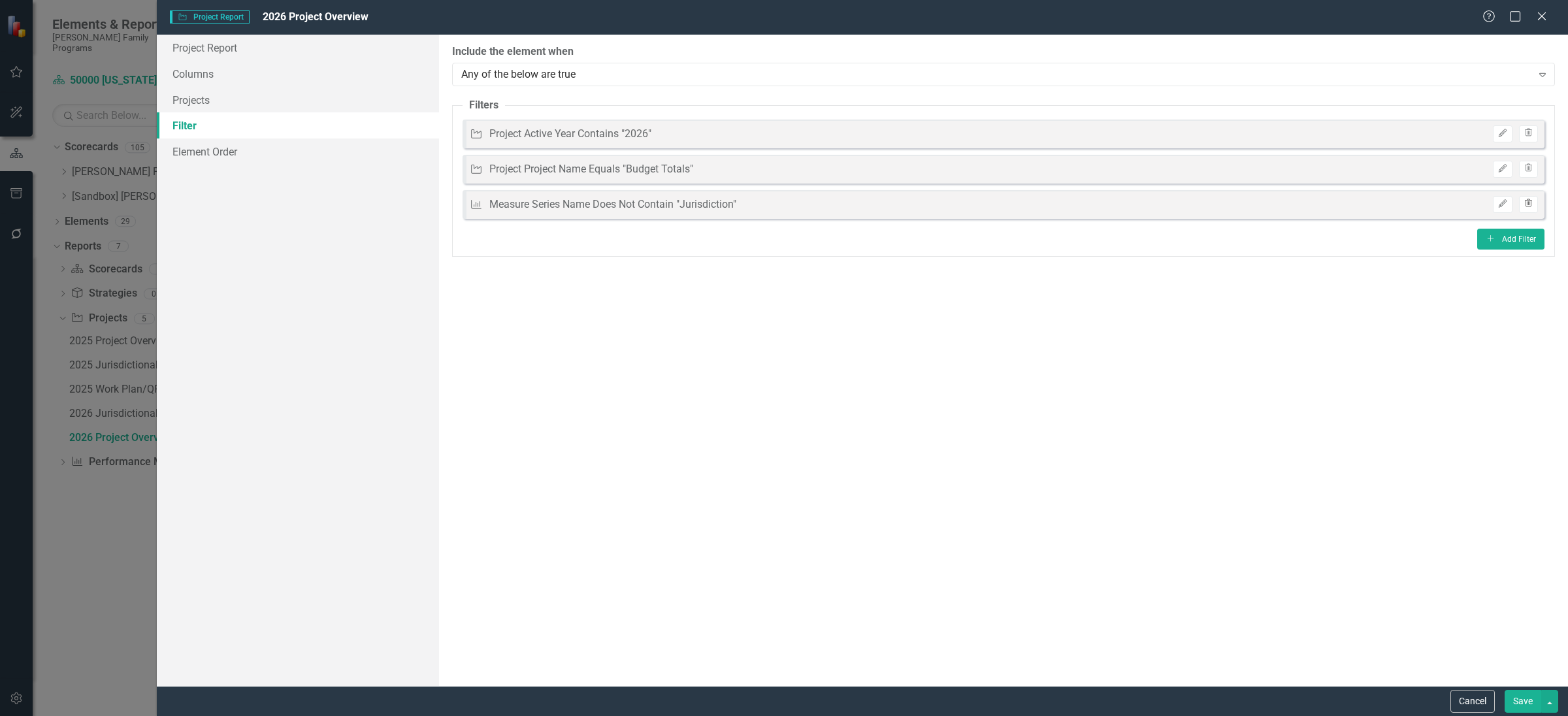
click at [1531, 206] on icon "Trash" at bounding box center [1529, 203] width 10 height 8
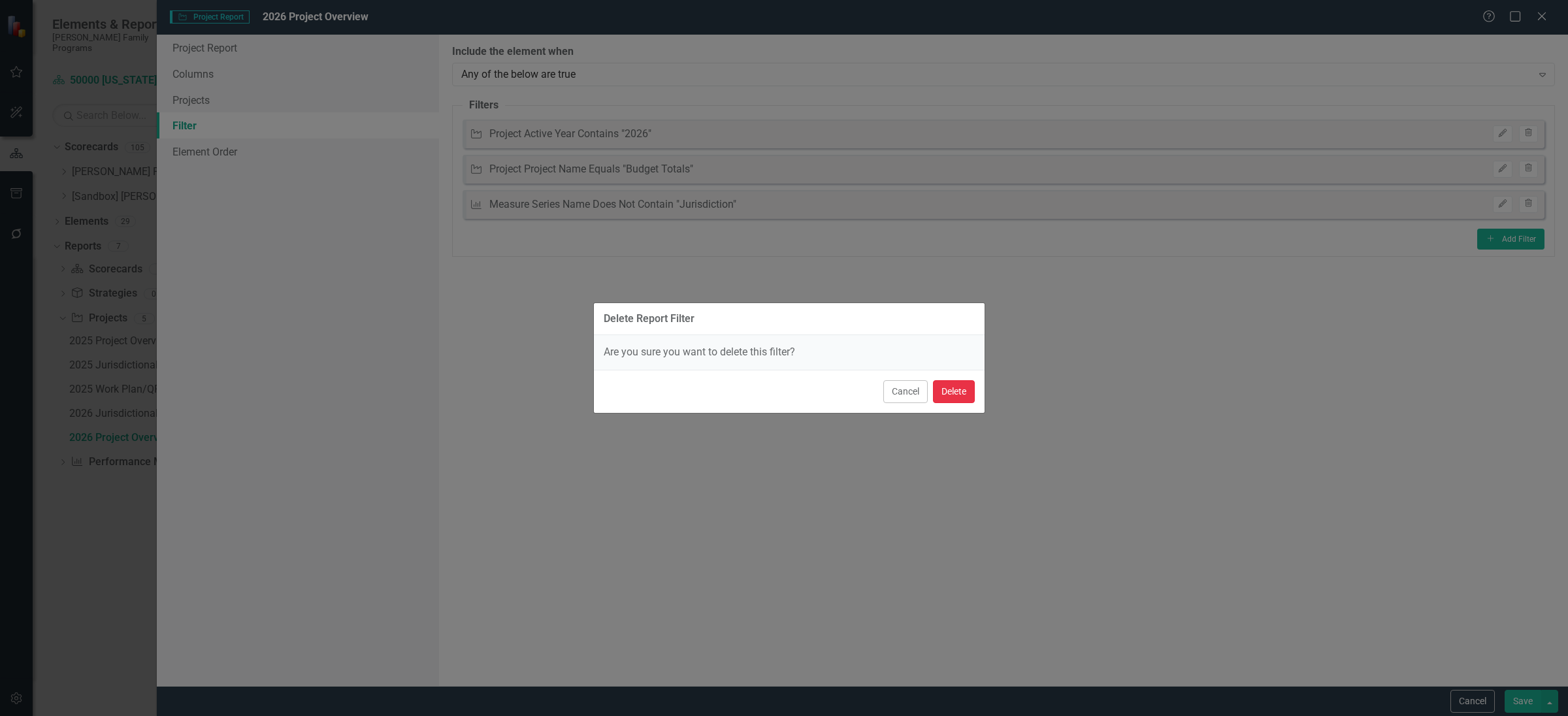
click at [955, 394] on button "Delete" at bounding box center [954, 391] width 42 height 23
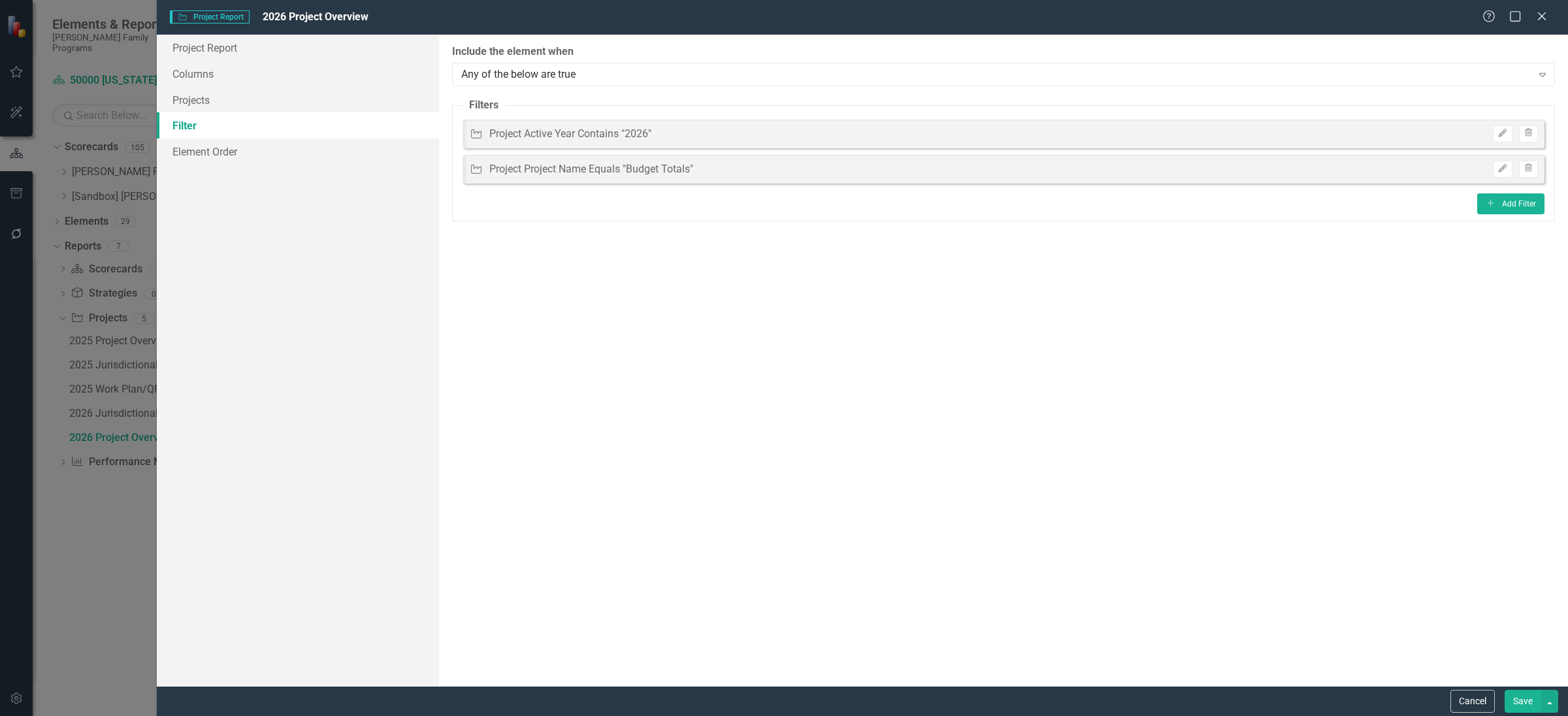
click at [1520, 698] on button "Save" at bounding box center [1523, 700] width 37 height 23
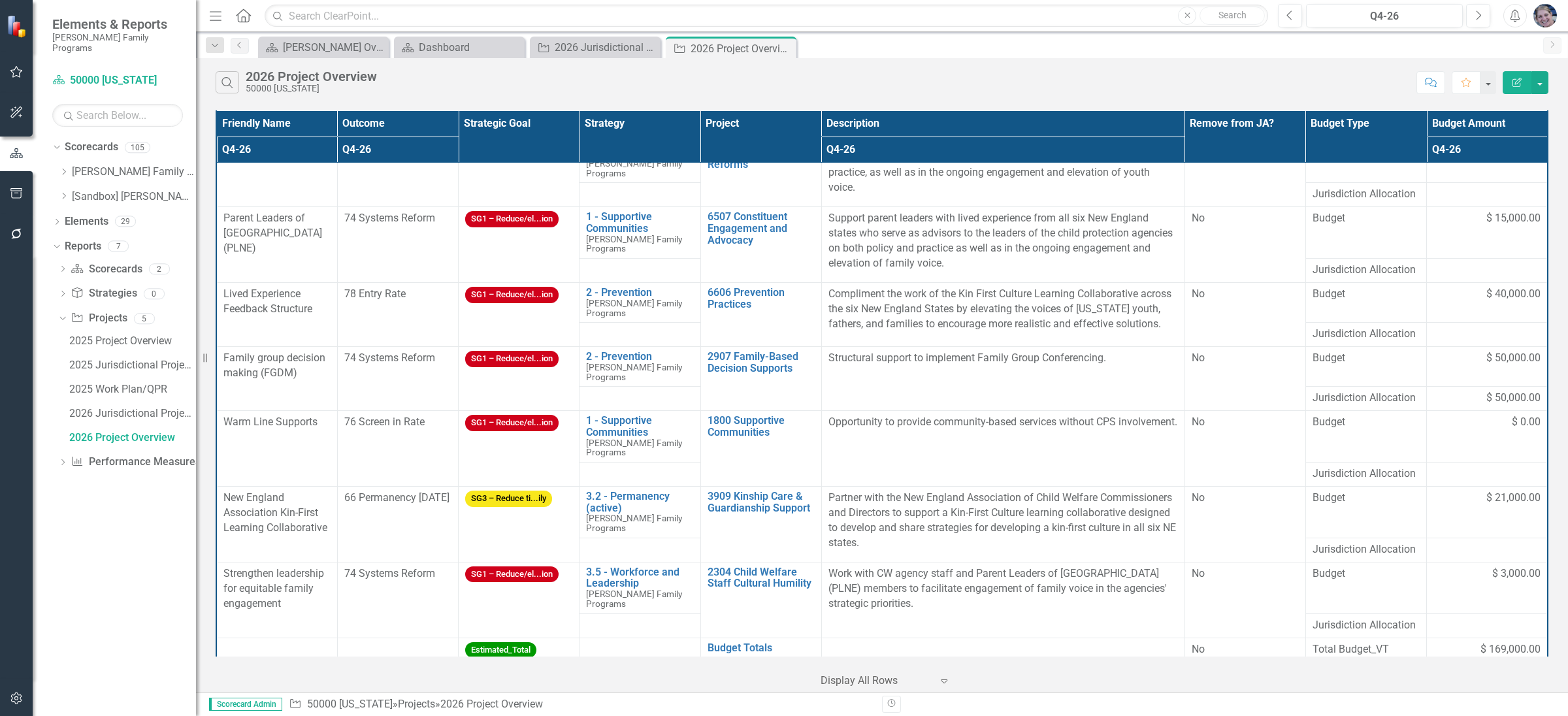
scroll to position [149, 0]
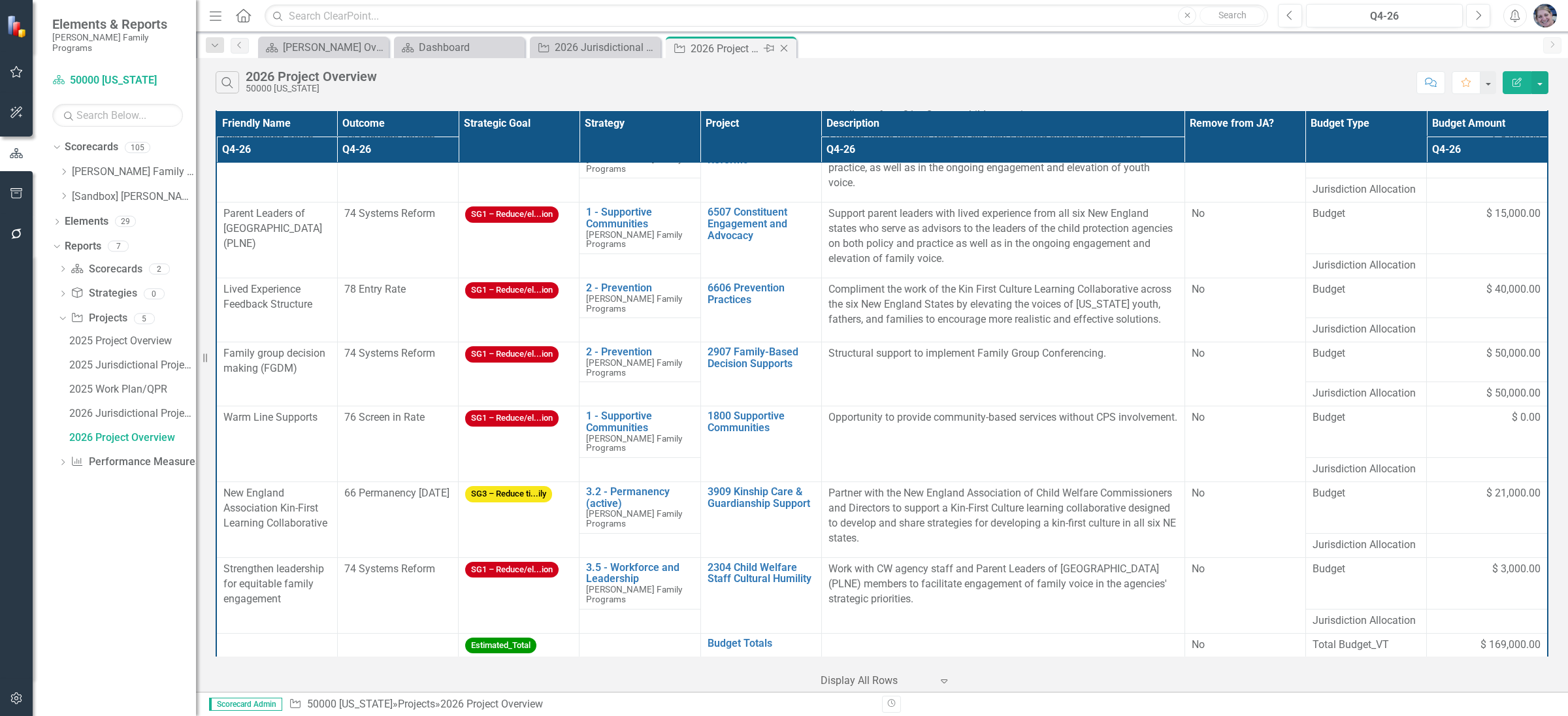
click at [782, 46] on icon "Close" at bounding box center [784, 48] width 13 height 11
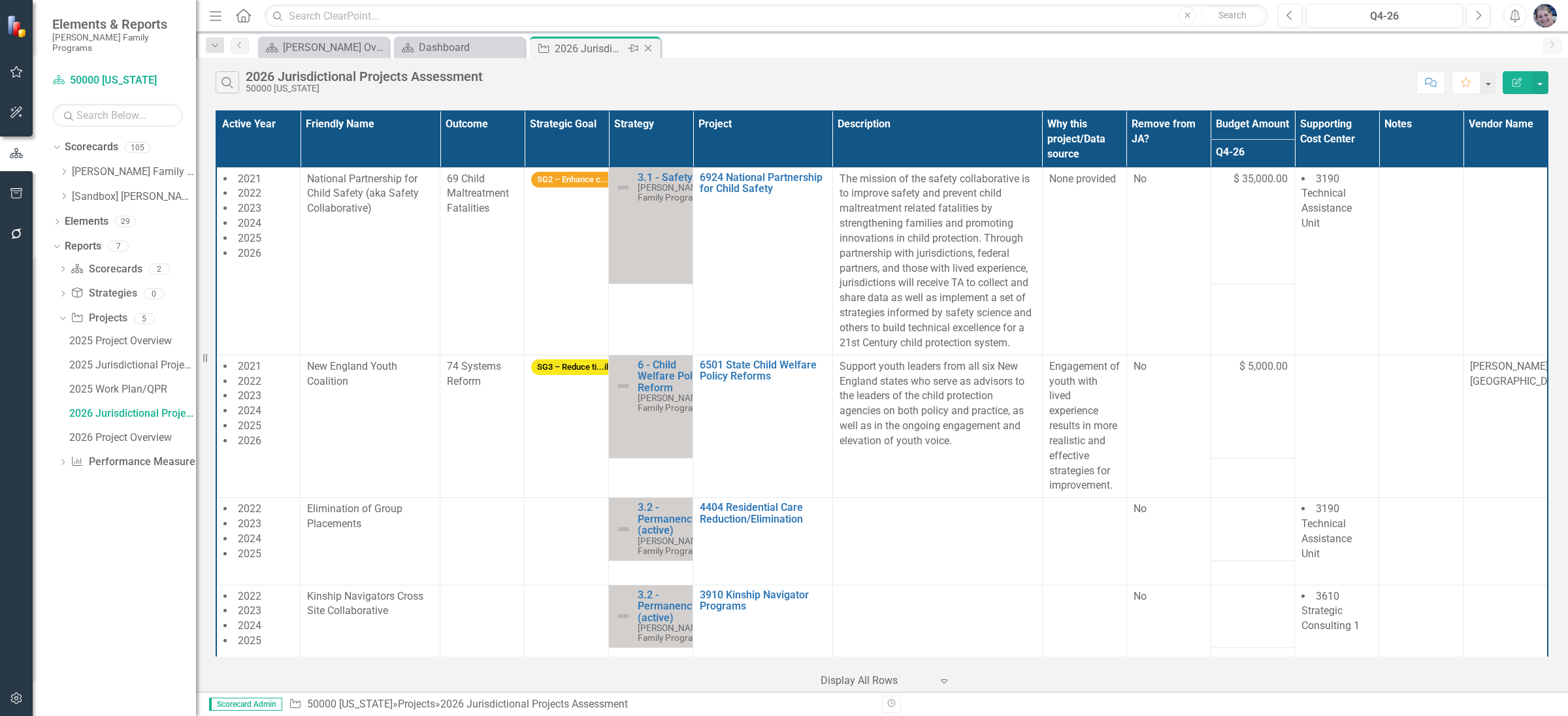
click at [650, 49] on icon "Close" at bounding box center [648, 48] width 13 height 11
